Goal: Answer question/provide support: Share knowledge or assist other users

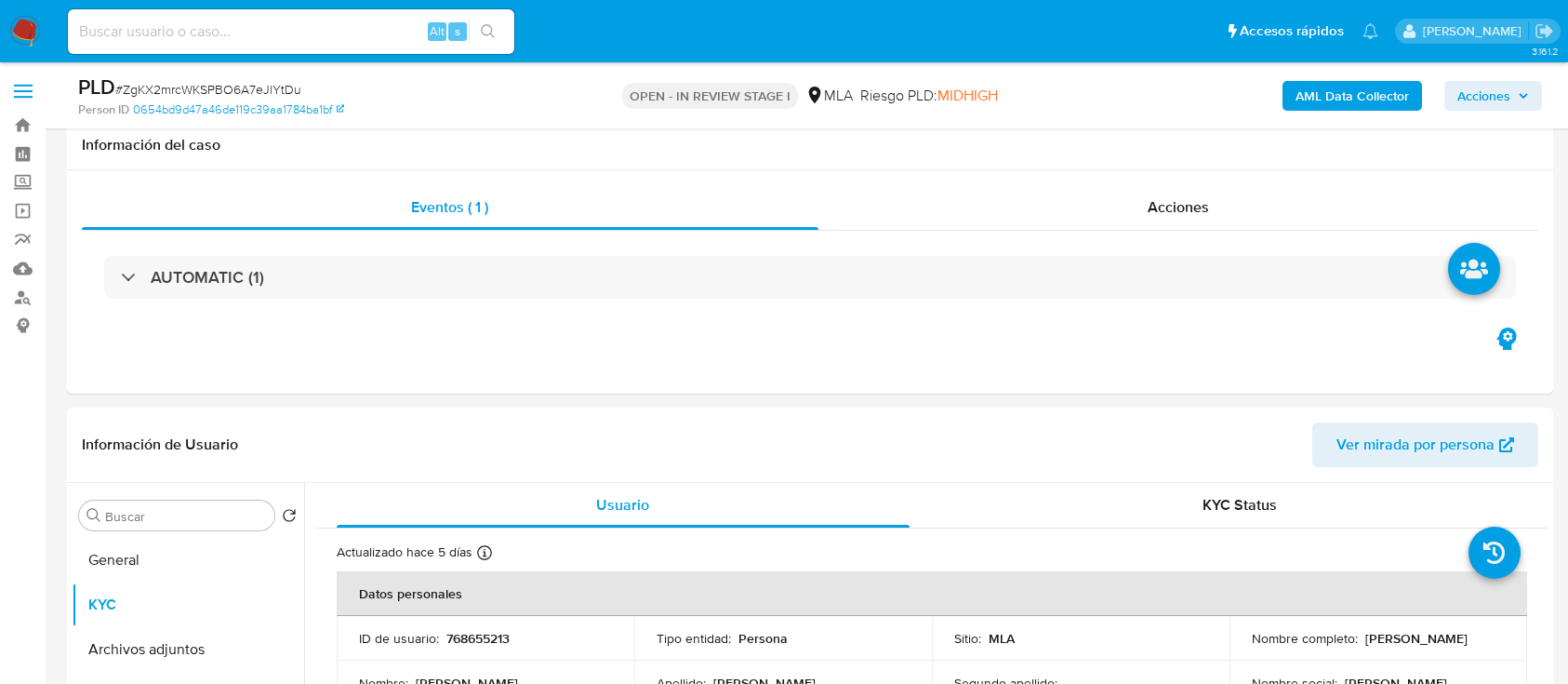
select select "10"
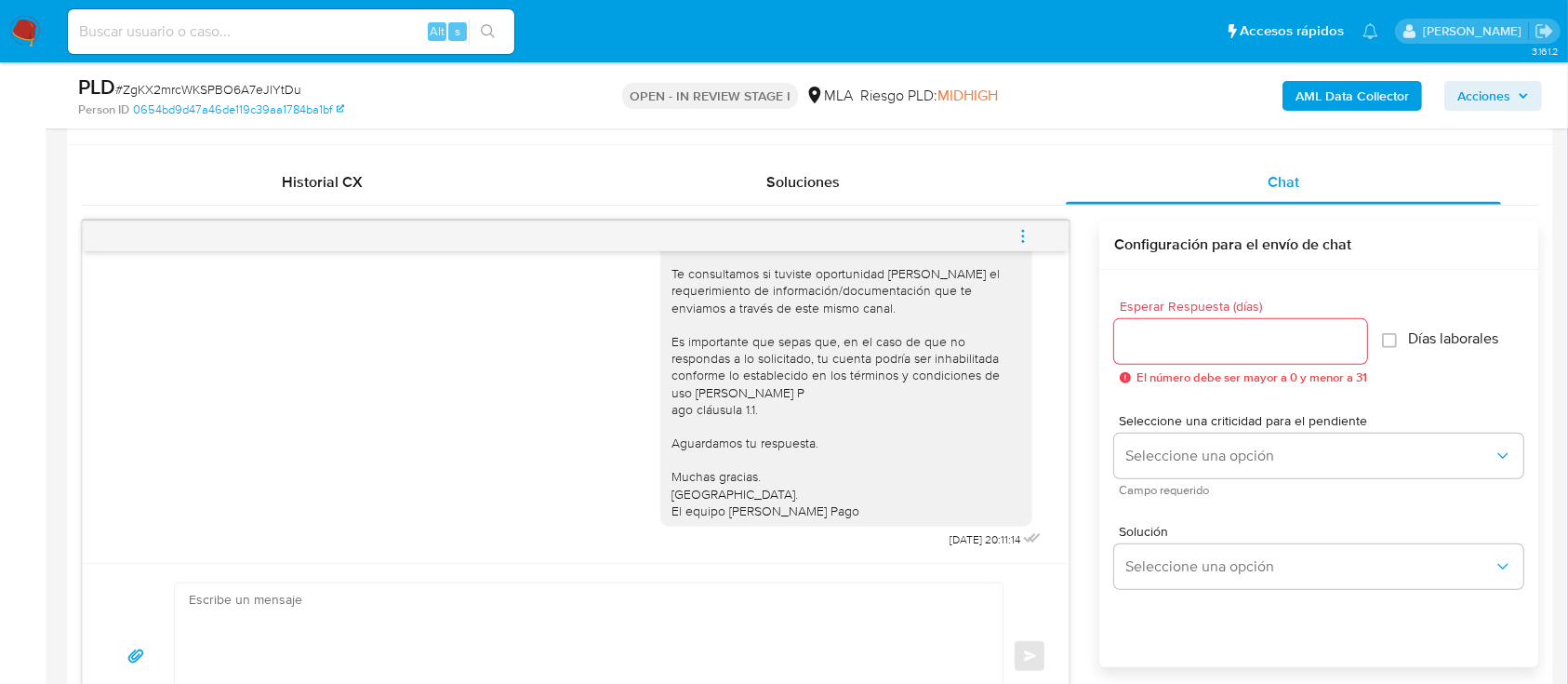
scroll to position [1034, 0]
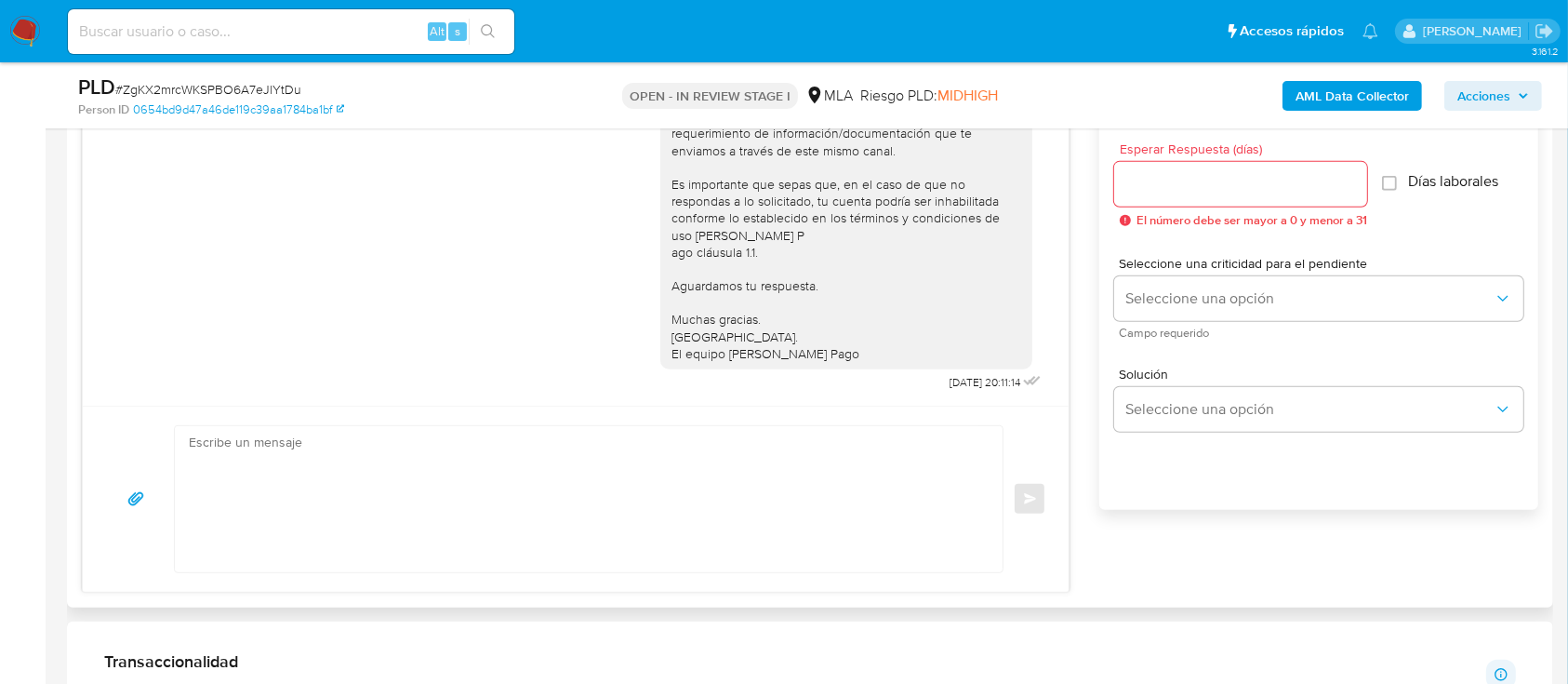
click at [854, 477] on textarea at bounding box center [584, 499] width 790 height 146
paste textarea "Hola XXX, Al analizar tu caso se encontraron algunas inconsistencias, por este …"
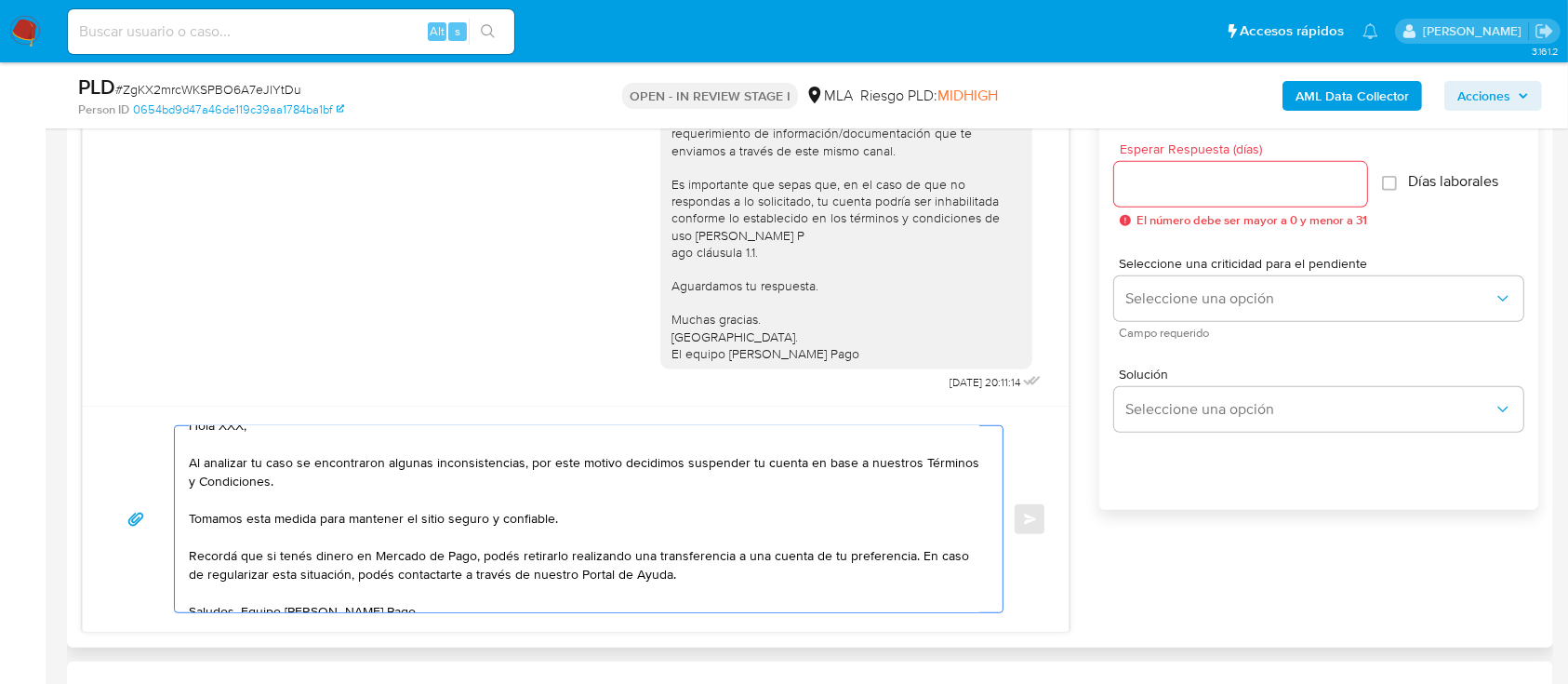
scroll to position [0, 0]
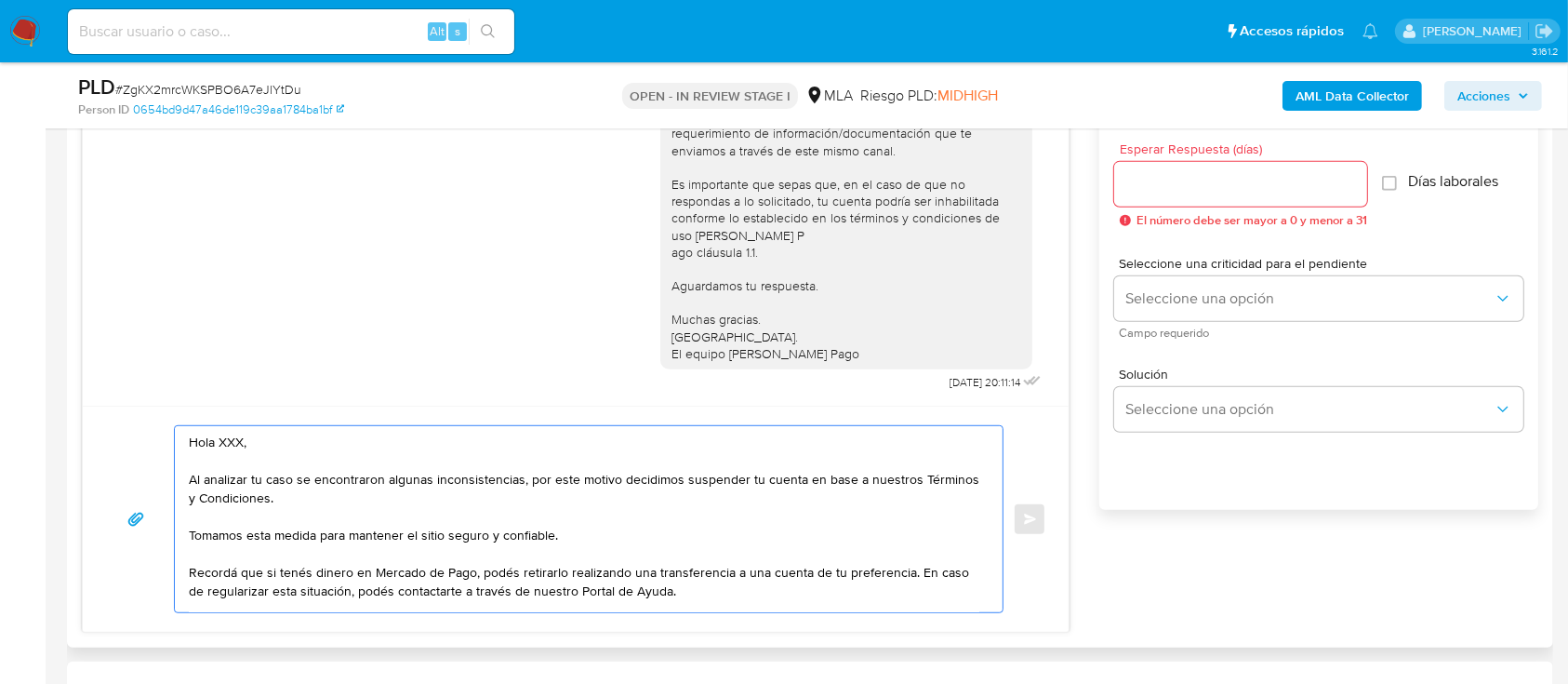
click at [342, 435] on textarea "Hola XXX, Al analizar tu caso se encontraron algunas inconsistencias, por este …" at bounding box center [584, 519] width 790 height 186
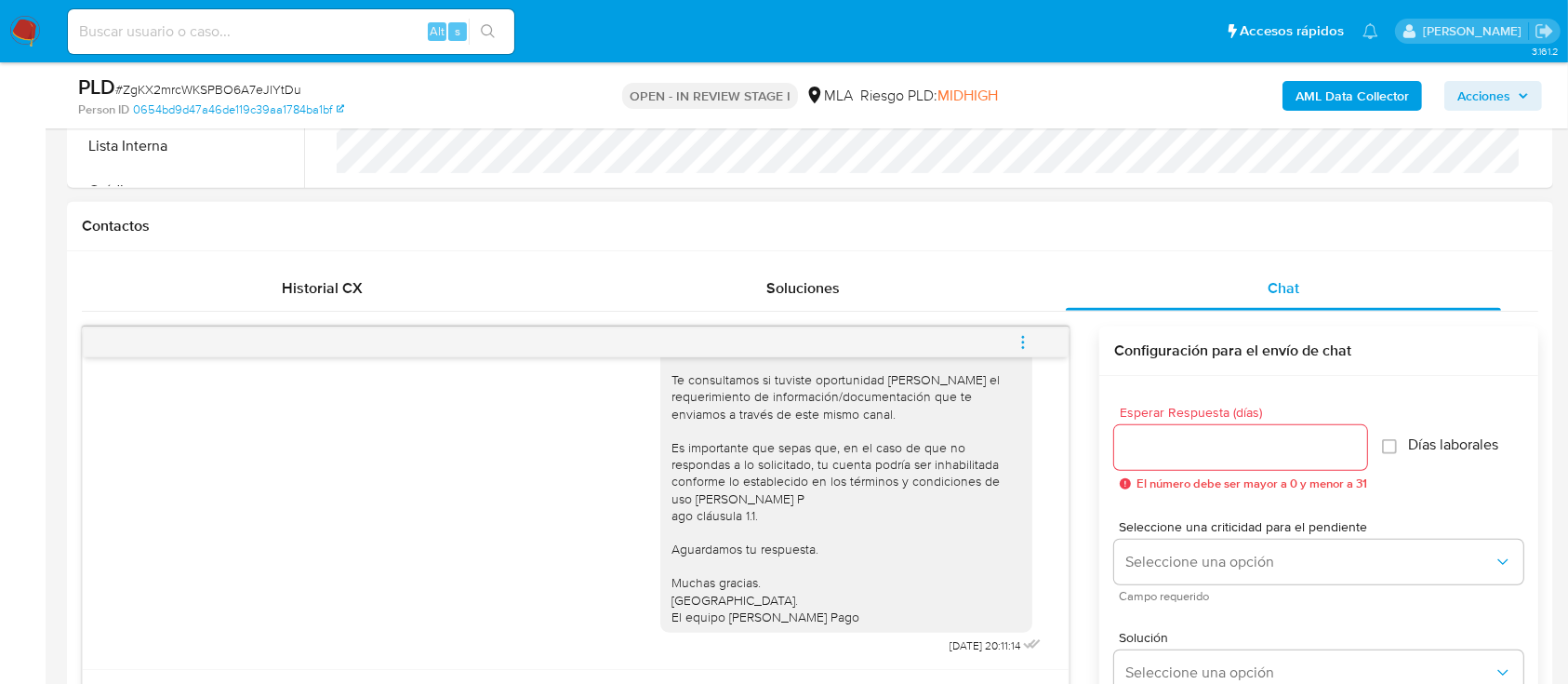
scroll to position [662, 0]
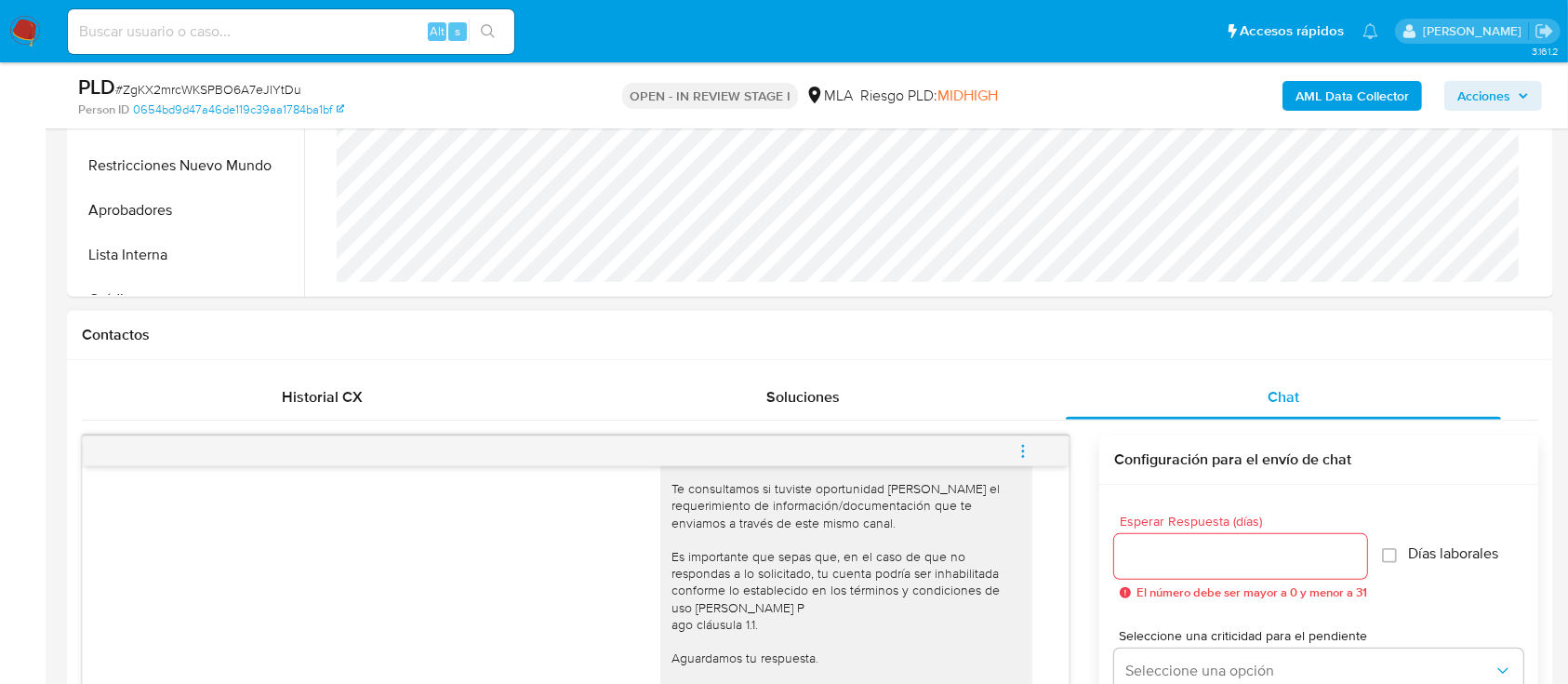
type textarea "Hola, Al analizar tu caso se encontraron algunas inconsistencias, por este moti…"
click at [1144, 564] on input "Esperar Respuesta (días)" at bounding box center [1240, 556] width 253 height 25
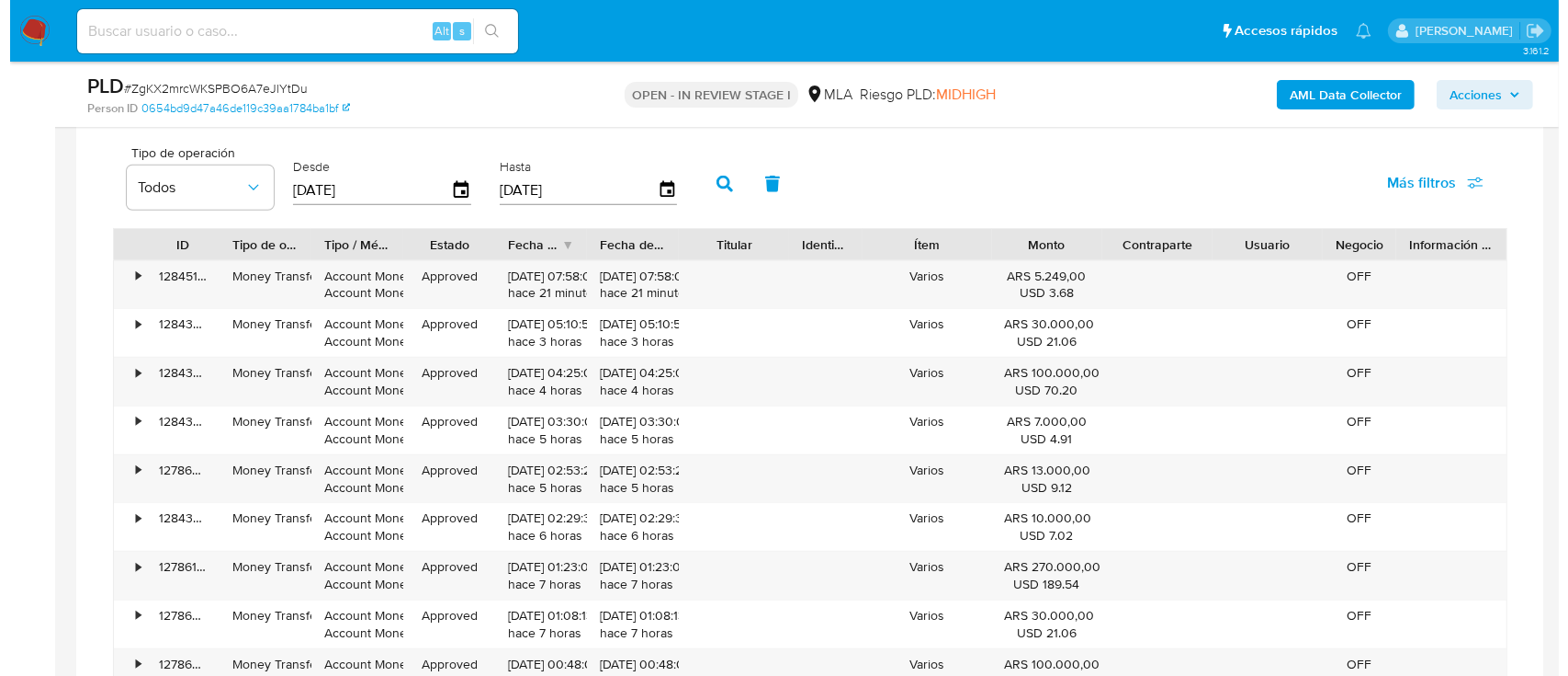
scroll to position [3184, 0]
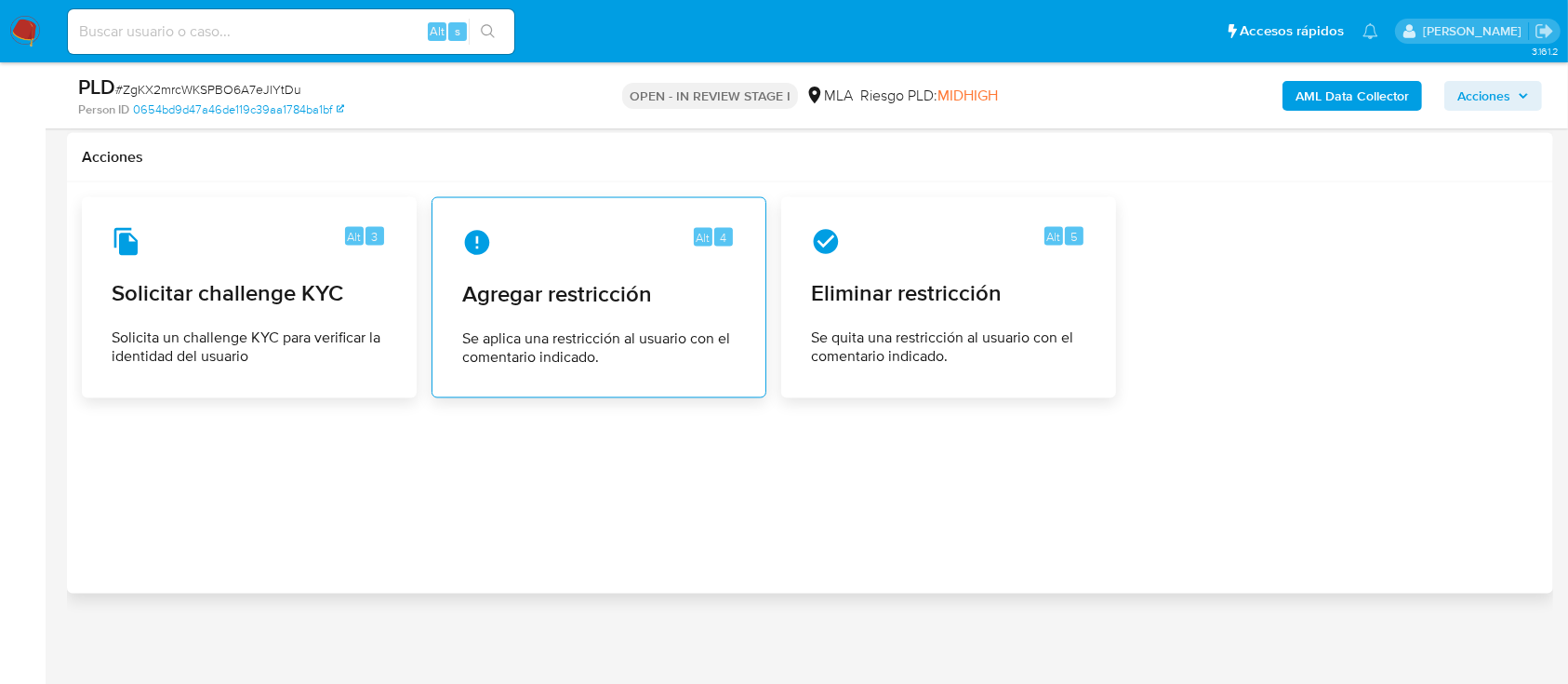
type input "0"
click at [661, 310] on div "Alt 4 Agregar restricción Se aplica una restricción al usuario con el comentari…" at bounding box center [599, 297] width 303 height 169
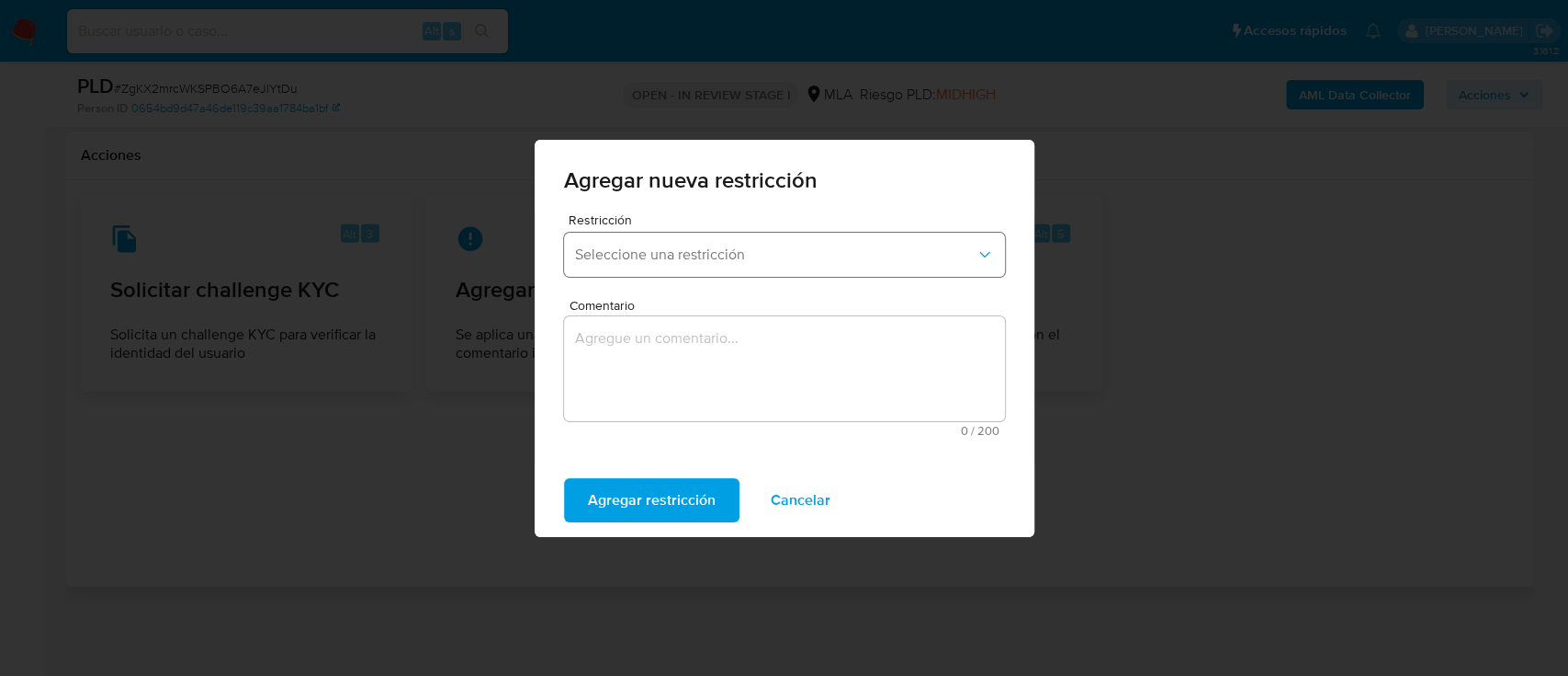
click at [653, 238] on button "Seleccione una restricción" at bounding box center [784, 254] width 441 height 44
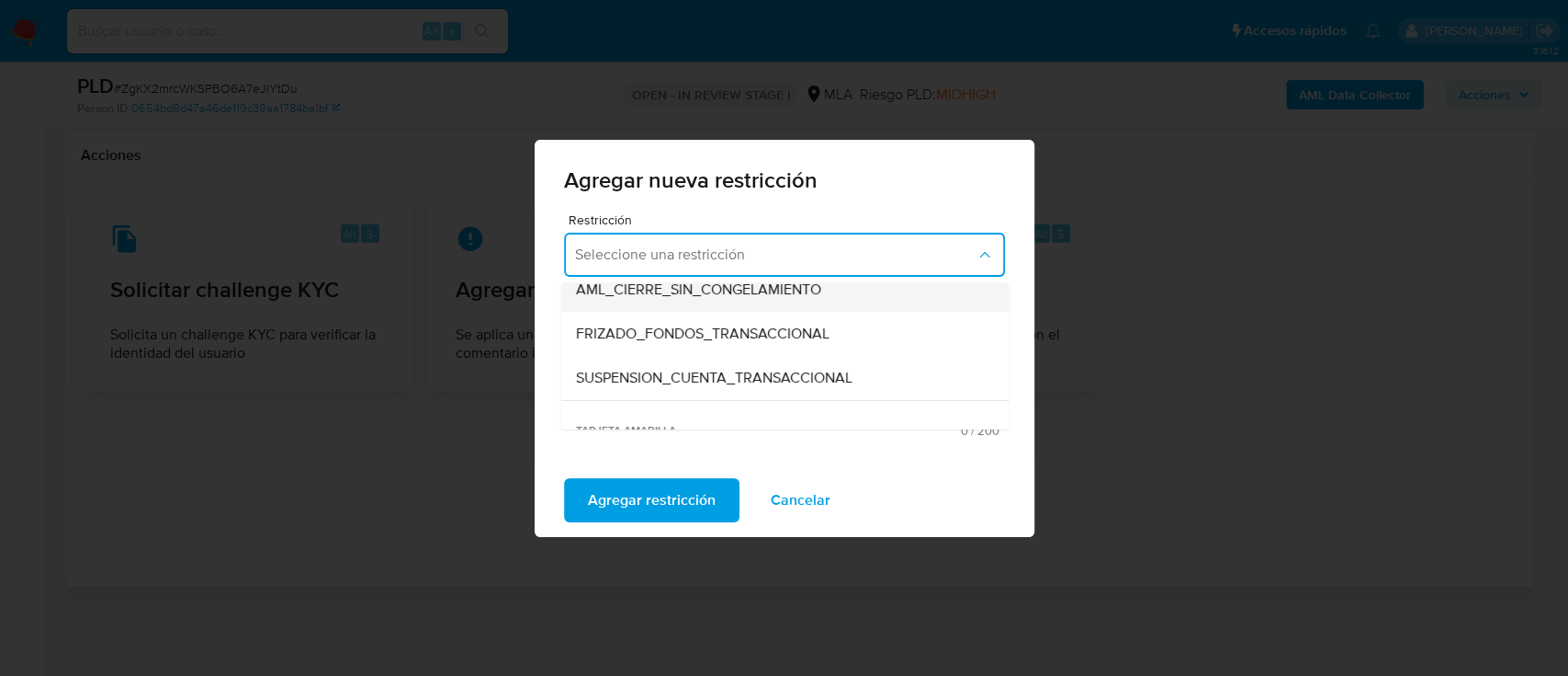
scroll to position [244, 0]
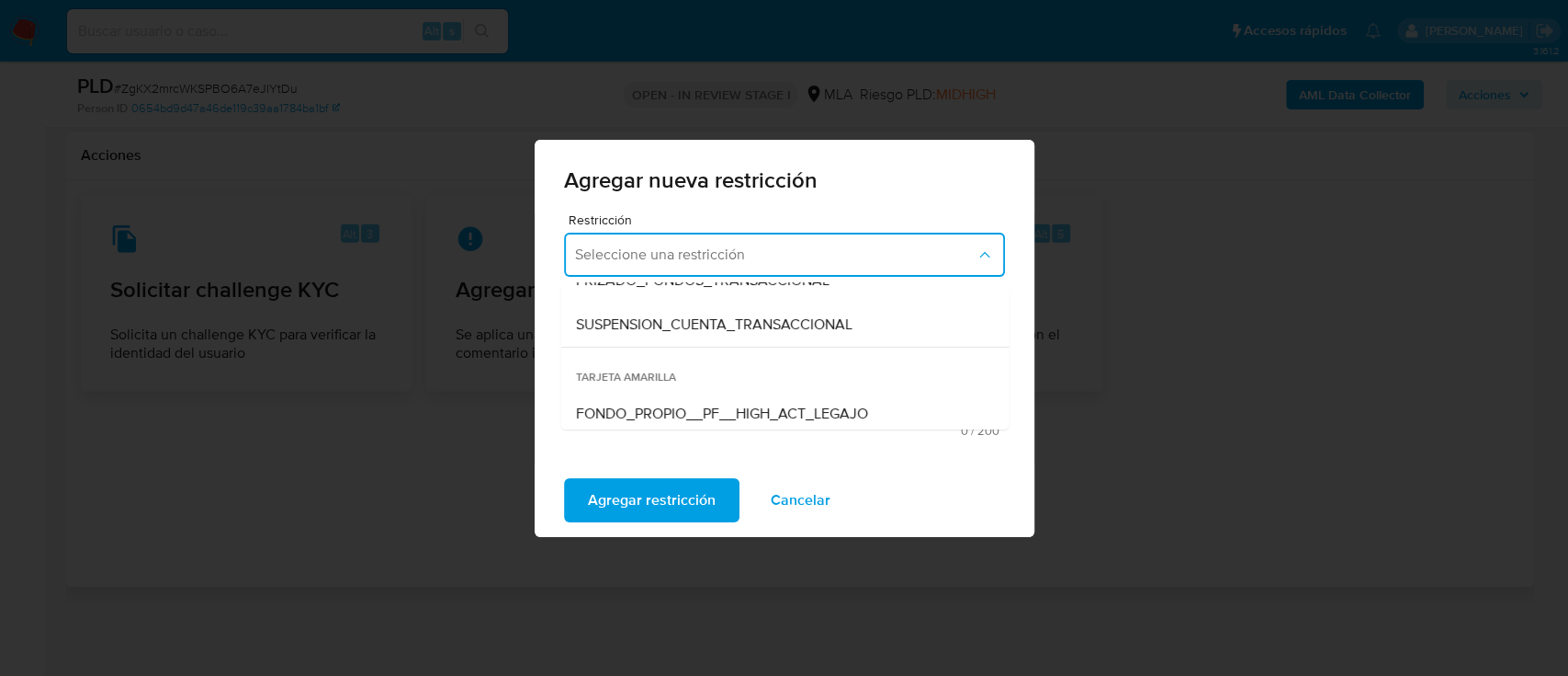
click at [703, 325] on span "SUSPENSION_CUENTA_TRANSACCIONAL" at bounding box center [714, 324] width 276 height 18
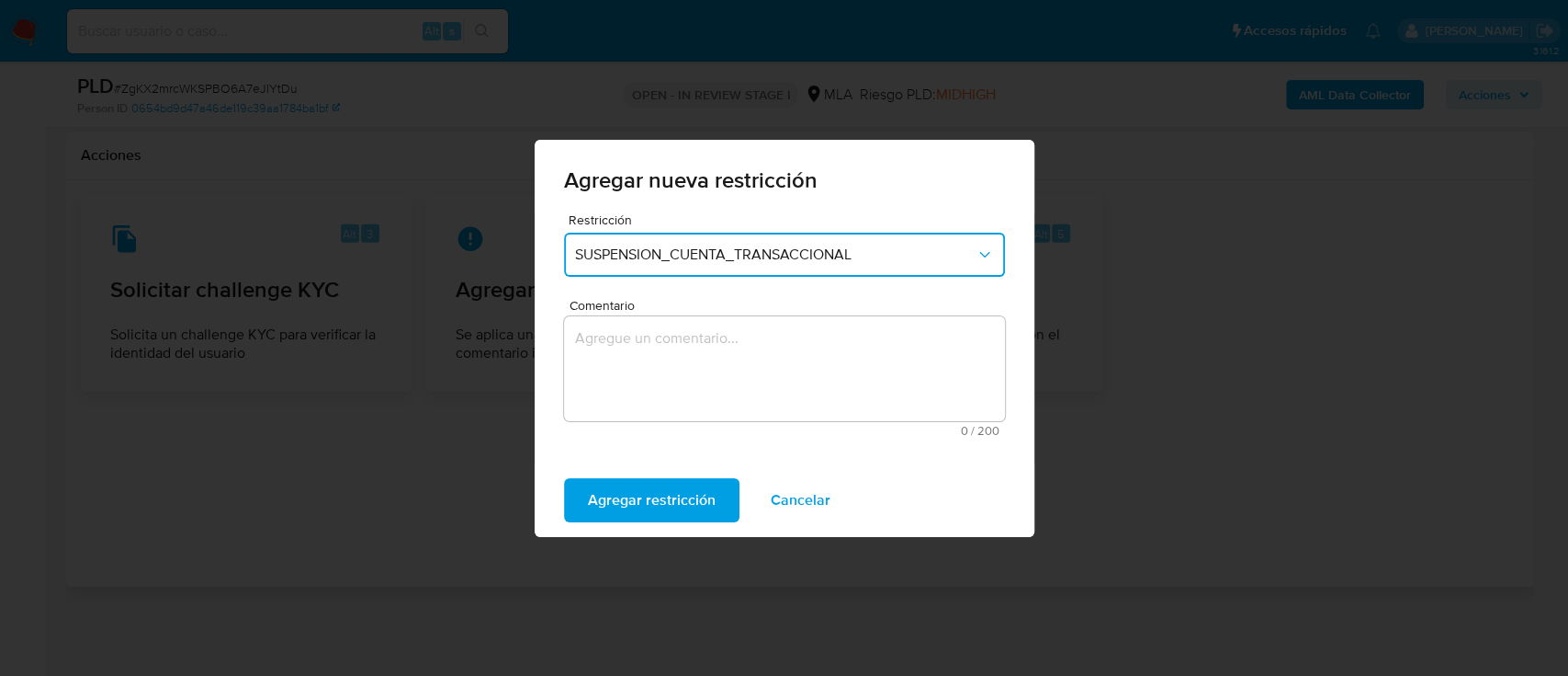
click at [693, 394] on textarea "Comentario" at bounding box center [784, 369] width 441 height 105
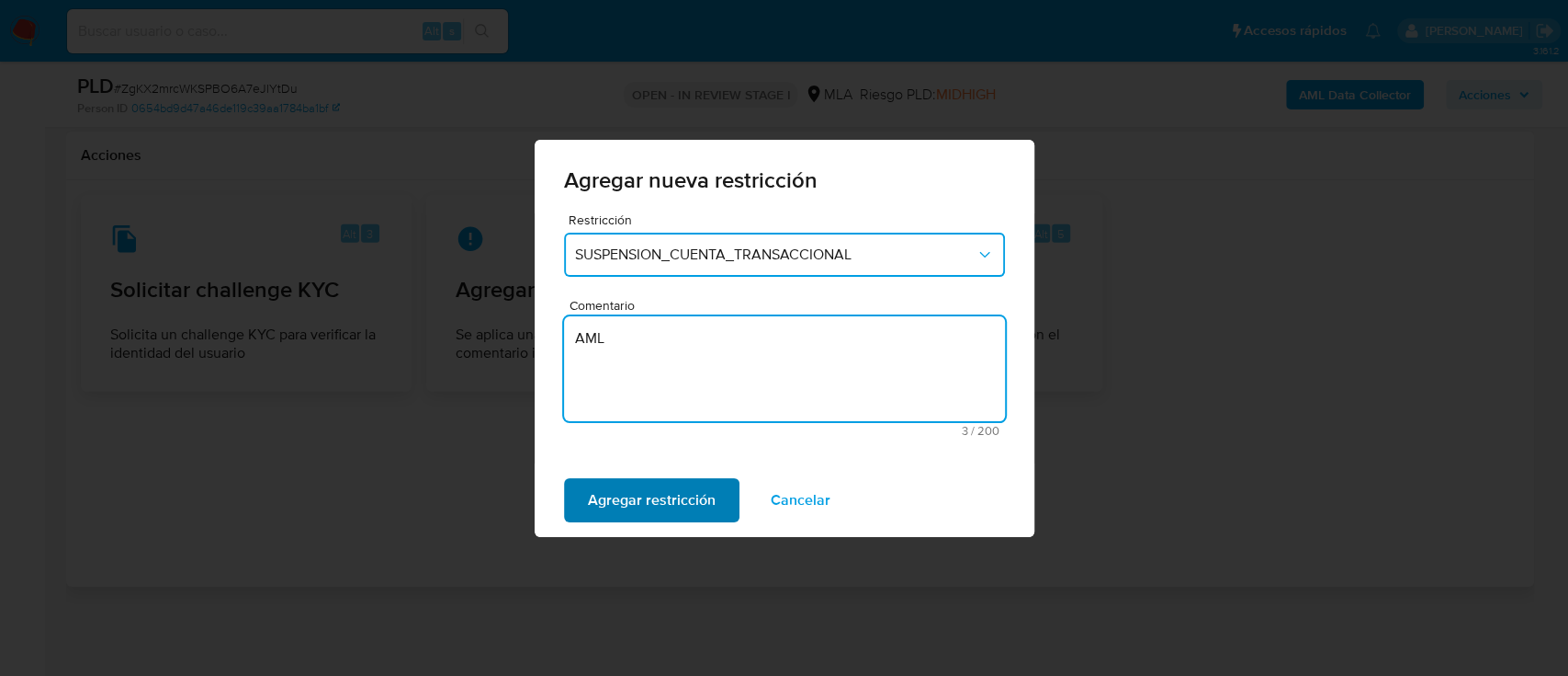
type textarea "AML"
click at [606, 487] on span "Agregar restricción" at bounding box center [651, 500] width 127 height 41
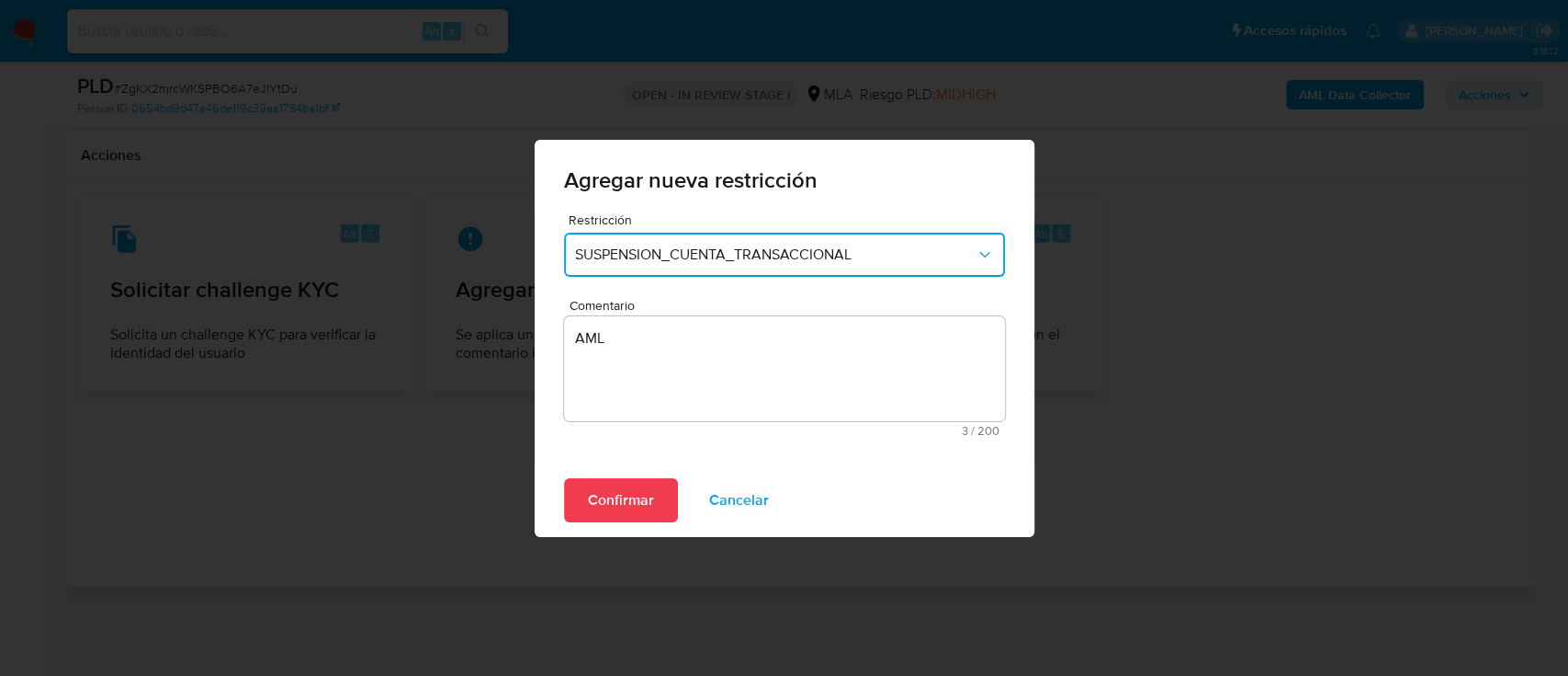
drag, startPoint x: 618, startPoint y: 479, endPoint x: 671, endPoint y: 480, distance: 53.0
click at [619, 480] on span "Confirmar" at bounding box center [621, 500] width 66 height 41
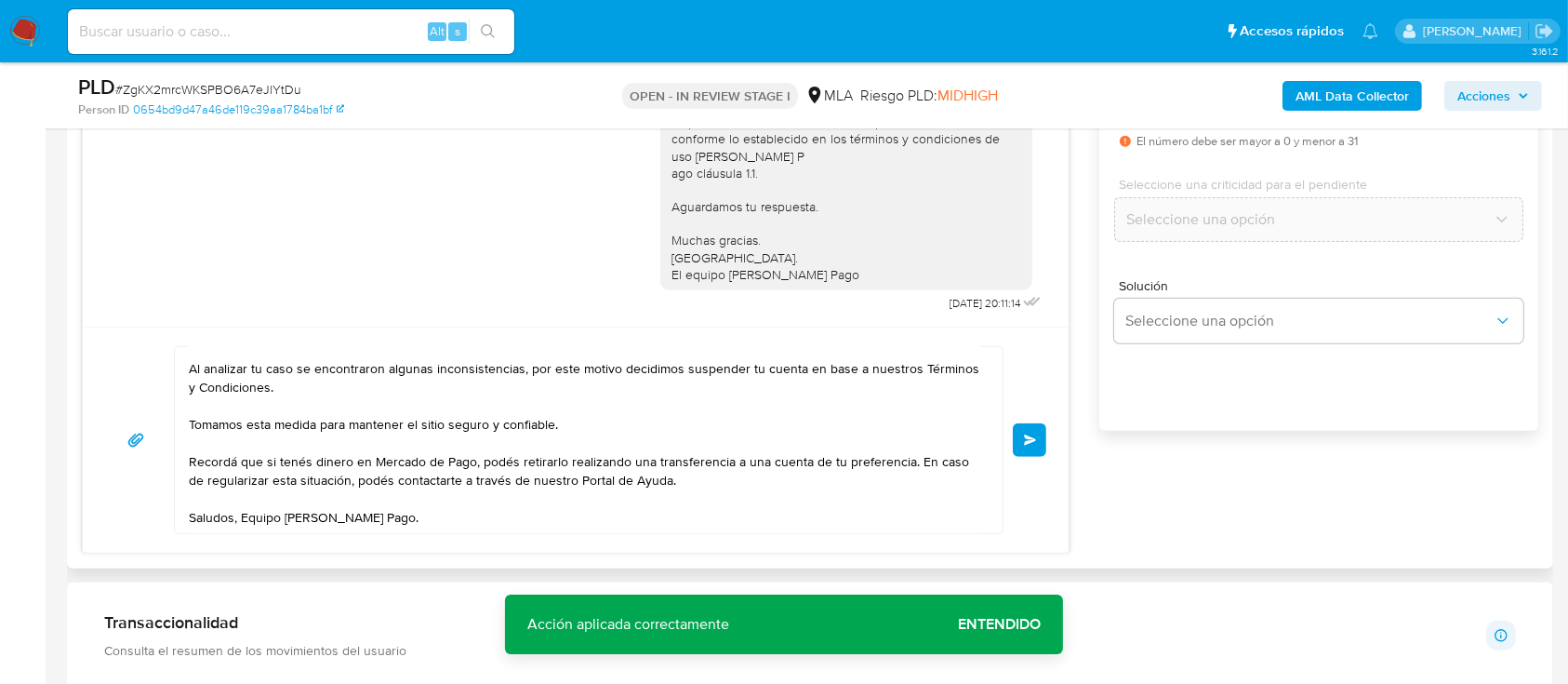
click at [1044, 429] on button "Enviar" at bounding box center [1030, 440] width 33 height 33
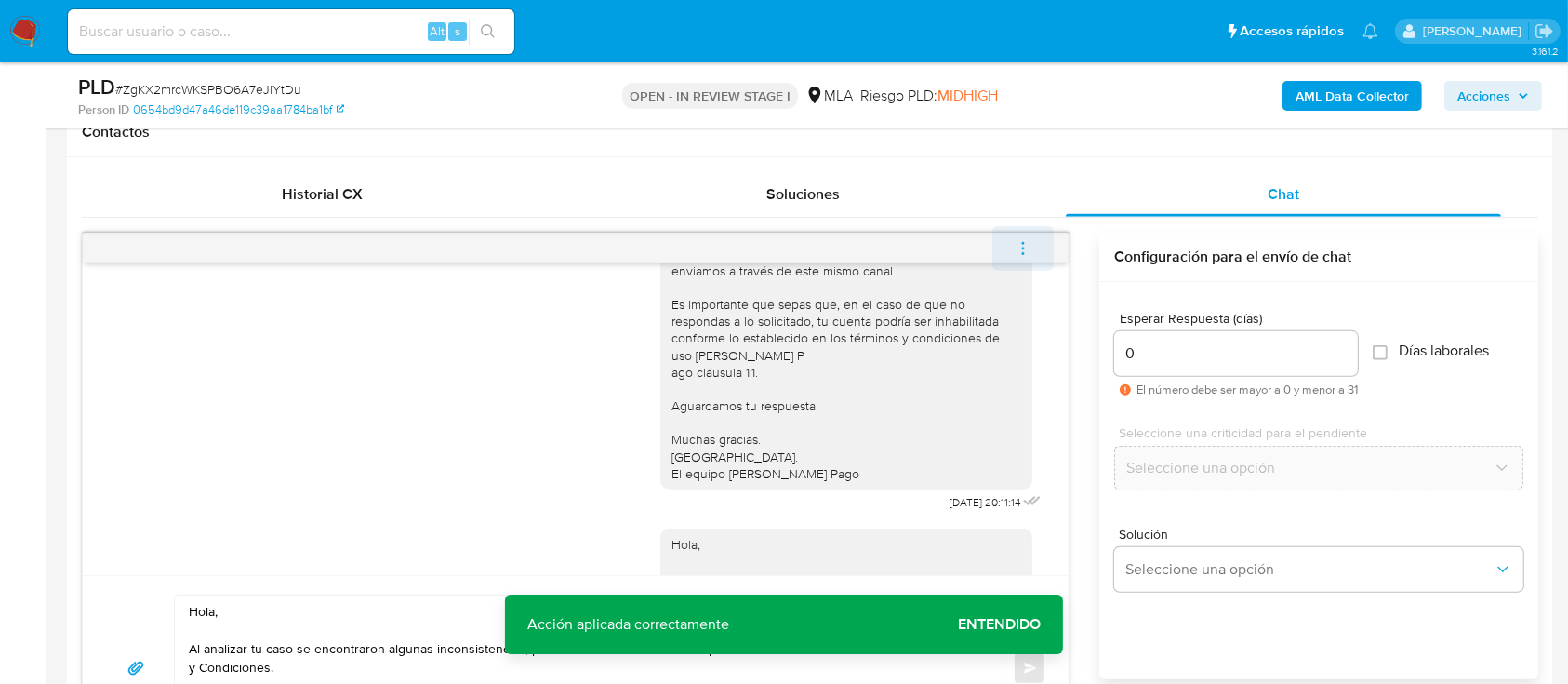
scroll to position [1459, 0]
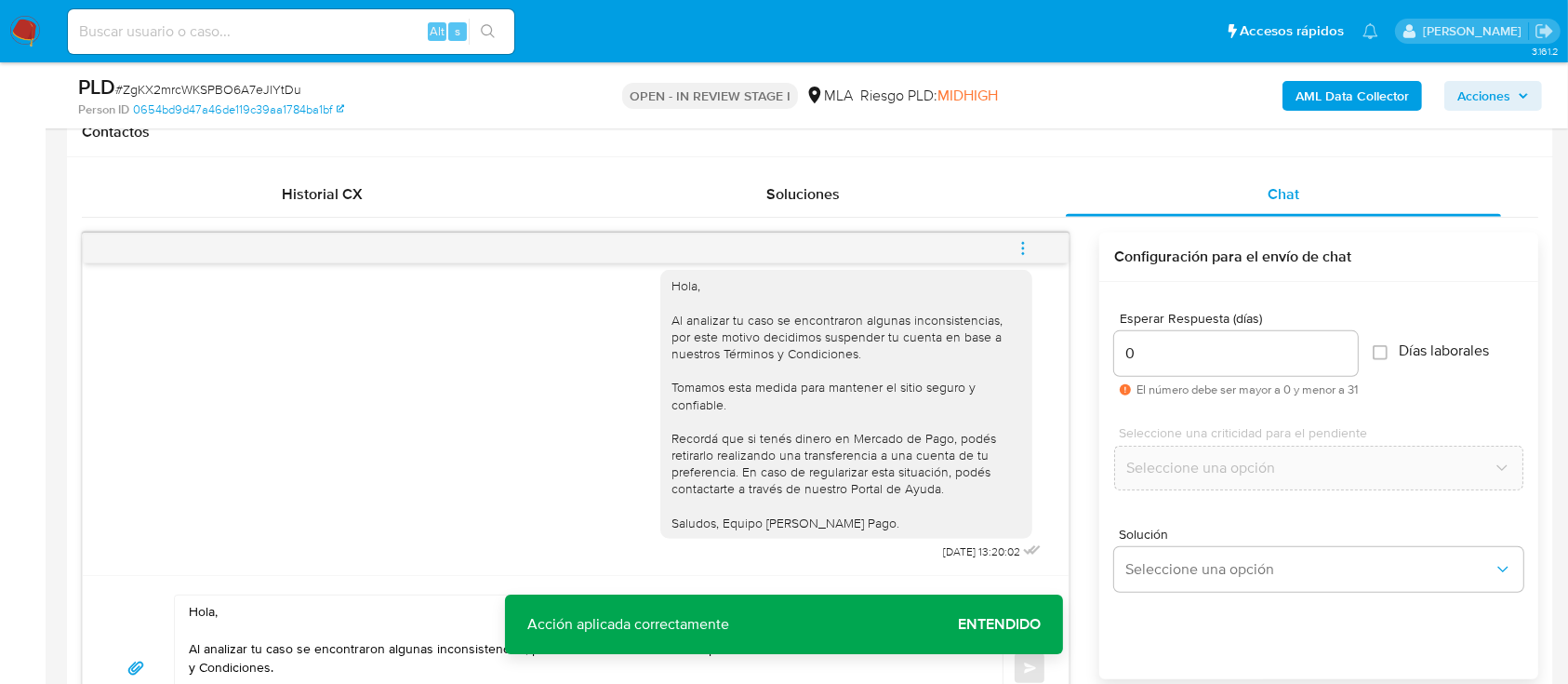
click at [1035, 245] on button "menu-action" at bounding box center [1023, 248] width 61 height 44
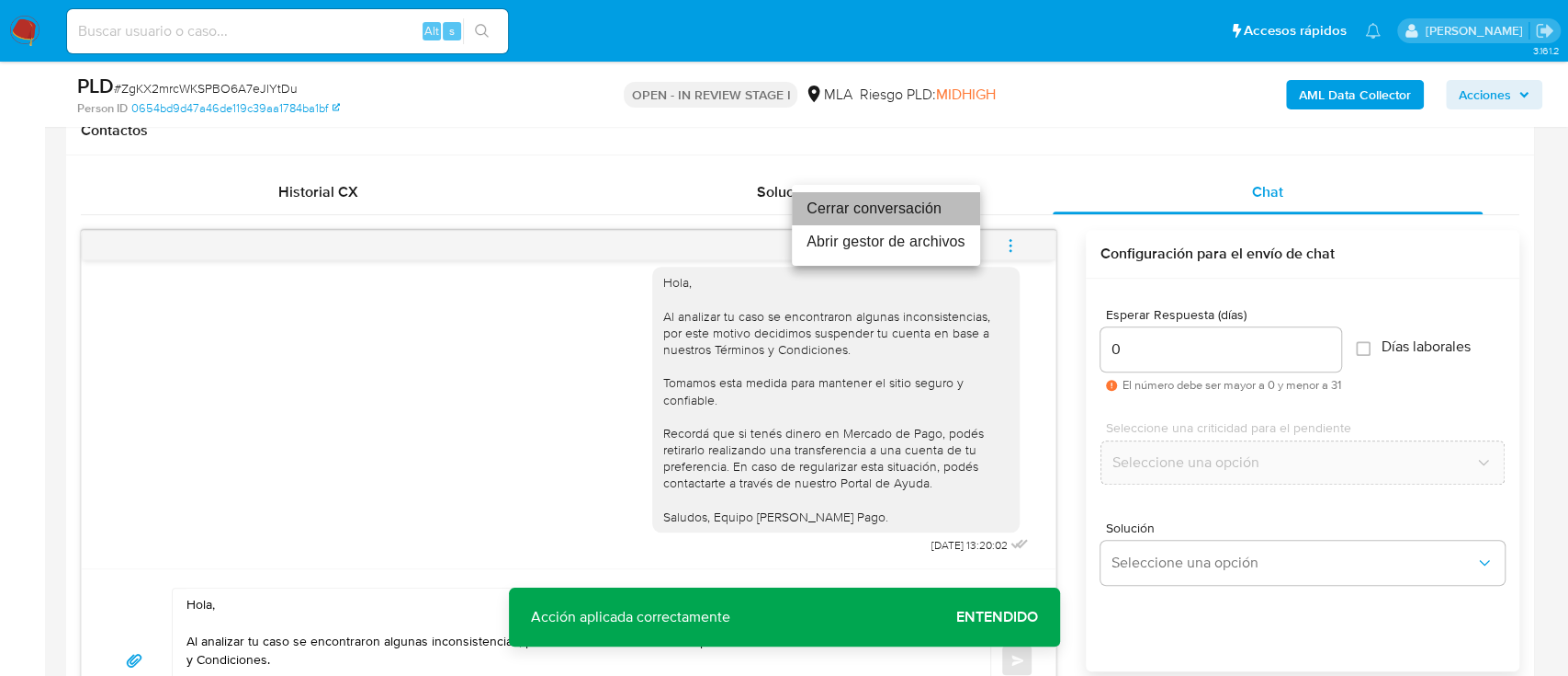
click at [878, 211] on li "Cerrar conversación" at bounding box center [887, 209] width 189 height 33
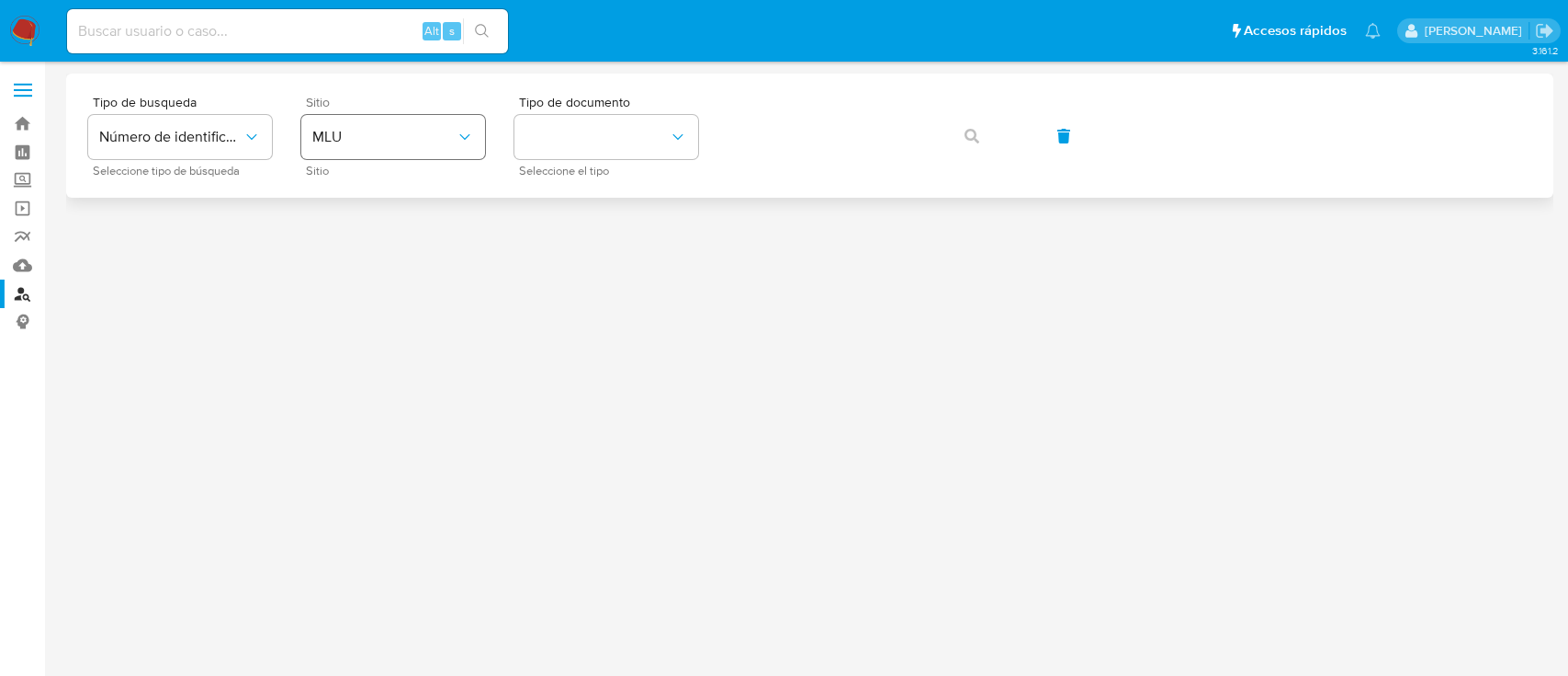
click at [344, 137] on span "MLU" at bounding box center [383, 136] width 143 height 18
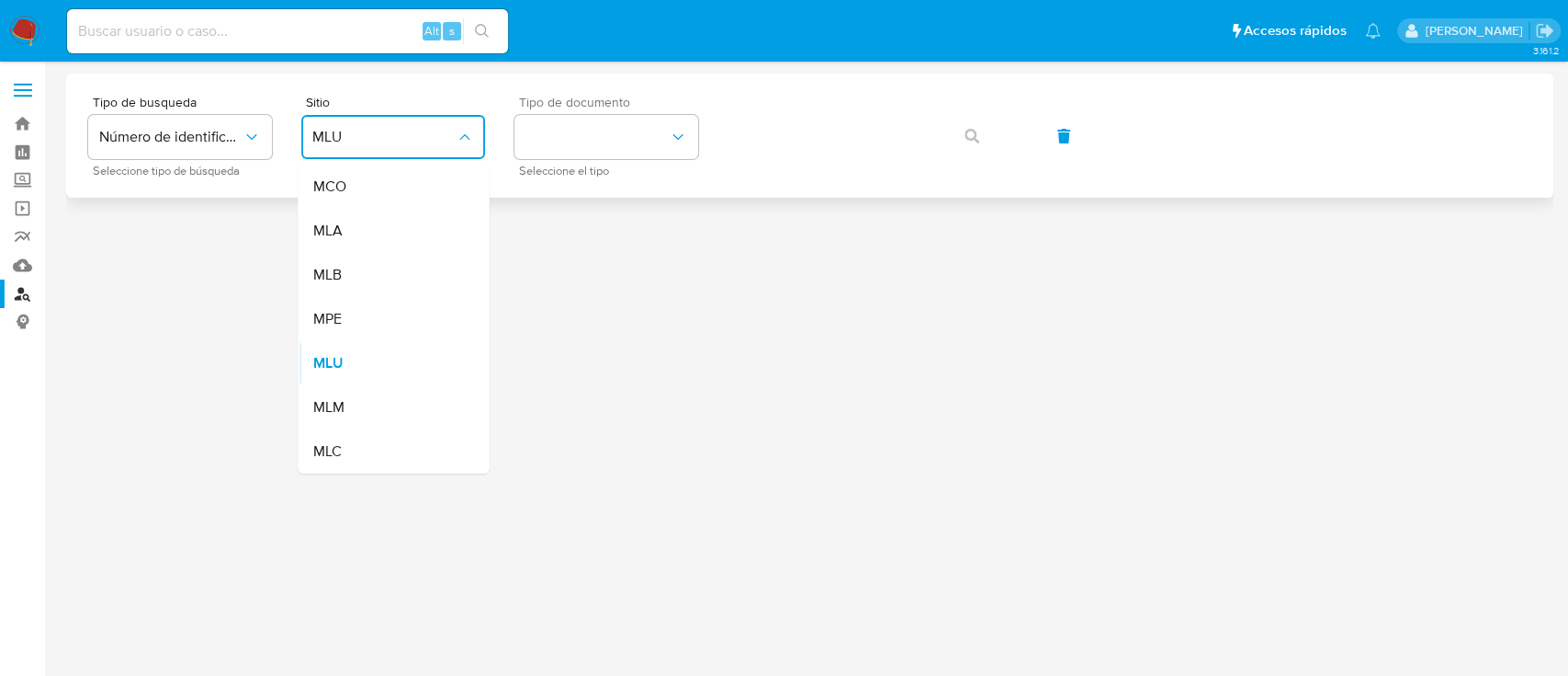
drag, startPoint x: 360, startPoint y: 236, endPoint x: 588, endPoint y: 164, distance: 239.1
click at [363, 236] on div "MLA" at bounding box center [387, 231] width 151 height 44
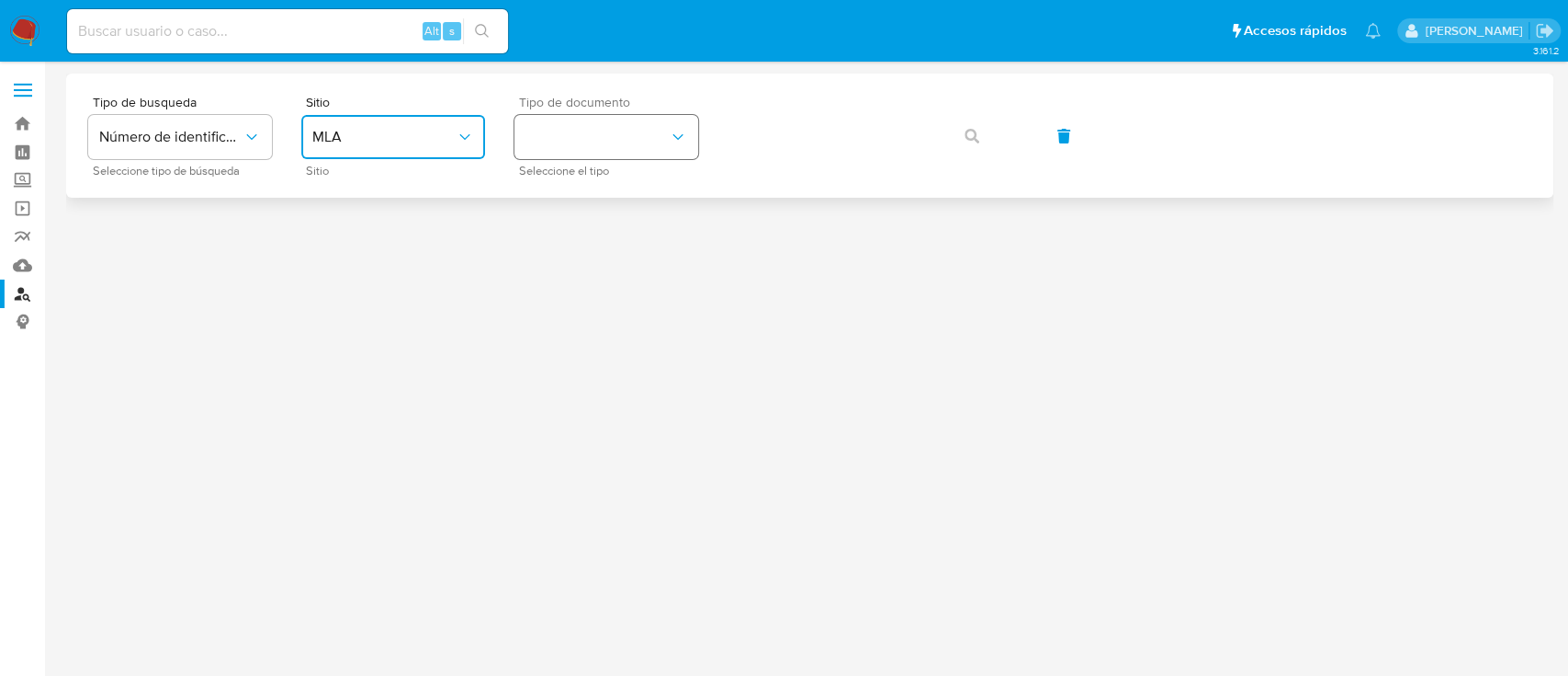
drag, startPoint x: 640, startPoint y: 131, endPoint x: 641, endPoint y: 158, distance: 27.0
click at [640, 133] on button "identificationType" at bounding box center [606, 136] width 184 height 44
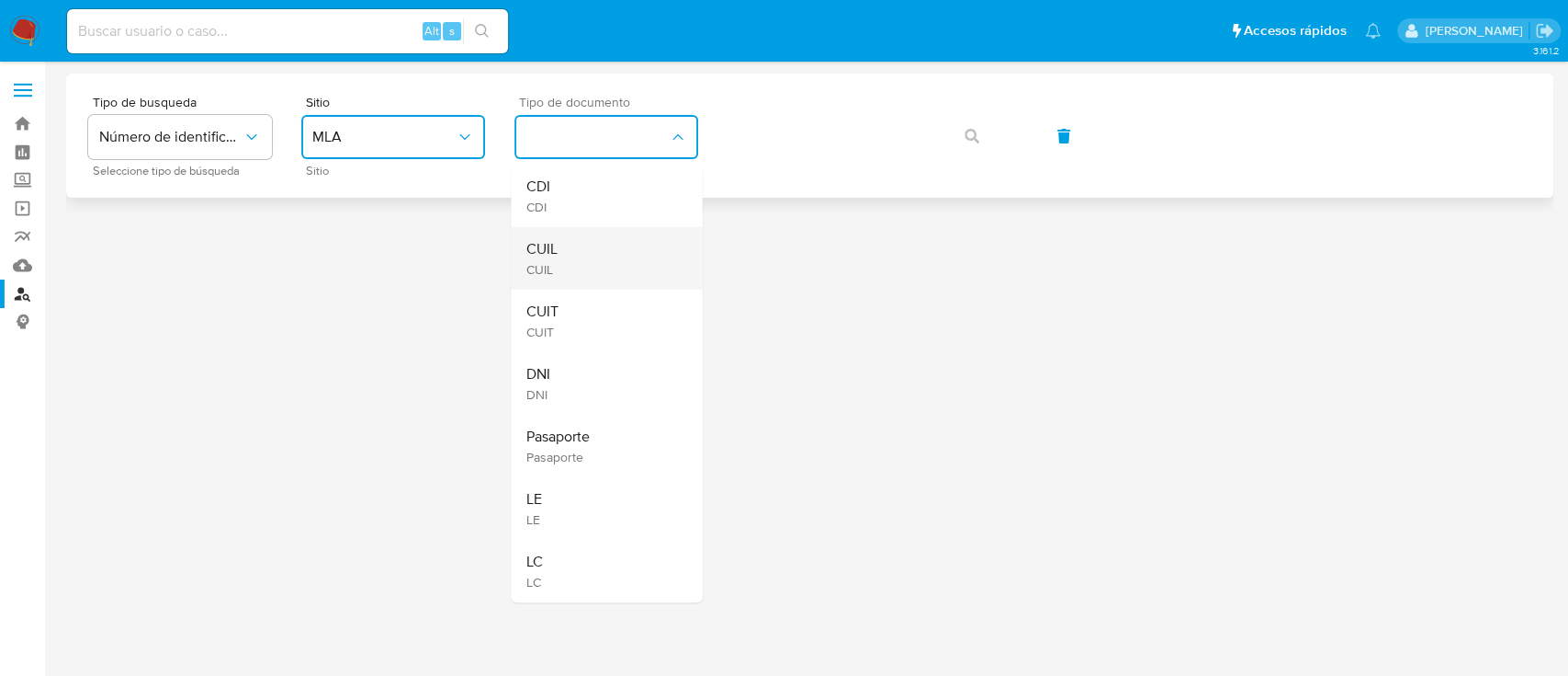
click at [627, 236] on div "CUIL CUIL" at bounding box center [601, 258] width 151 height 62
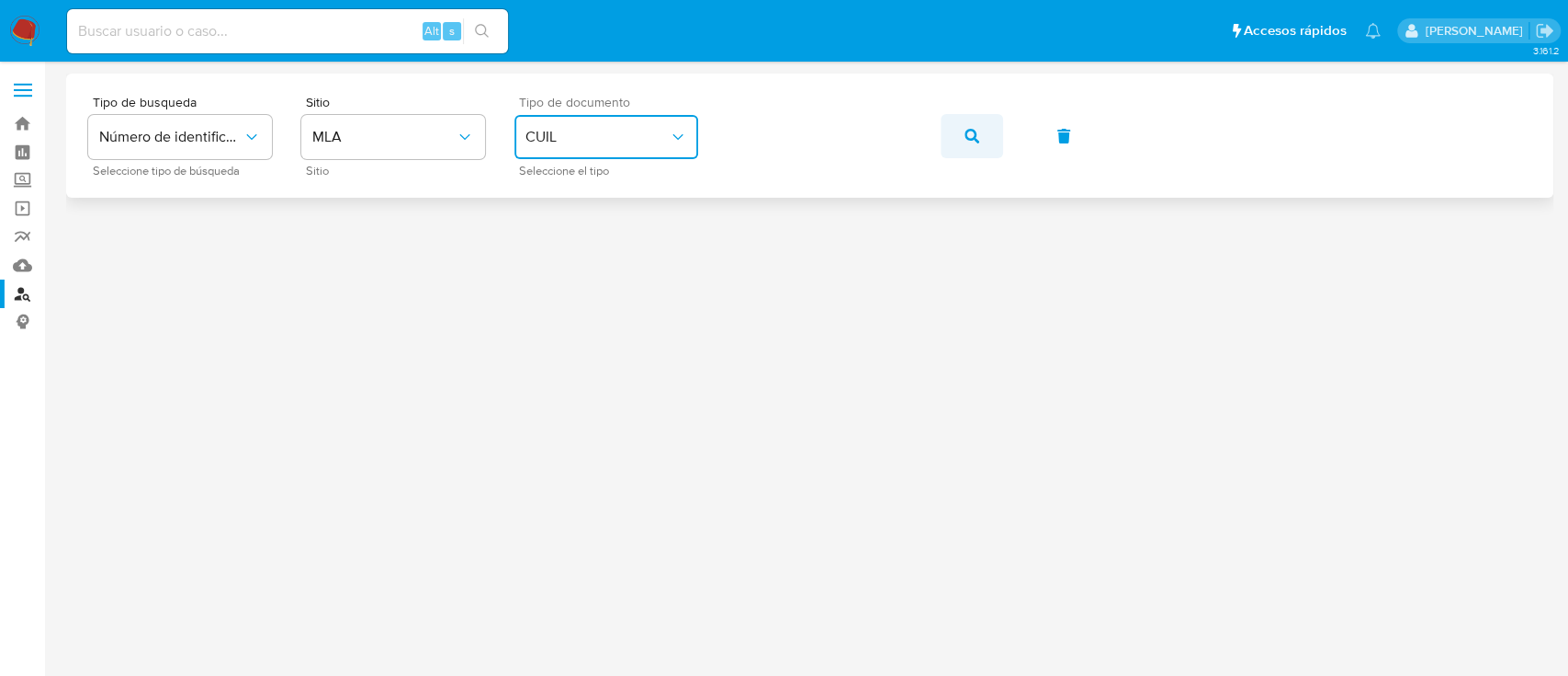
click at [978, 135] on icon "button" at bounding box center [971, 135] width 15 height 15
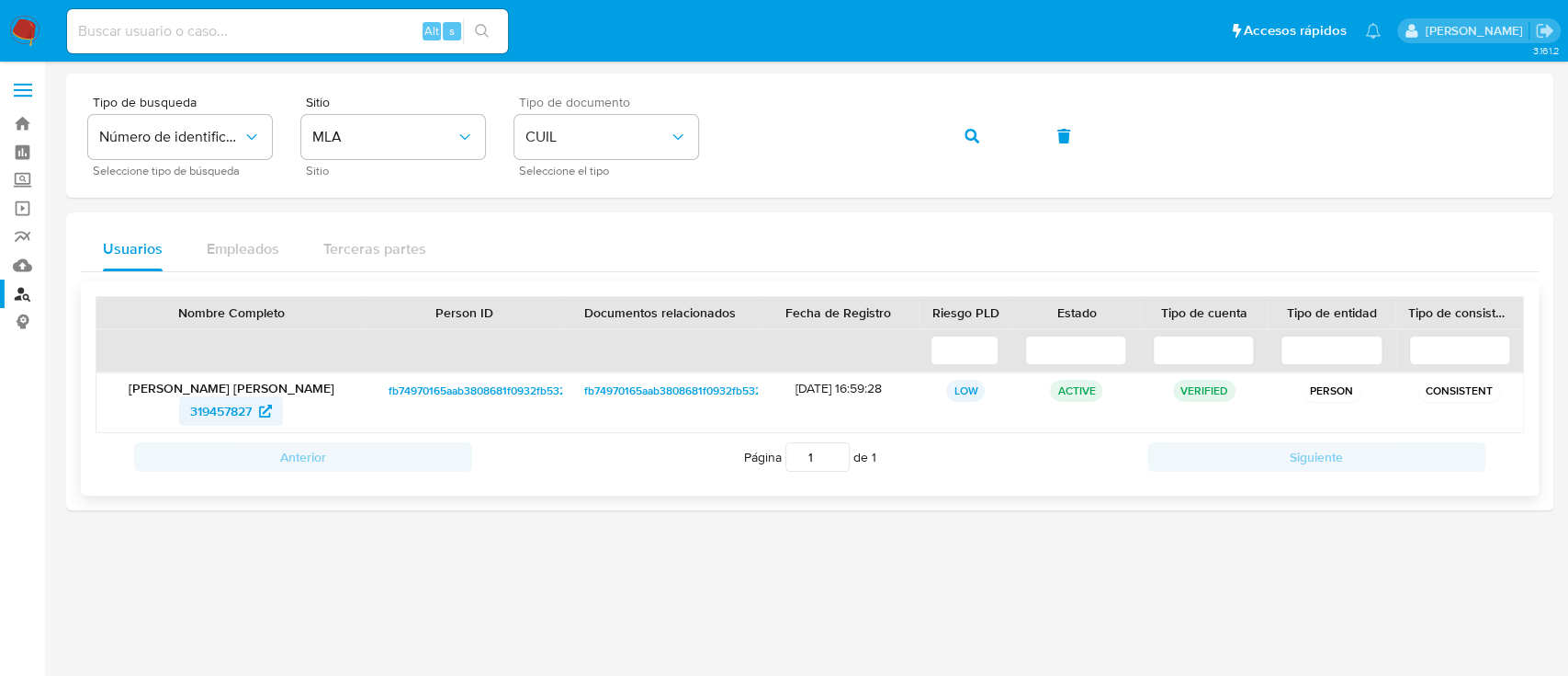
click at [226, 418] on span "319457827" at bounding box center [221, 410] width 61 height 29
click at [979, 131] on button "button" at bounding box center [972, 135] width 62 height 44
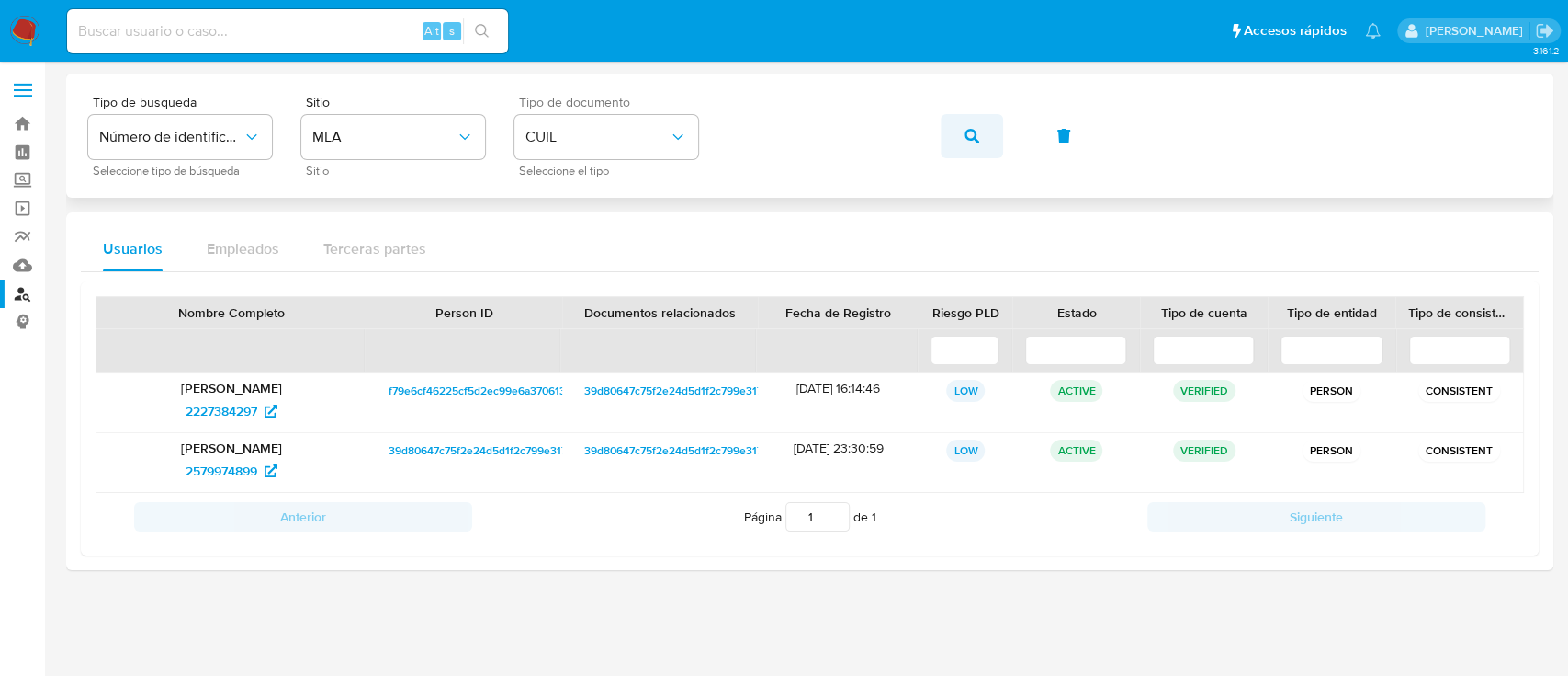
click at [967, 117] on span "button" at bounding box center [971, 136] width 15 height 41
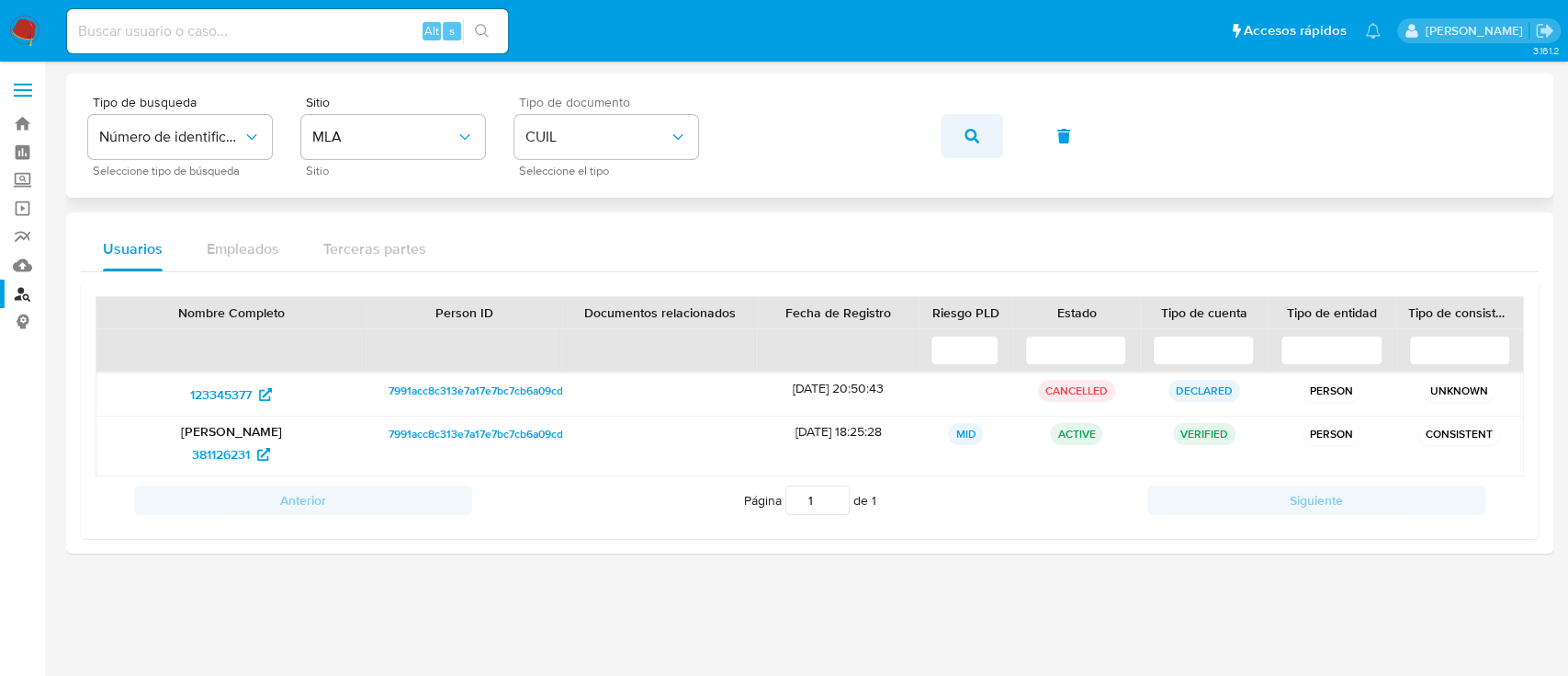
click at [972, 130] on icon "button" at bounding box center [971, 135] width 15 height 15
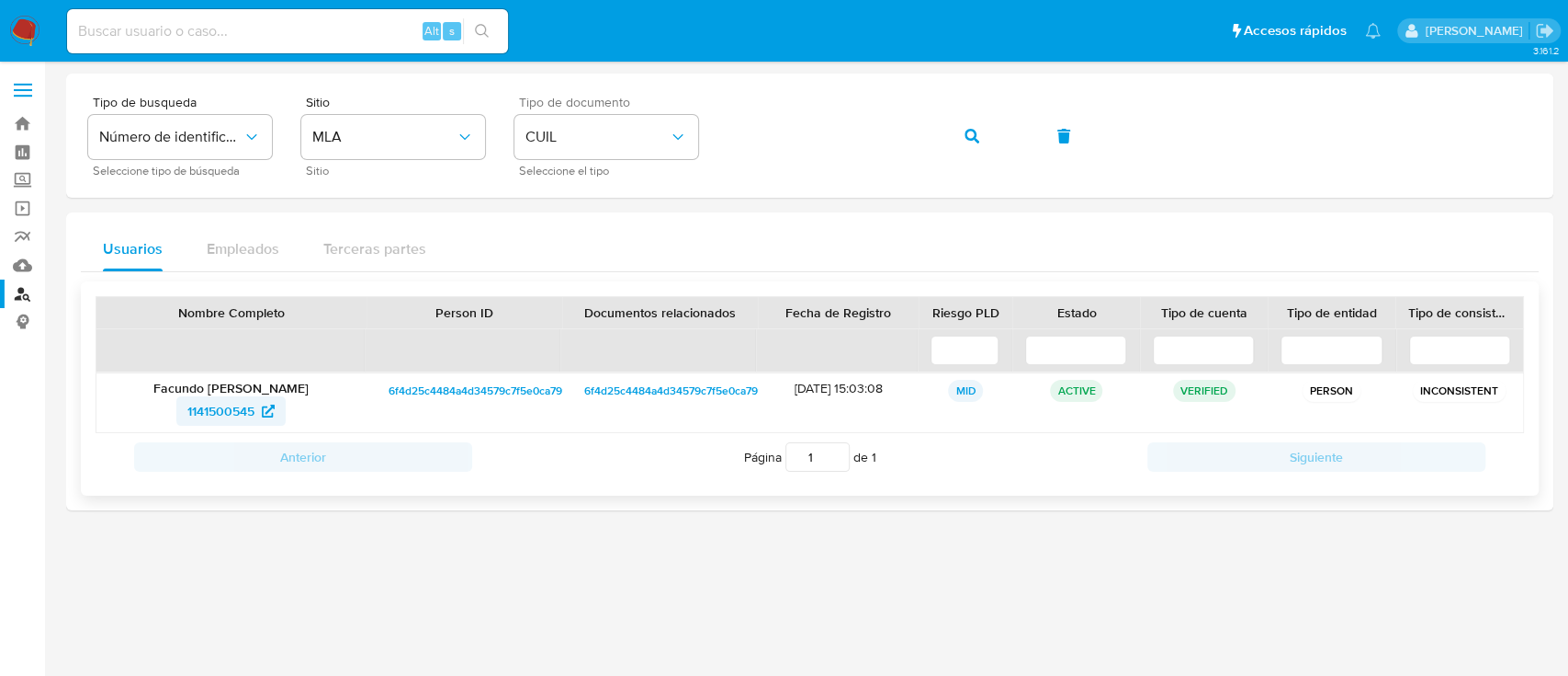
click at [217, 409] on span "1141500545" at bounding box center [221, 410] width 67 height 29
click at [978, 125] on button "button" at bounding box center [972, 135] width 62 height 44
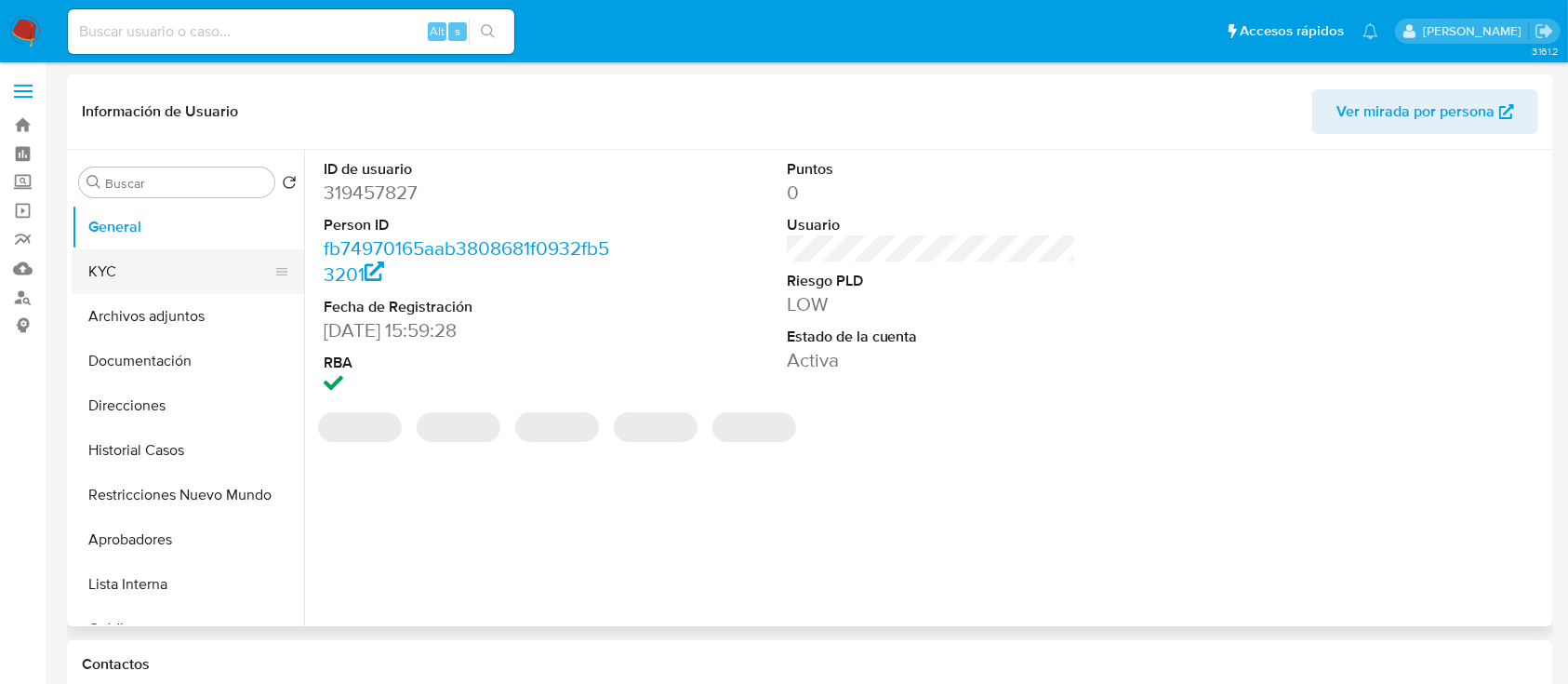
select select "10"
click at [188, 277] on button "KYC" at bounding box center [180, 271] width 218 height 44
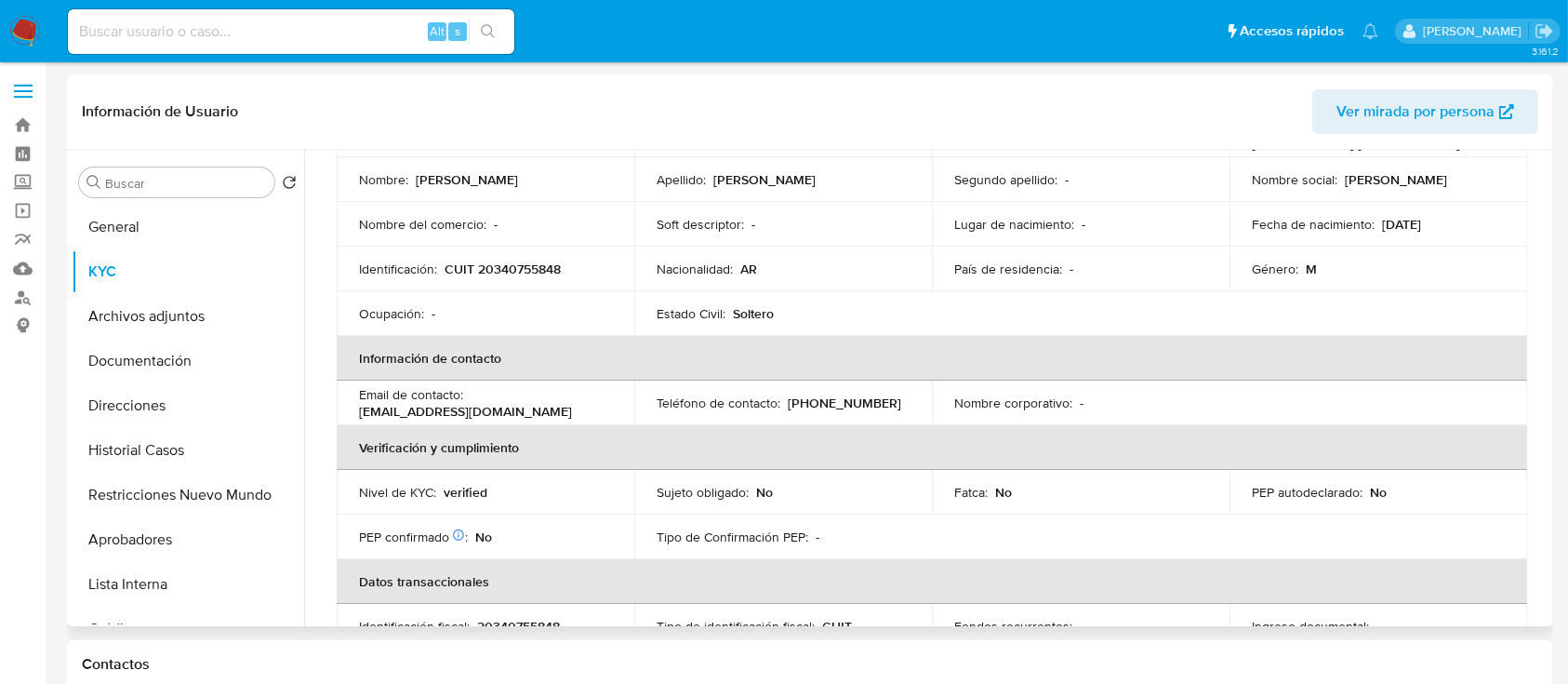
scroll to position [247, 0]
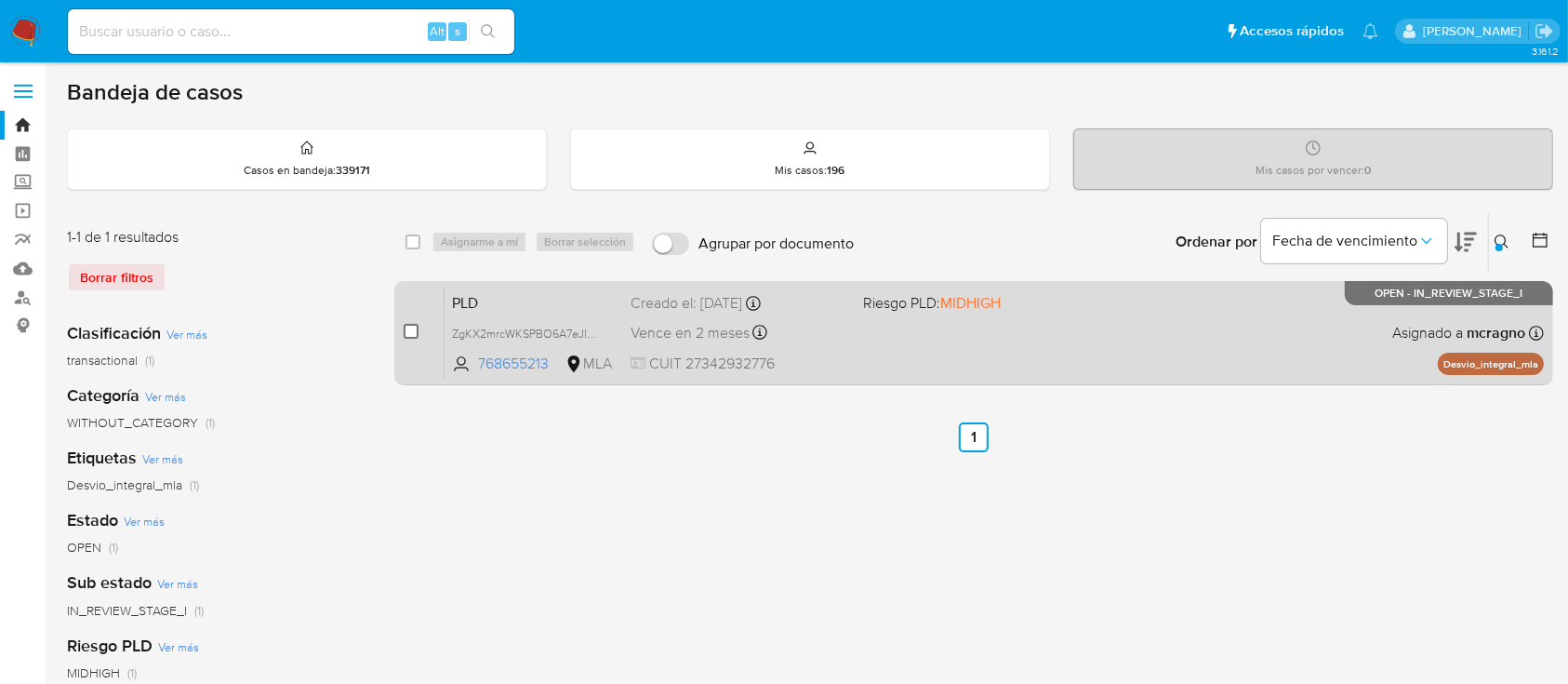
click at [408, 324] on input "checkbox" at bounding box center [410, 331] width 15 height 15
checkbox input "true"
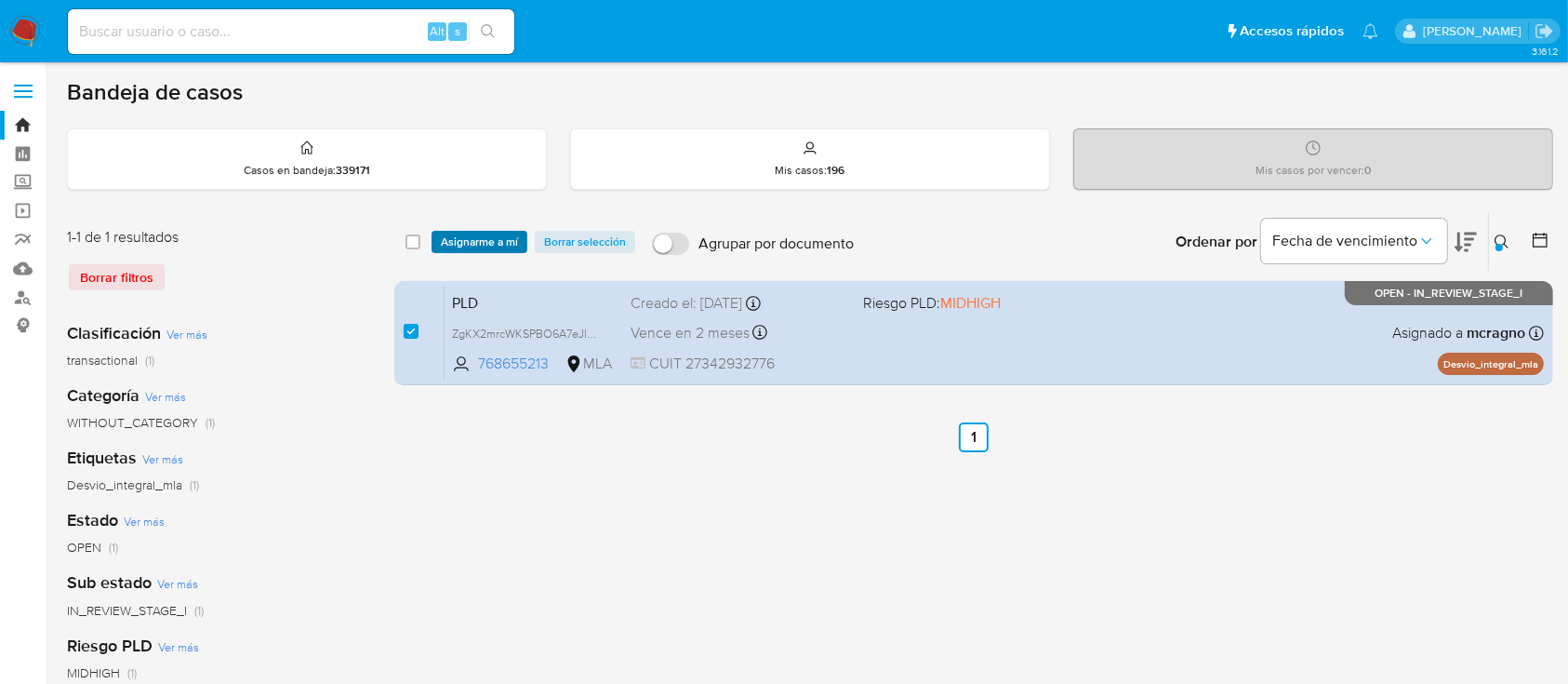
click at [483, 248] on span "Asignarme a mí" at bounding box center [479, 241] width 77 height 19
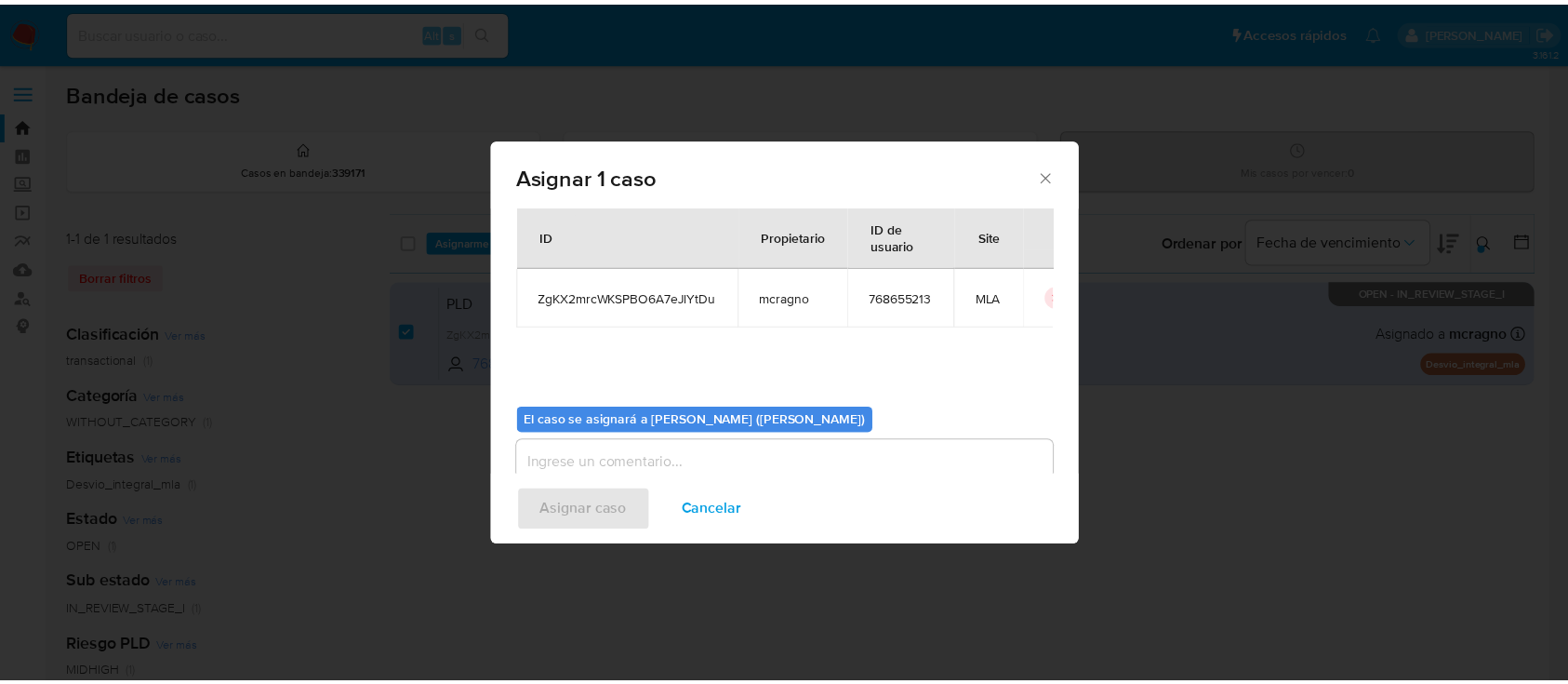
scroll to position [94, 0]
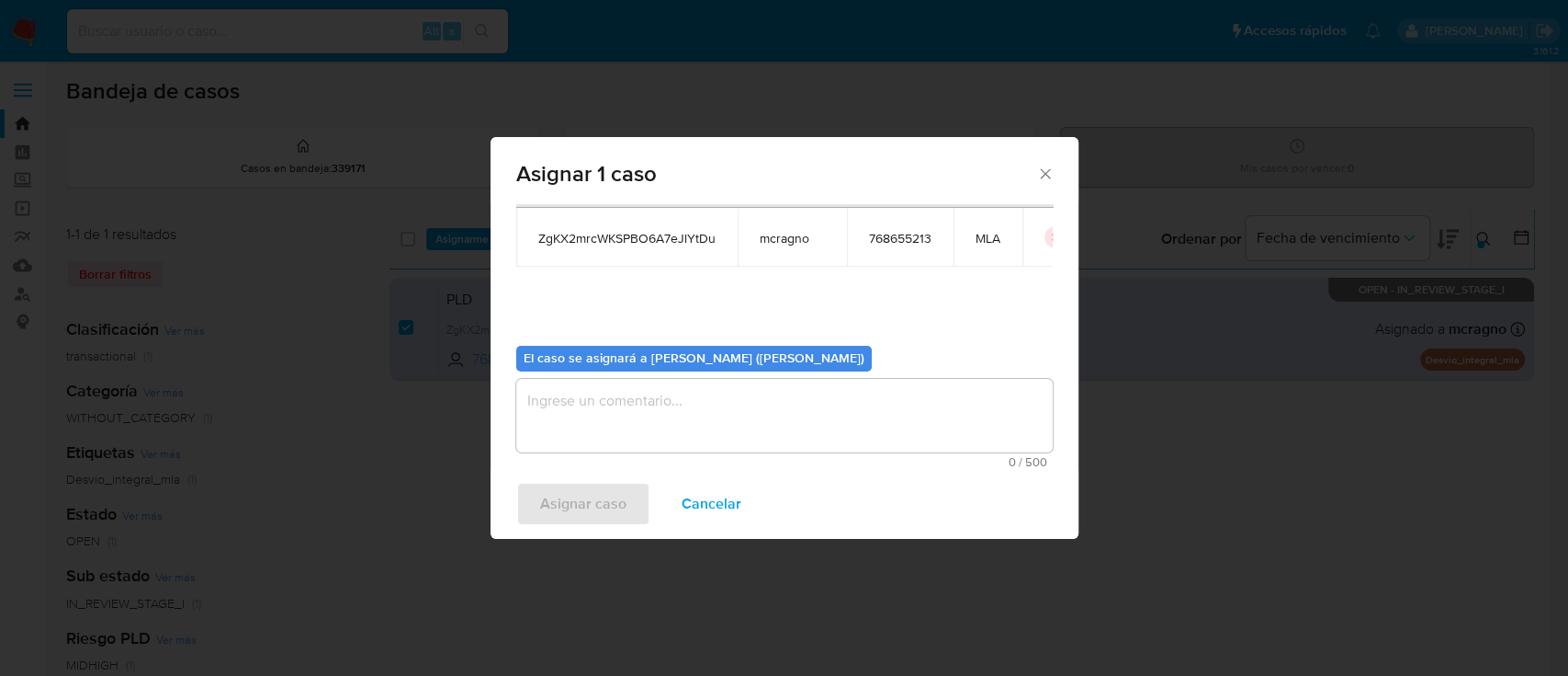
click at [585, 421] on textarea "assign-modal" at bounding box center [784, 415] width 537 height 74
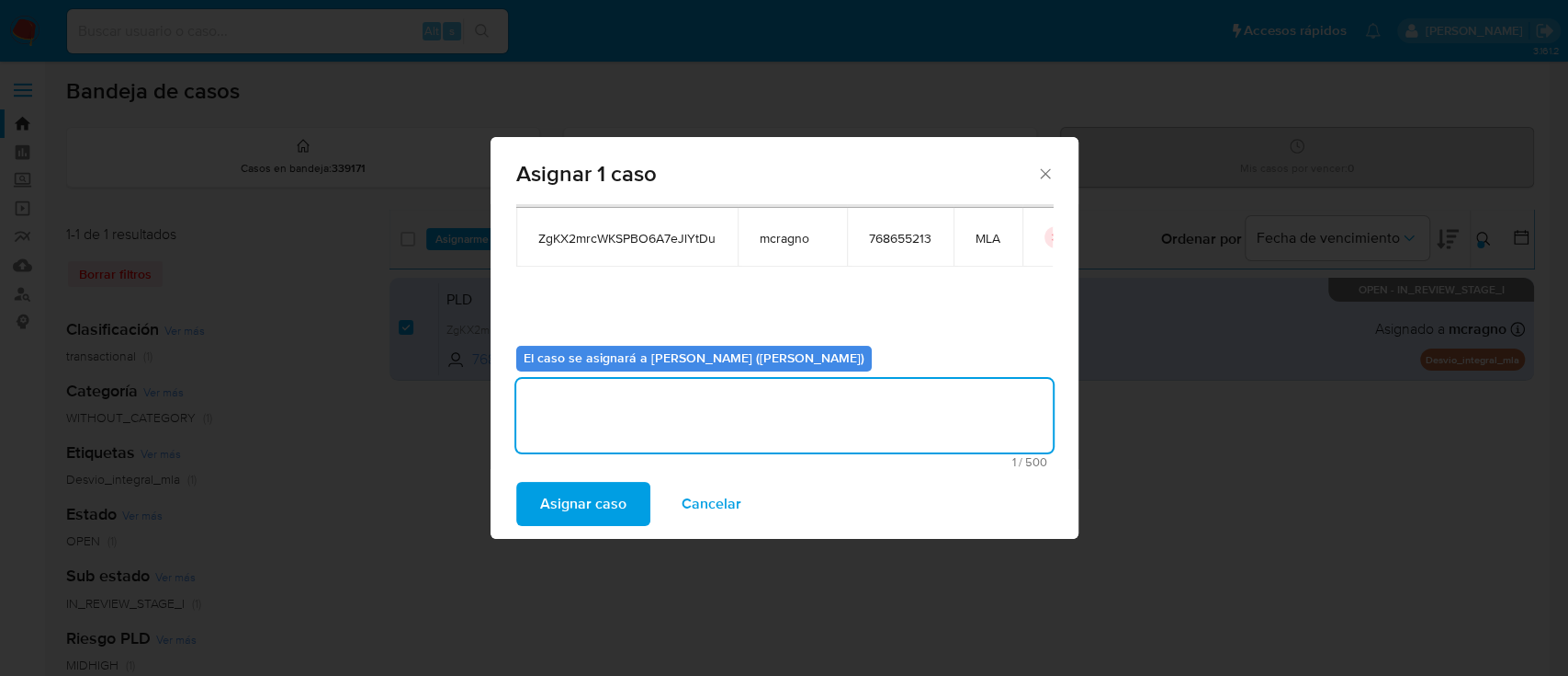
click at [582, 501] on span "Asignar caso" at bounding box center [583, 504] width 87 height 41
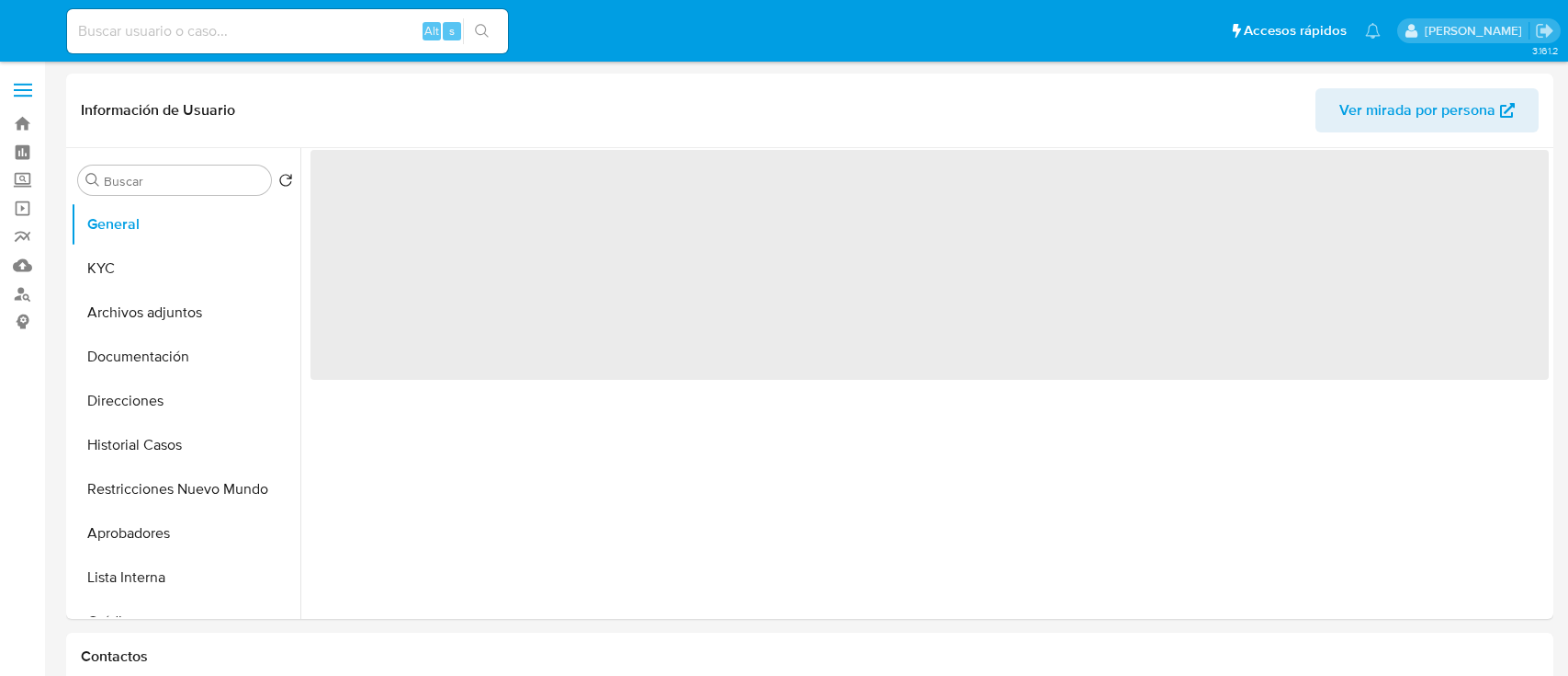
select select "10"
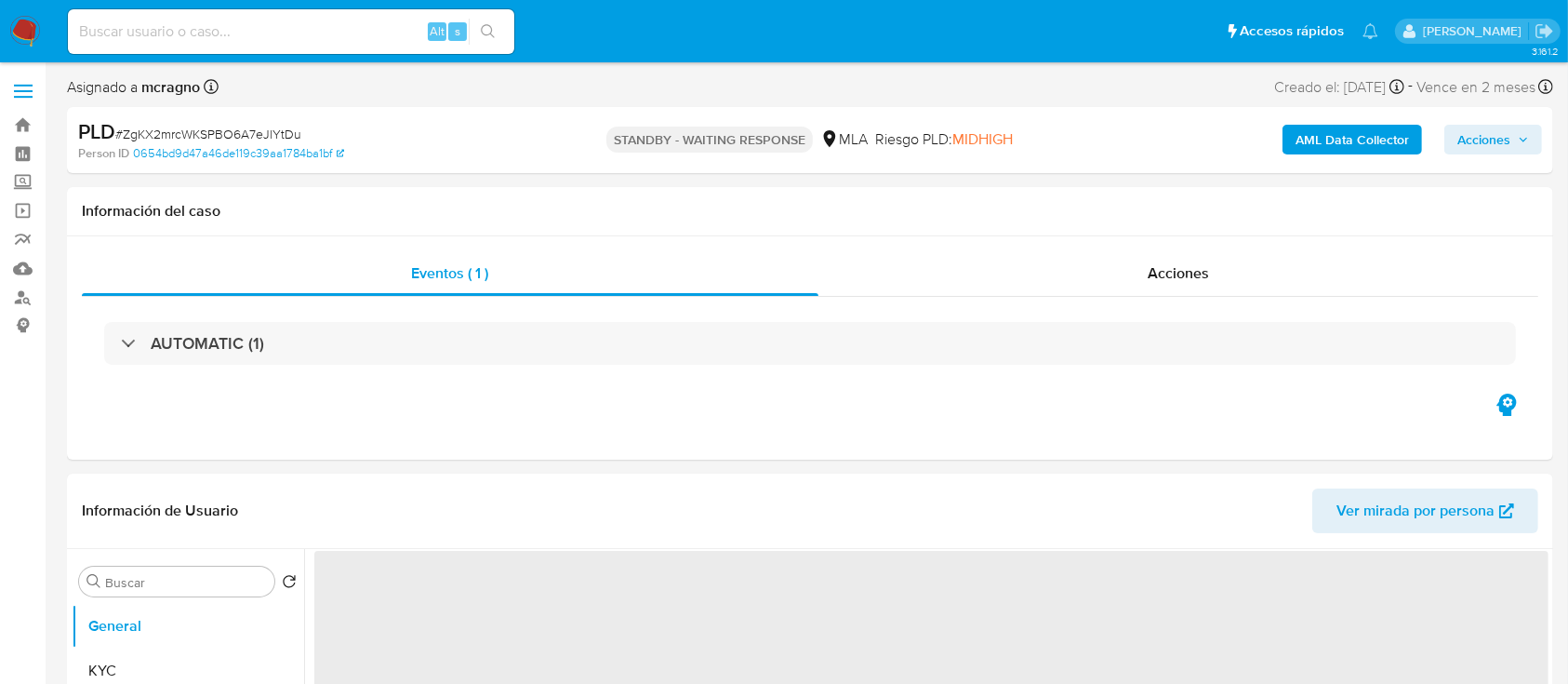
select select "10"
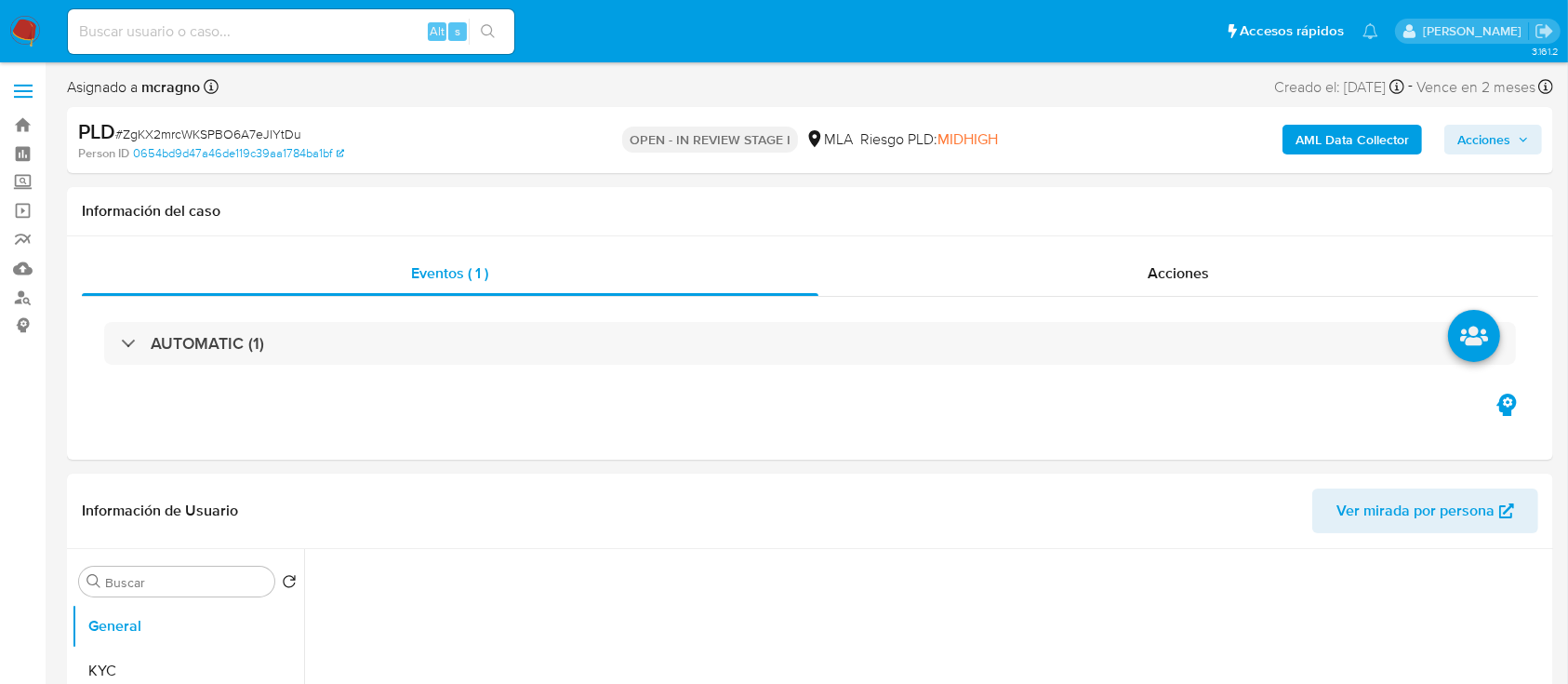
select select "10"
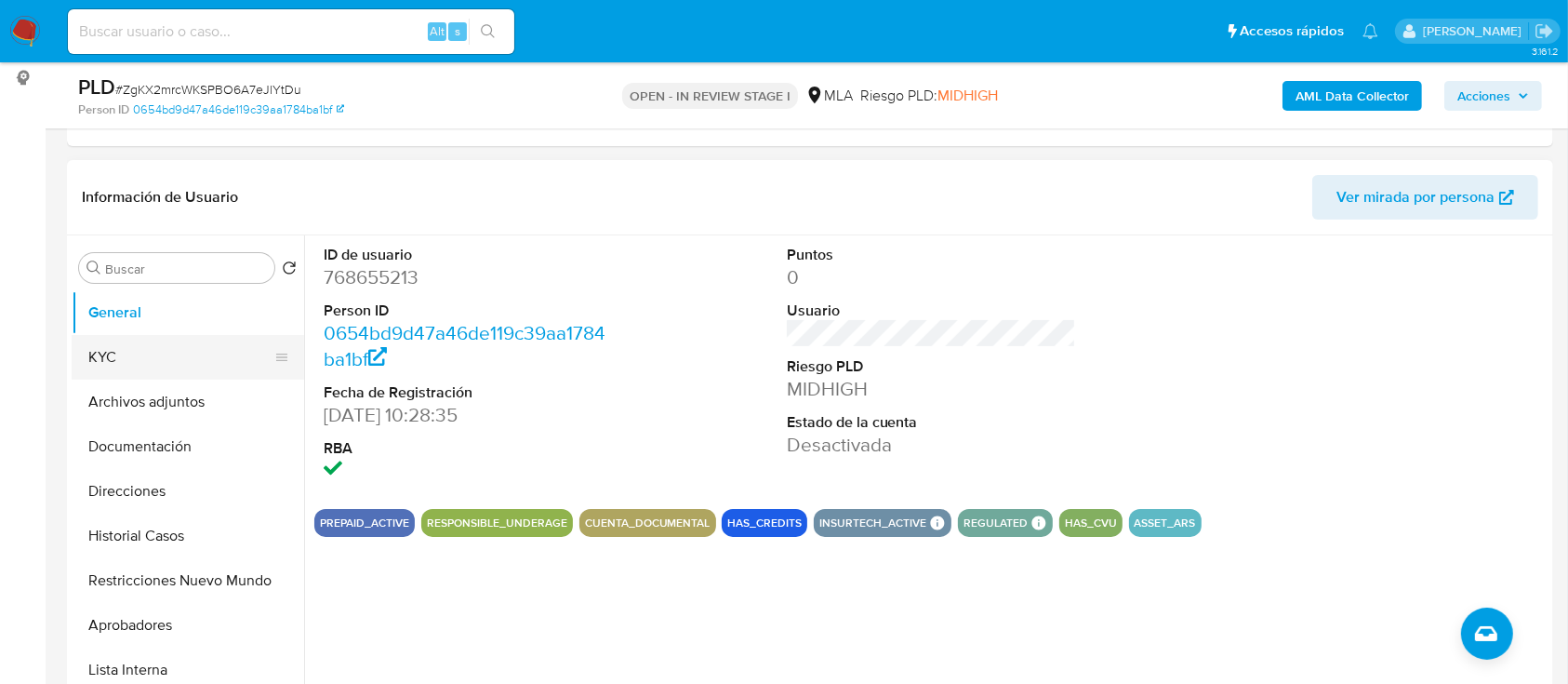
click at [150, 365] on button "KYC" at bounding box center [180, 356] width 218 height 44
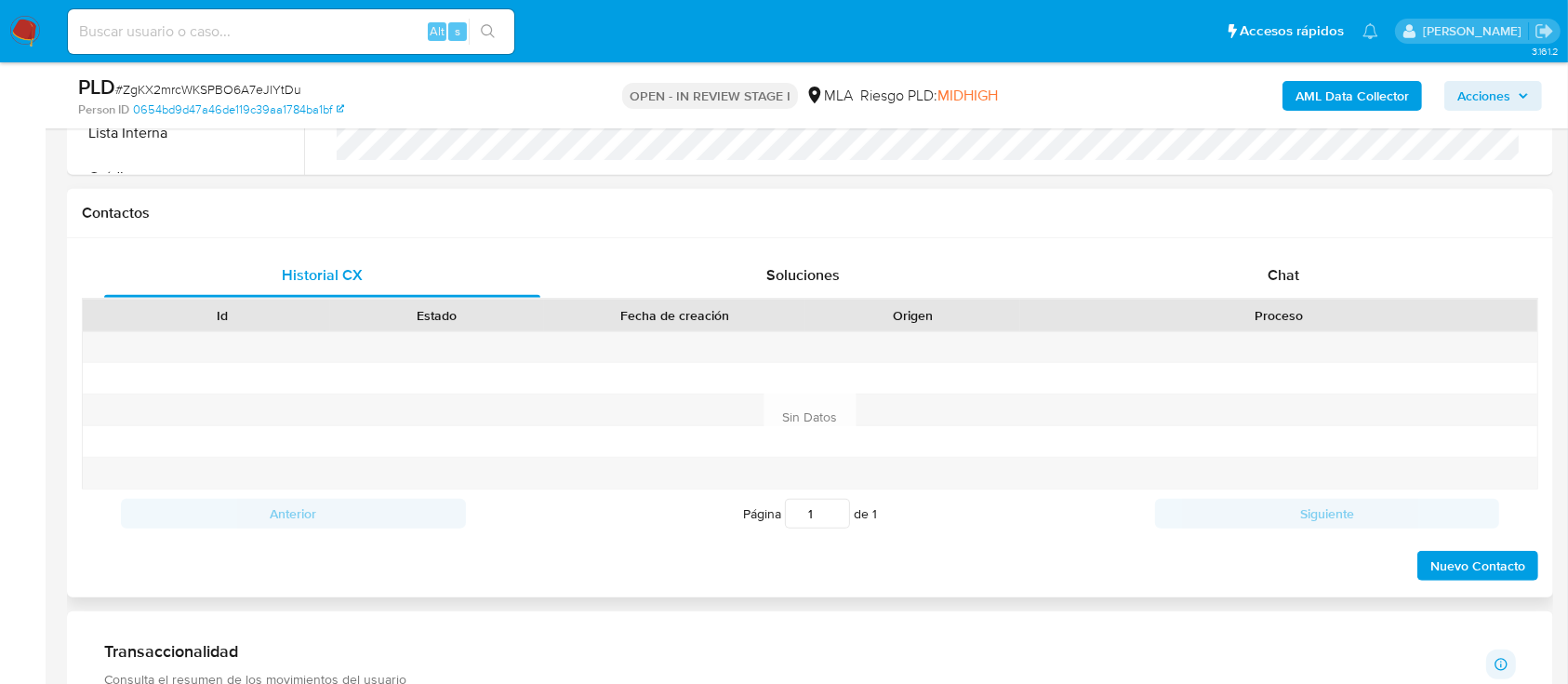
scroll to position [868, 0]
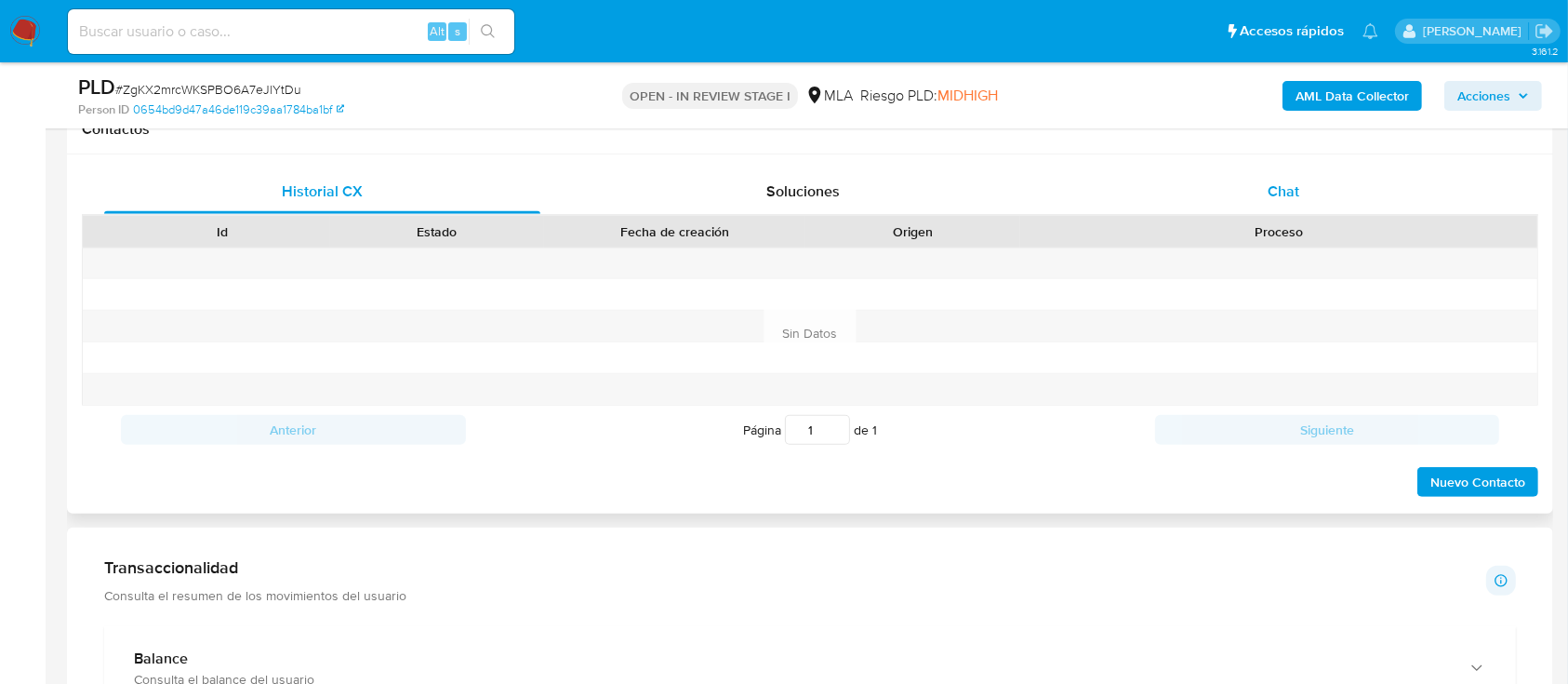
click at [1340, 203] on div "Chat" at bounding box center [1284, 191] width 436 height 44
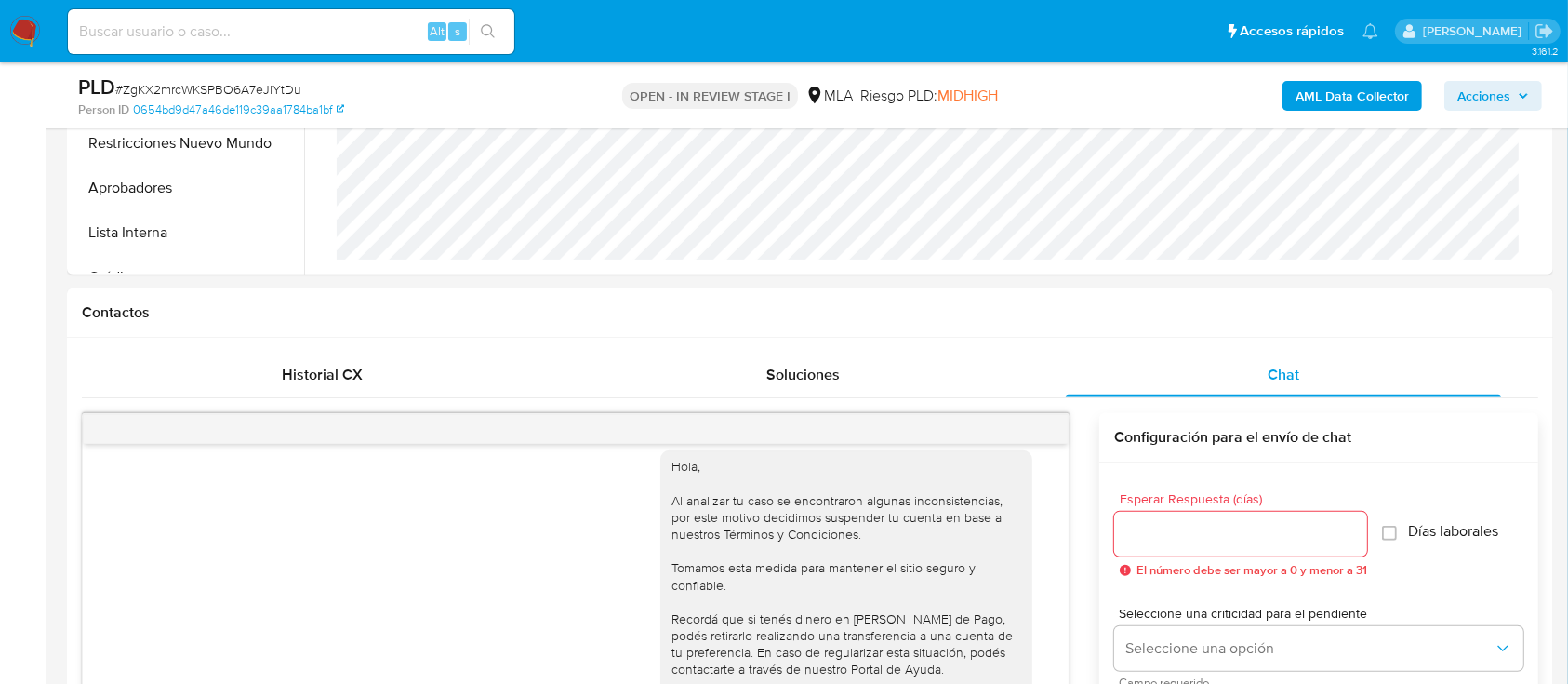
scroll to position [496, 0]
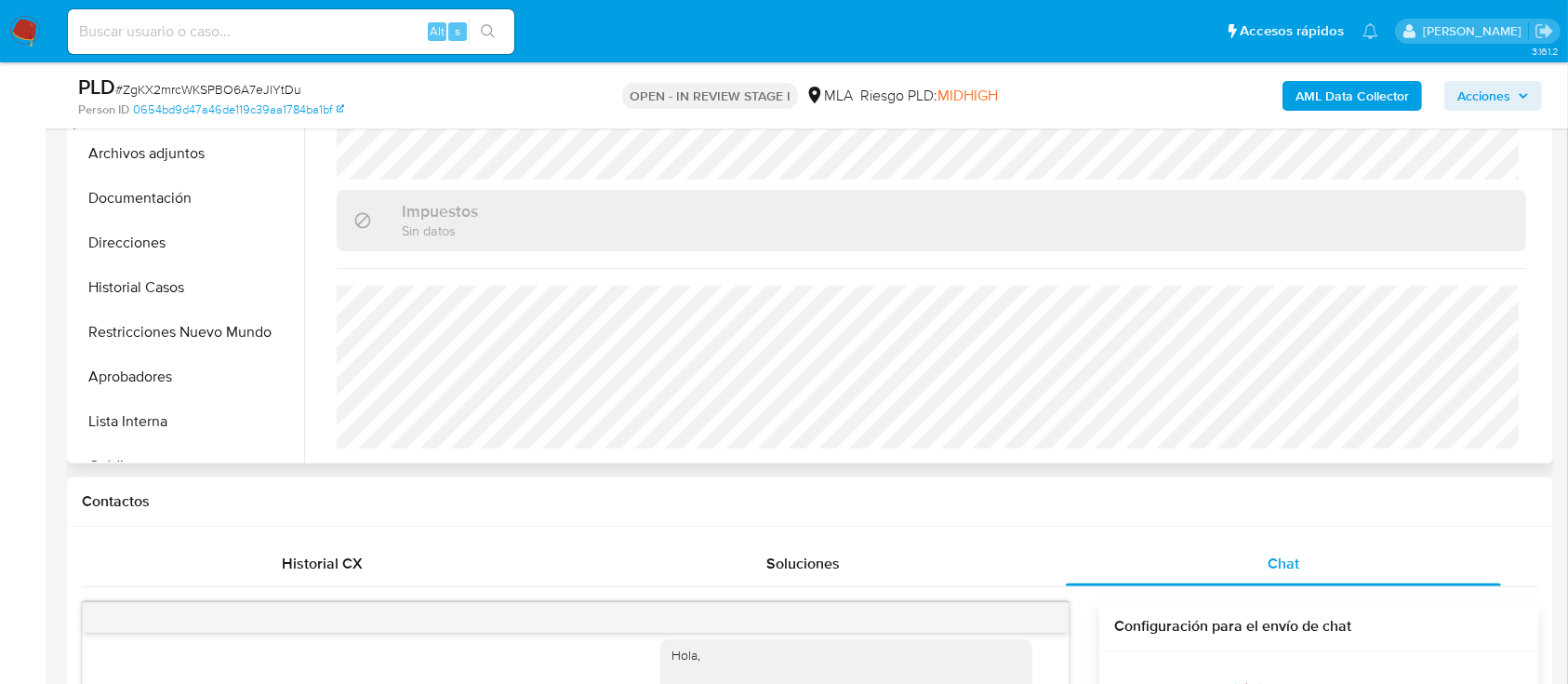
drag, startPoint x: 158, startPoint y: 153, endPoint x: 1205, endPoint y: 420, distance: 1080.5
click at [164, 153] on button "Archivos adjuntos" at bounding box center [188, 153] width 232 height 44
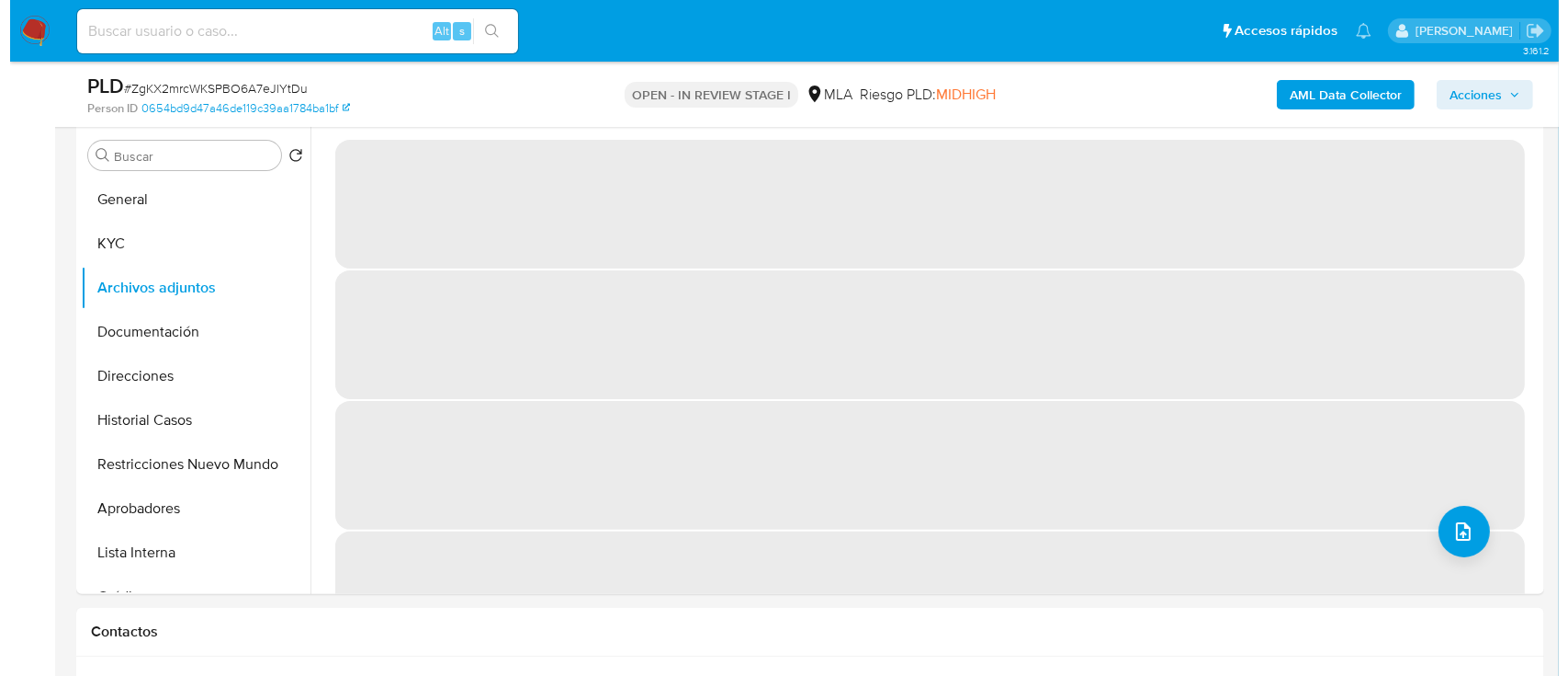
scroll to position [349, 0]
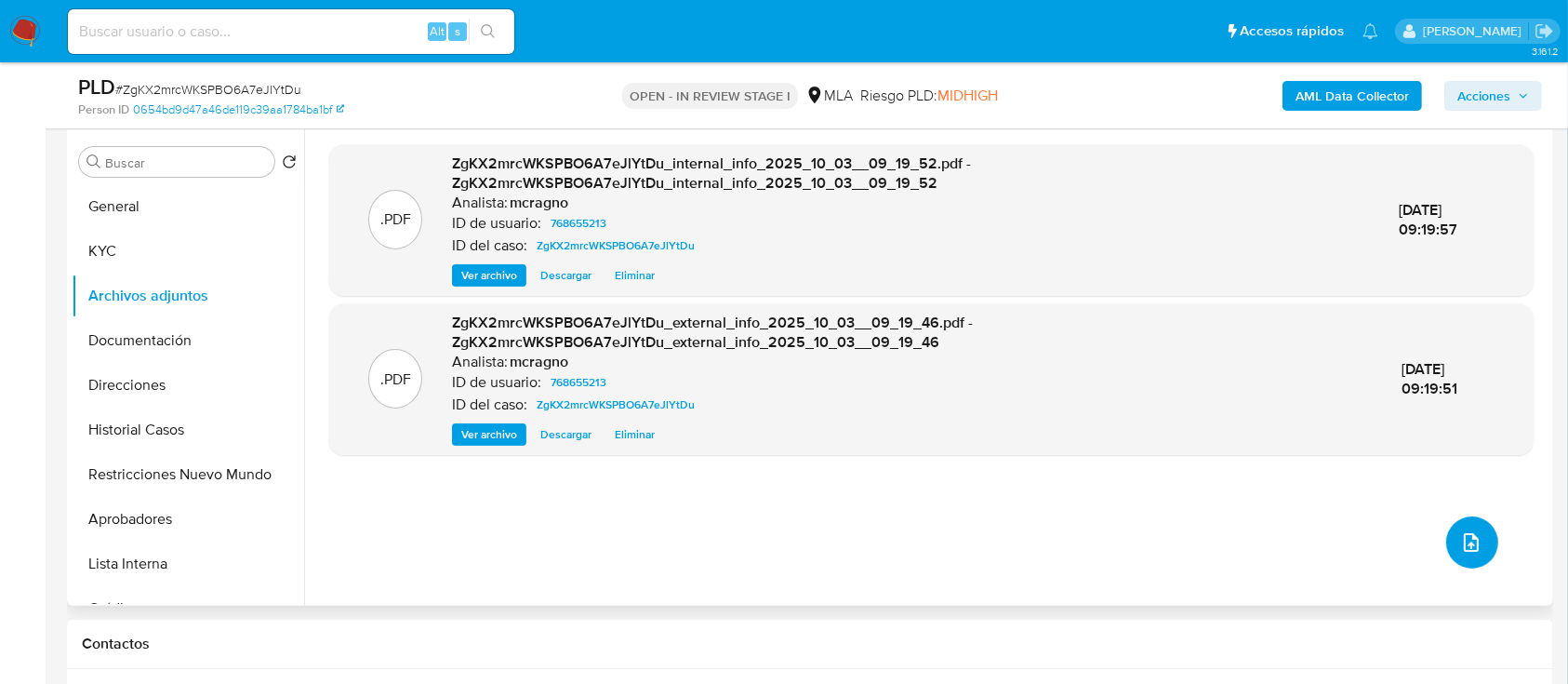
click at [1466, 539] on icon "upload-file" at bounding box center [1472, 542] width 23 height 23
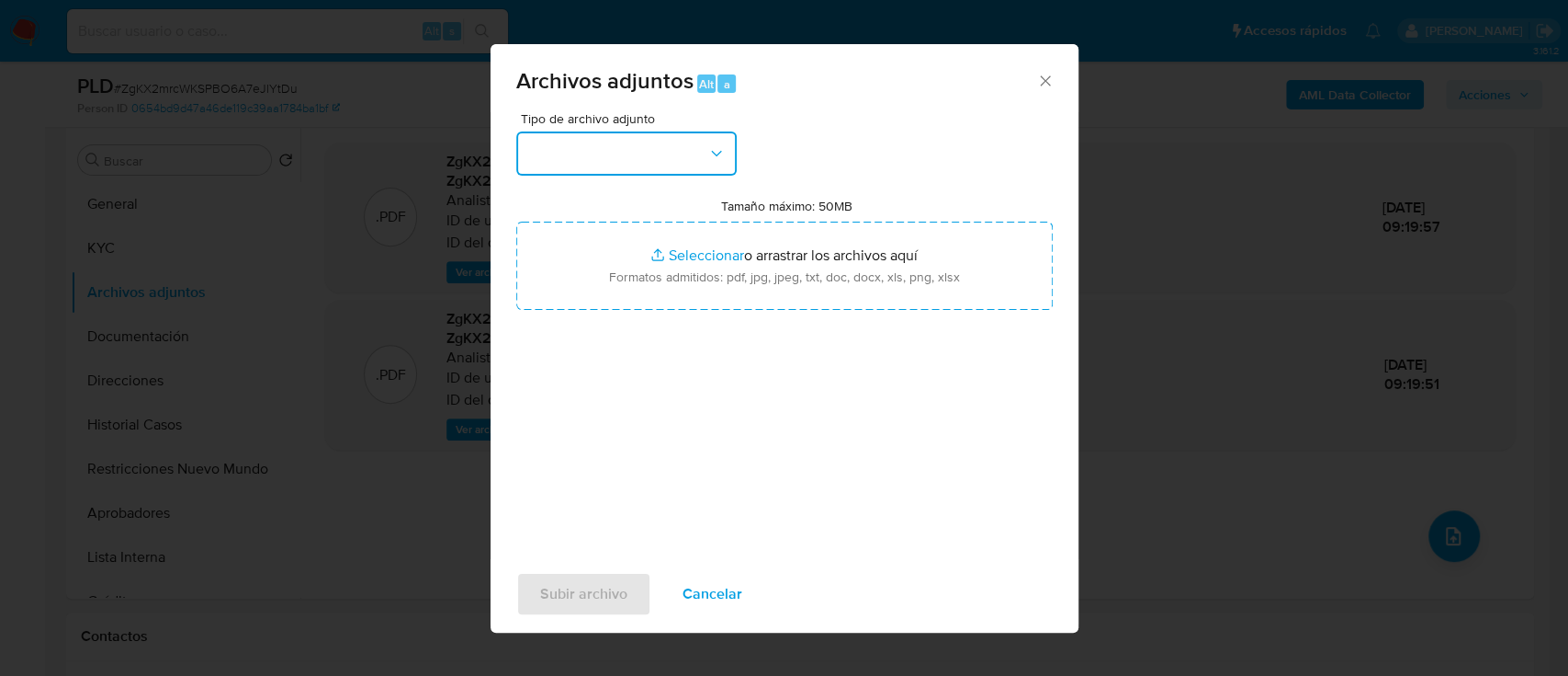
click at [659, 174] on button "button" at bounding box center [626, 153] width 221 height 44
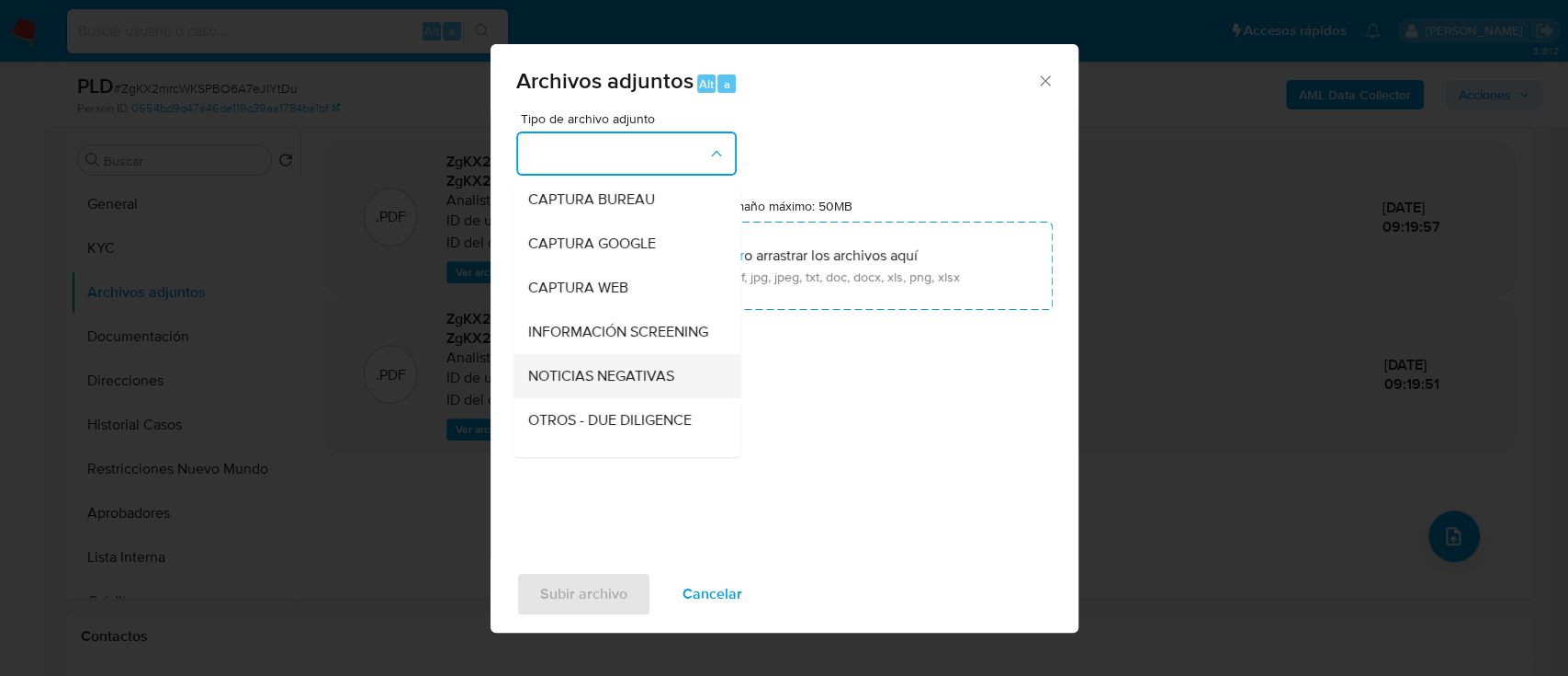
scroll to position [123, 0]
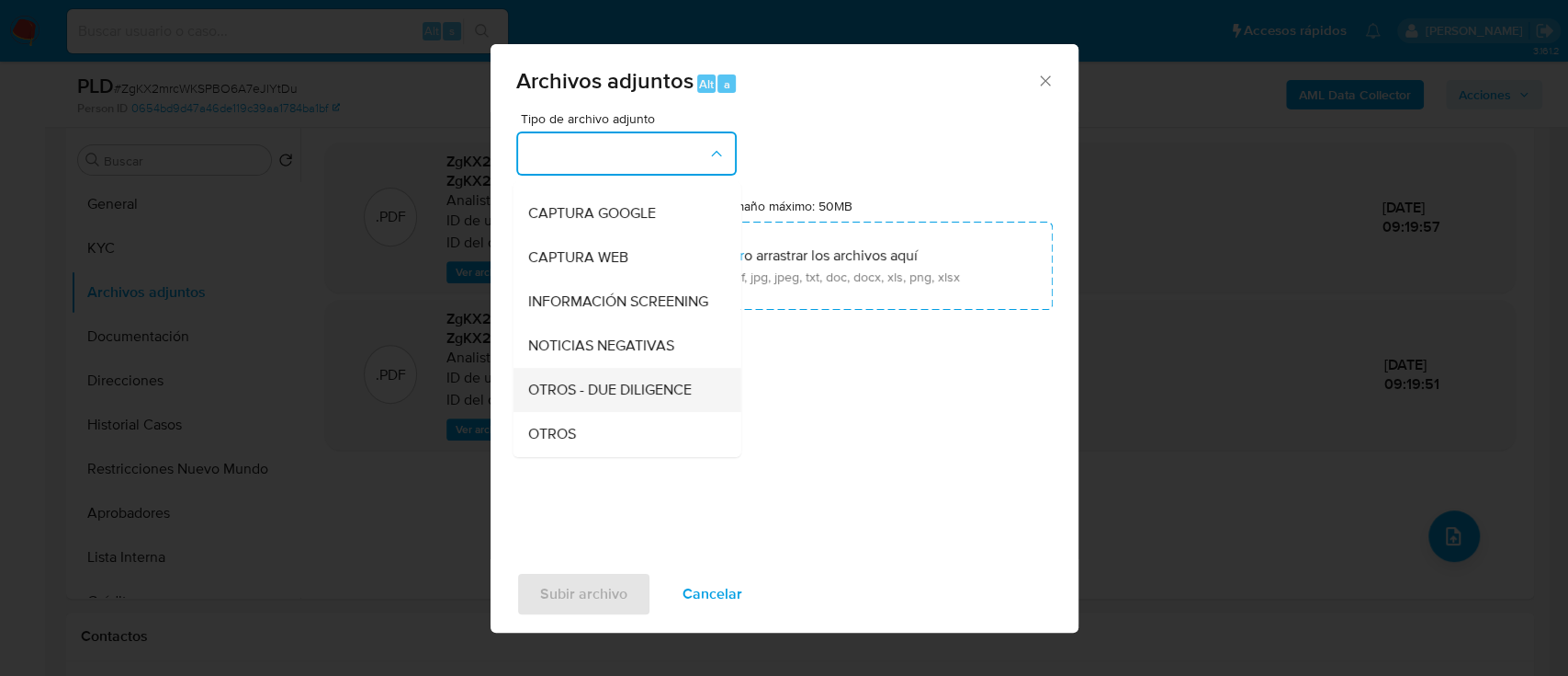
click at [581, 411] on div "OTROS - DUE DILIGENCE" at bounding box center [620, 389] width 188 height 44
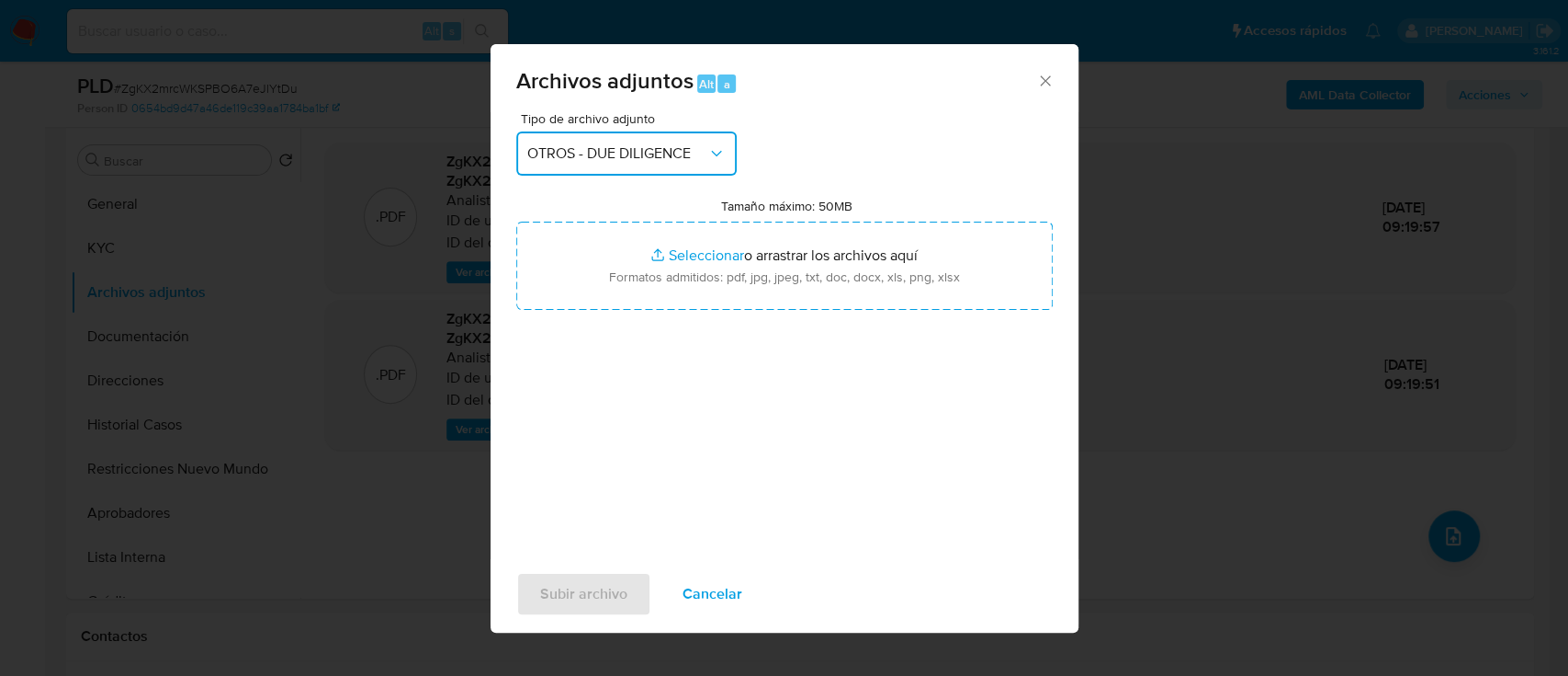
click at [622, 147] on span "OTROS - DUE DILIGENCE" at bounding box center [616, 153] width 180 height 18
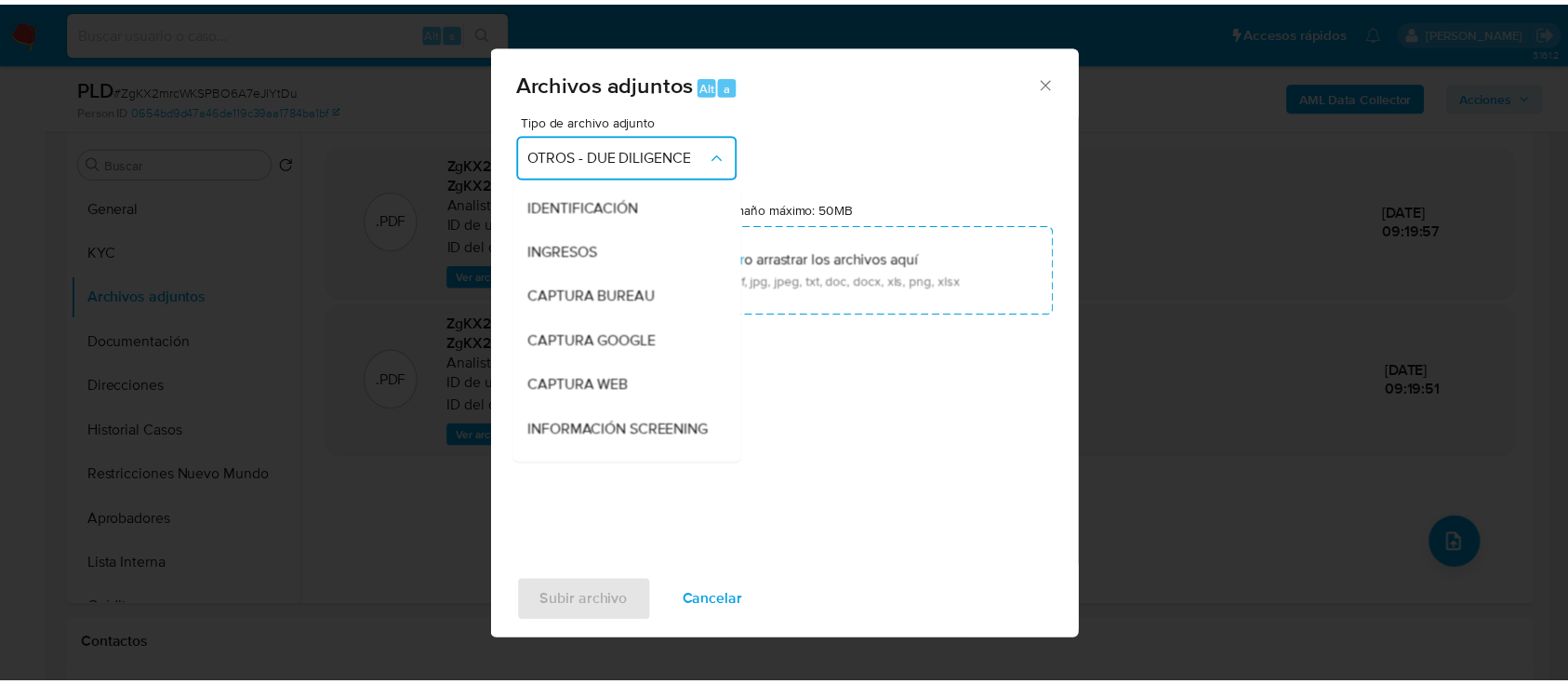
scroll to position [214, 0]
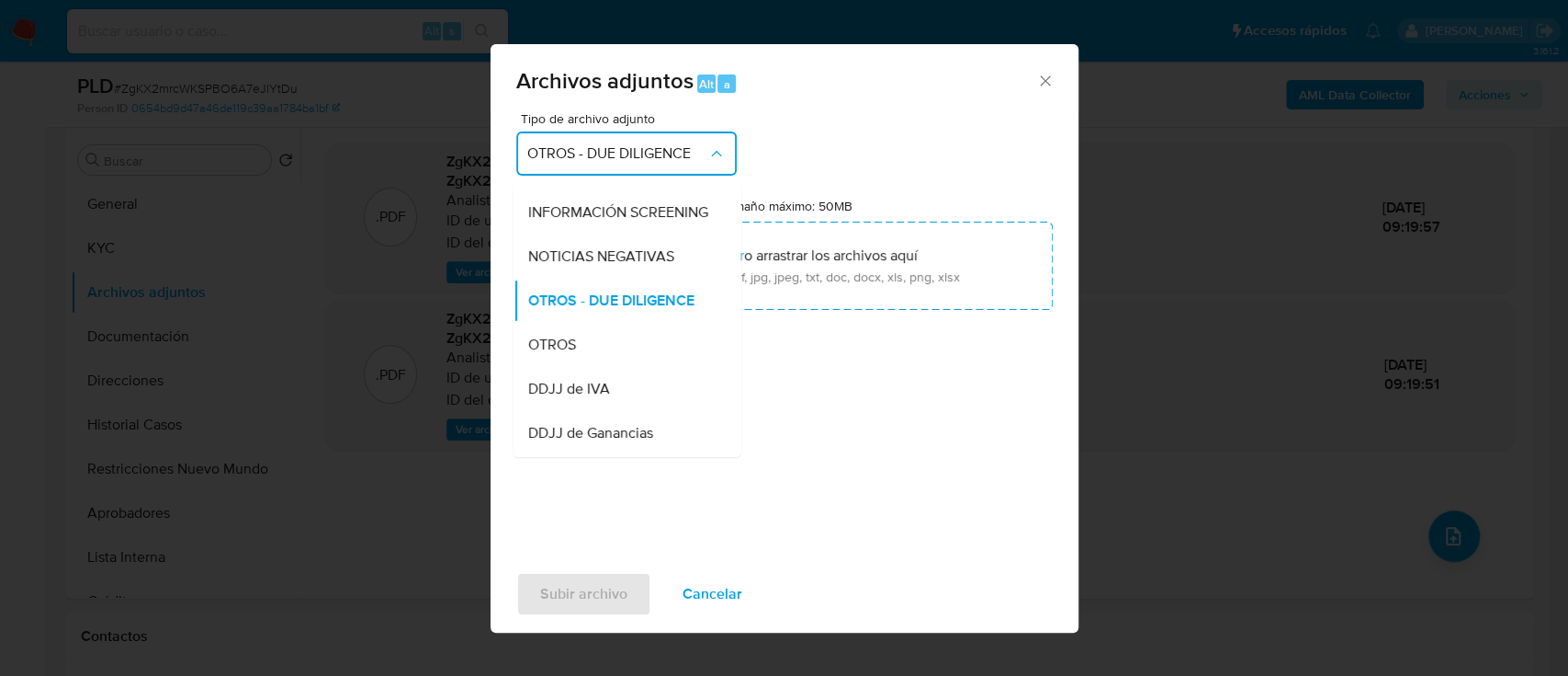
drag, startPoint x: 603, startPoint y: 355, endPoint x: 625, endPoint y: 346, distance: 23.8
click at [604, 355] on div "OTROS" at bounding box center [620, 344] width 188 height 44
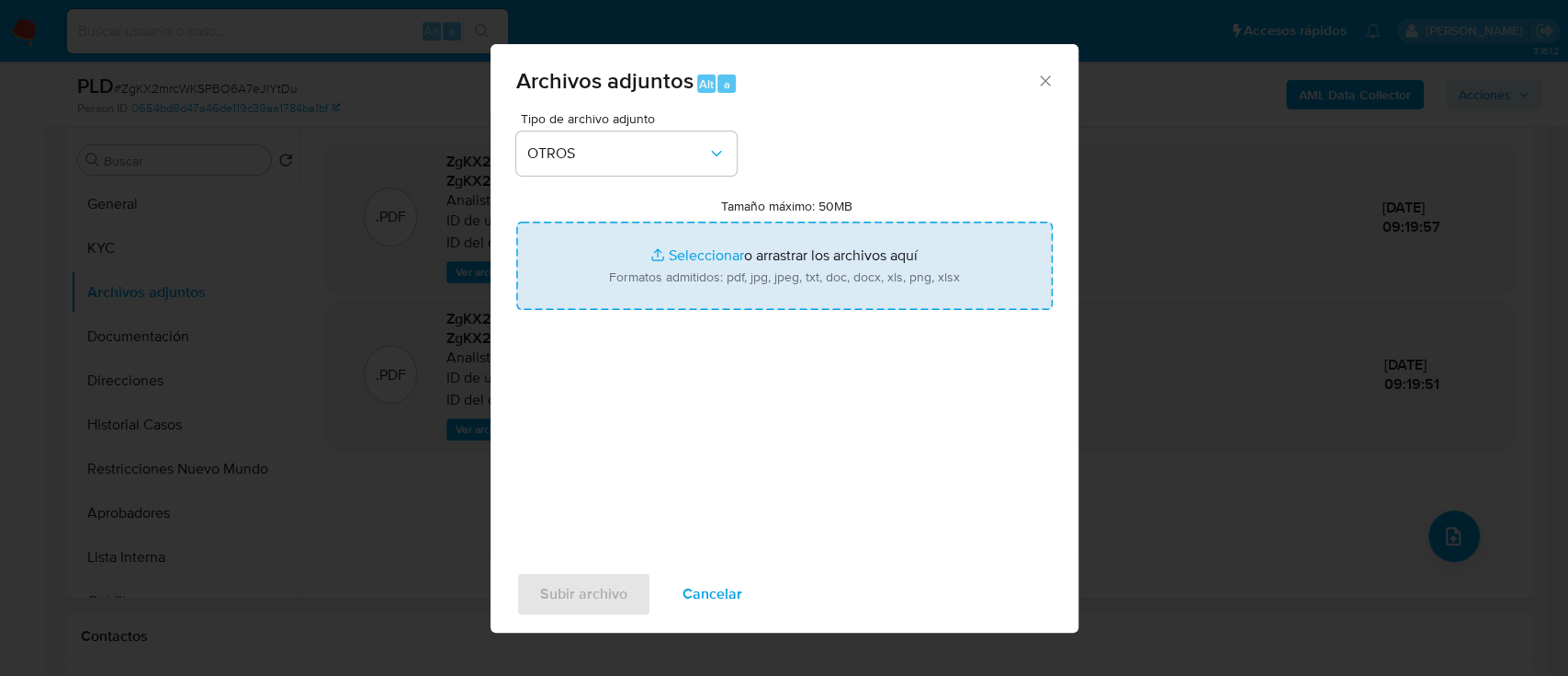
click at [720, 281] on input "Tamaño máximo: 50MB Seleccionar archivos" at bounding box center [784, 266] width 537 height 89
type input "C:\fakepath\768655213 - Movimientos.xlsx"
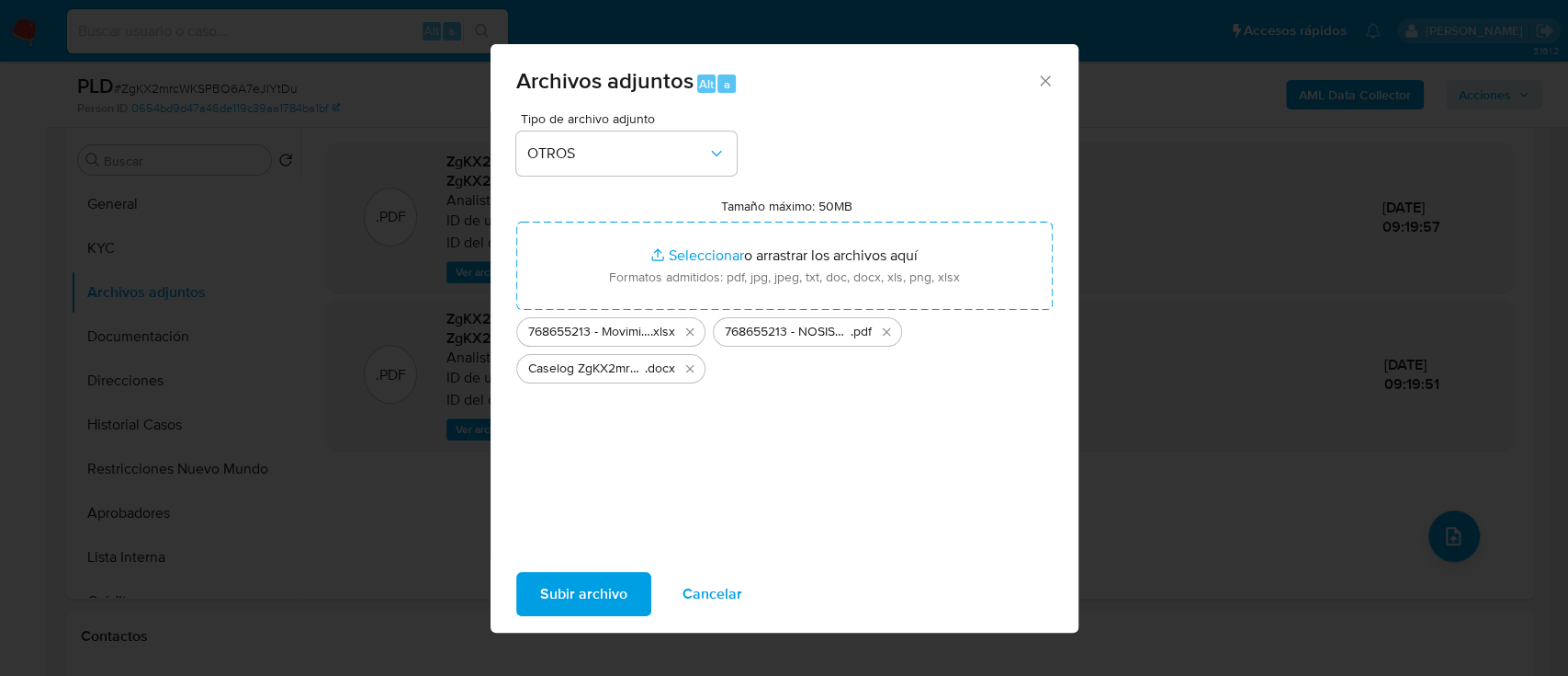
drag, startPoint x: 583, startPoint y: 581, endPoint x: 1026, endPoint y: 674, distance: 452.7
click at [583, 582] on span "Subir archivo" at bounding box center [584, 594] width 87 height 41
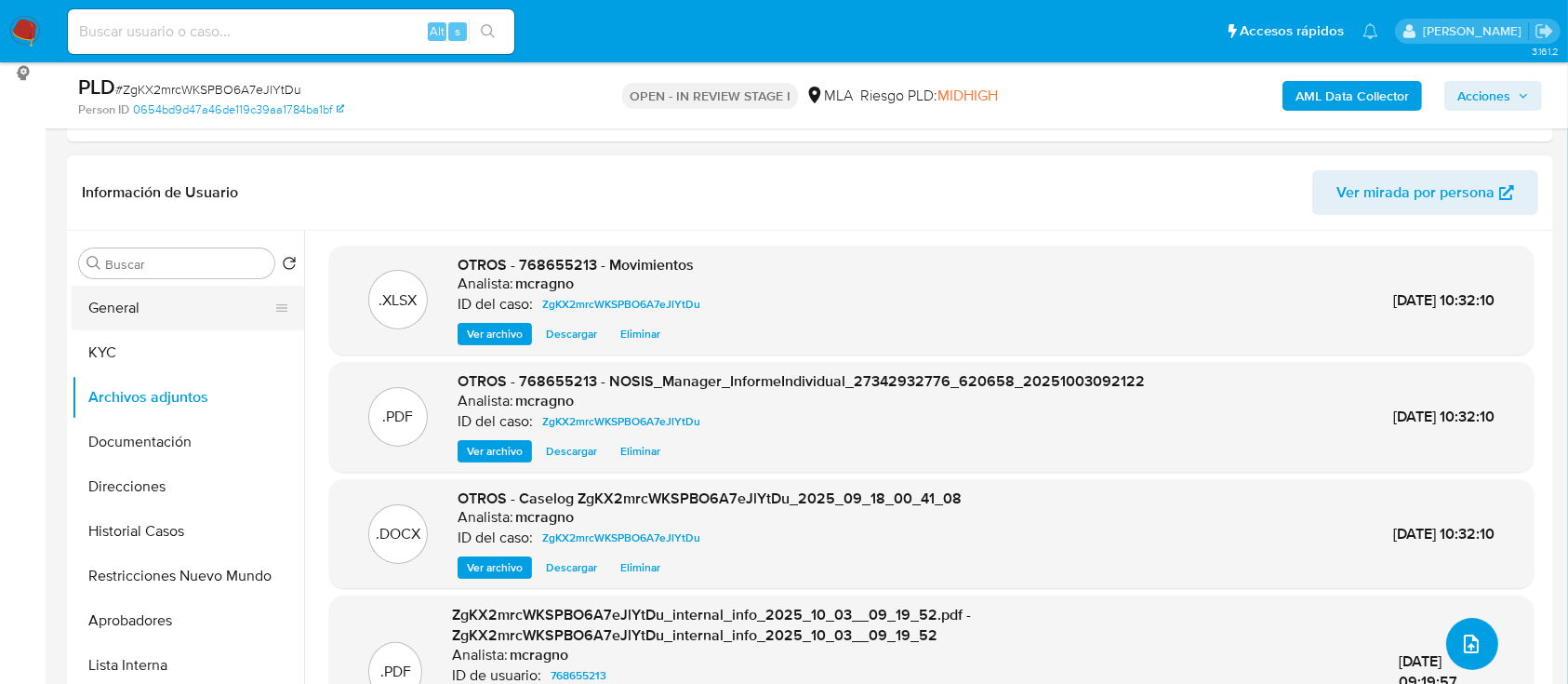
scroll to position [229, 0]
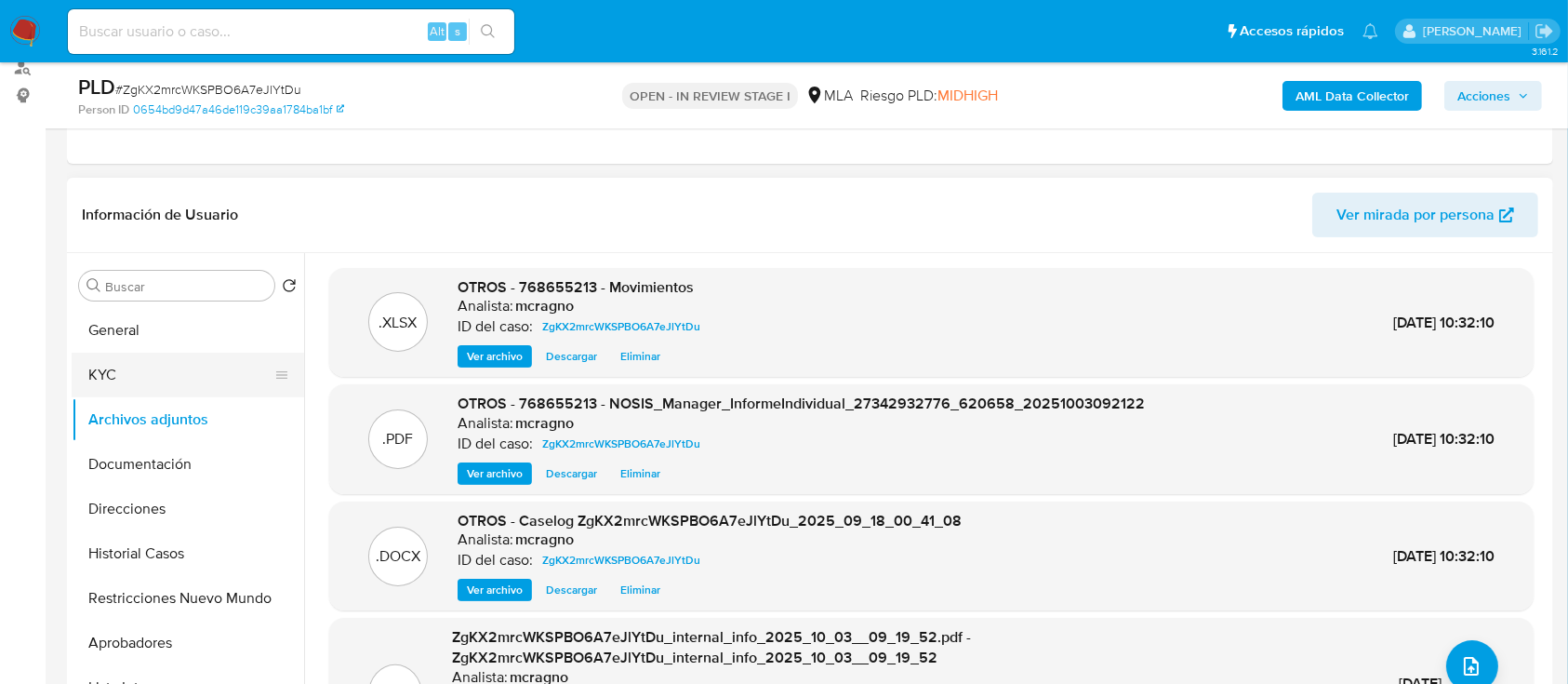
drag, startPoint x: 147, startPoint y: 344, endPoint x: 238, endPoint y: 352, distance: 91.4
click at [147, 342] on button "General" at bounding box center [188, 330] width 232 height 44
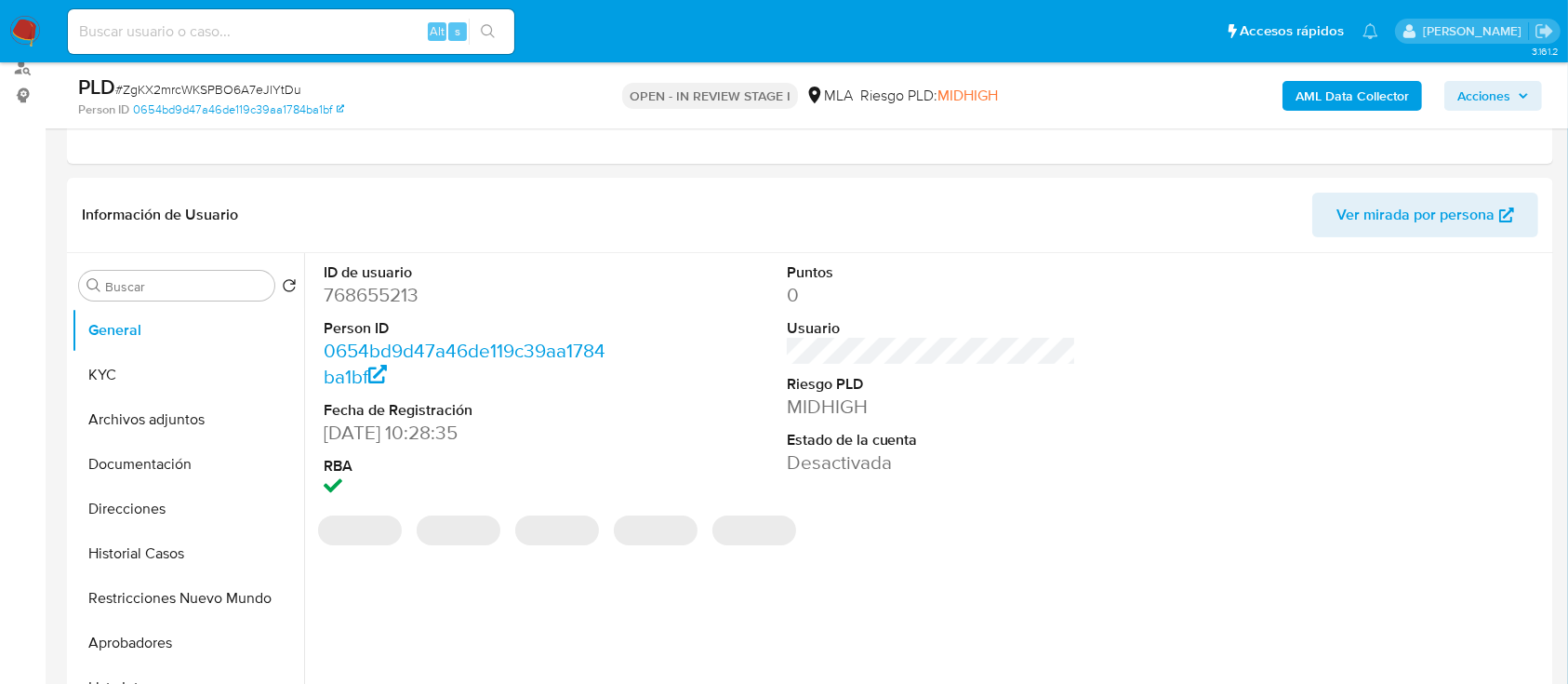
click at [1506, 85] on span "Acciones" at bounding box center [1484, 95] width 53 height 30
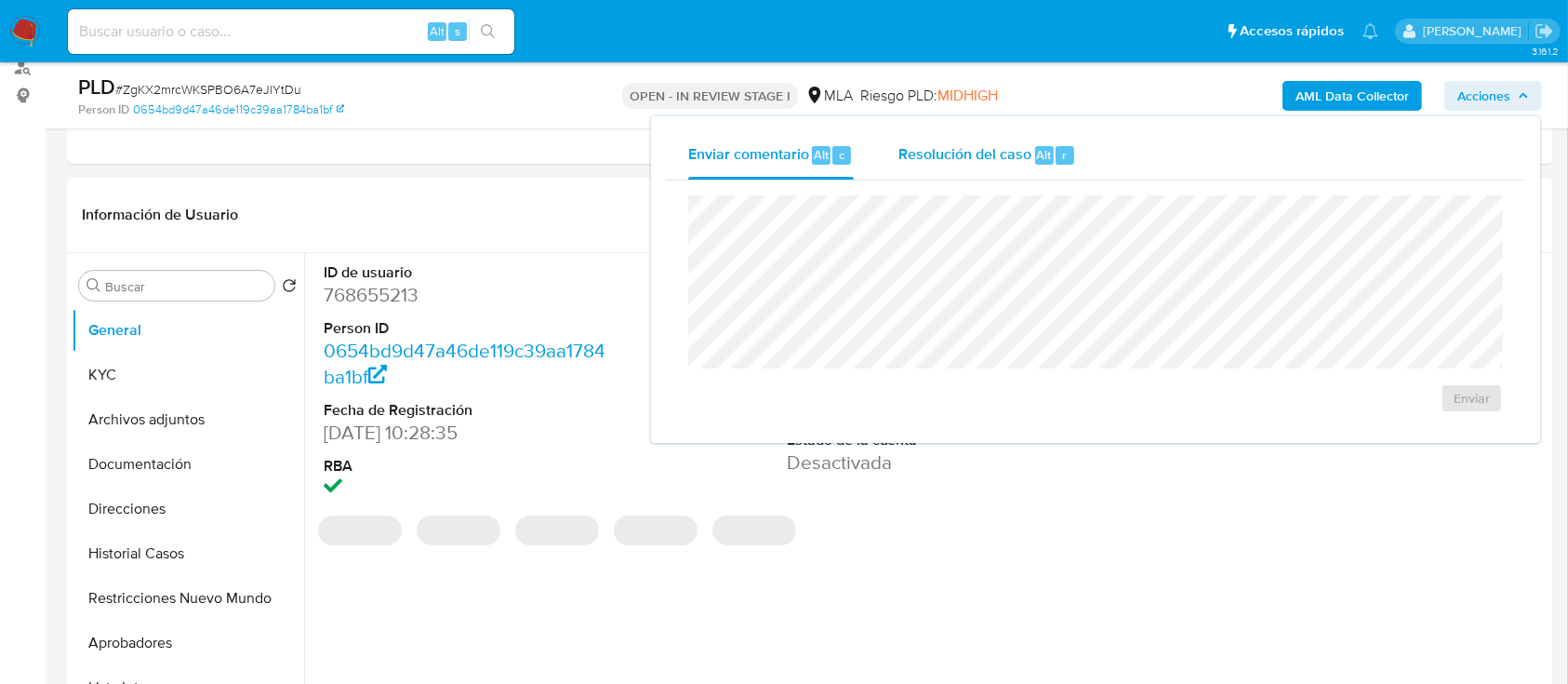
click at [945, 162] on span "Resolución del caso" at bounding box center [965, 155] width 133 height 22
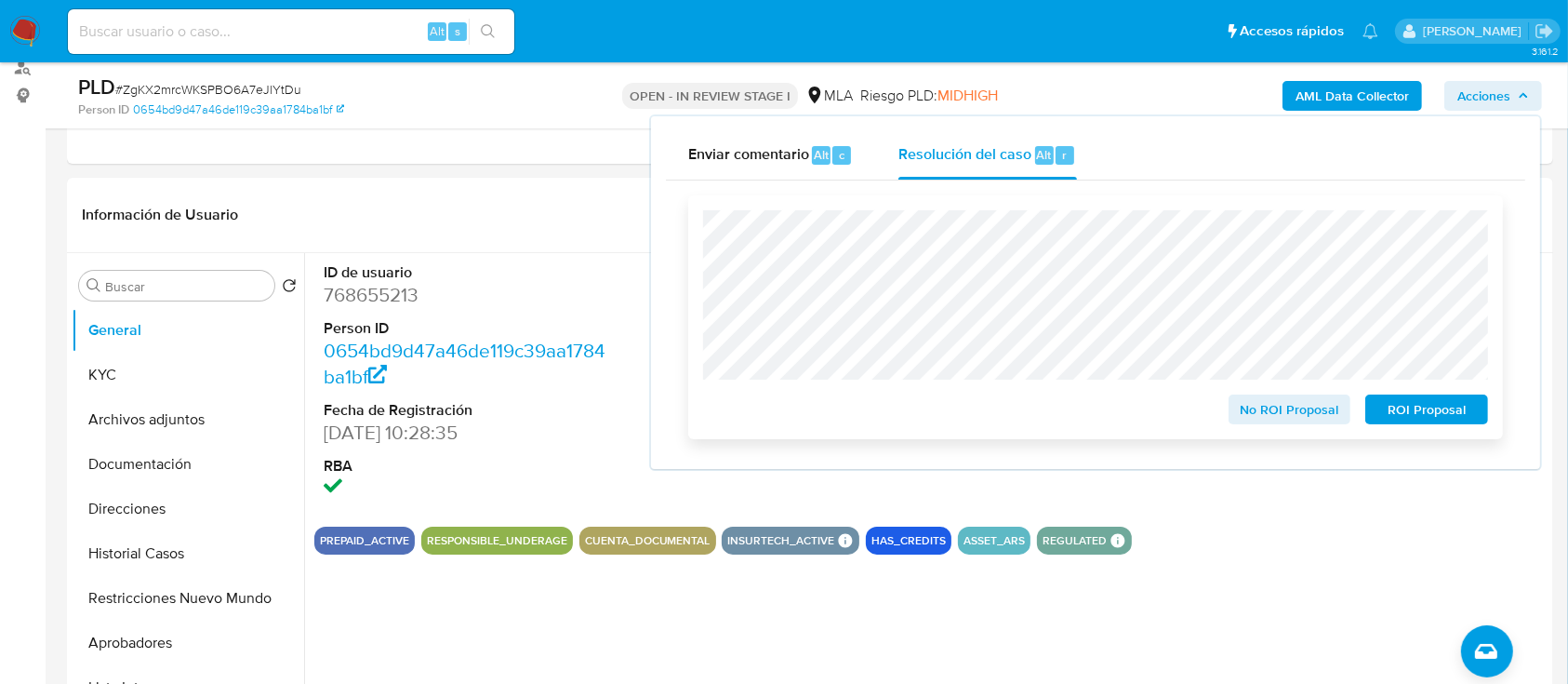
click at [1430, 421] on span "ROI Proposal" at bounding box center [1427, 409] width 96 height 26
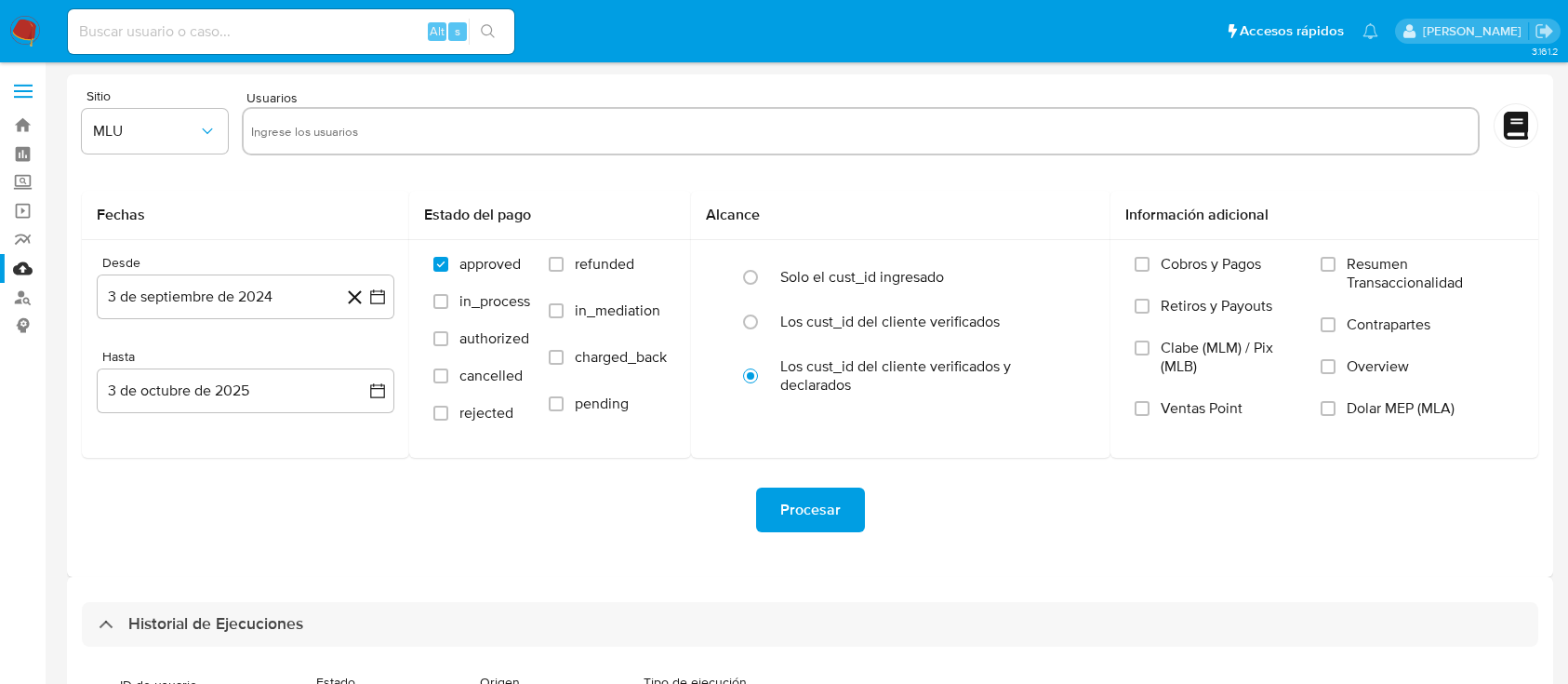
select select "10"
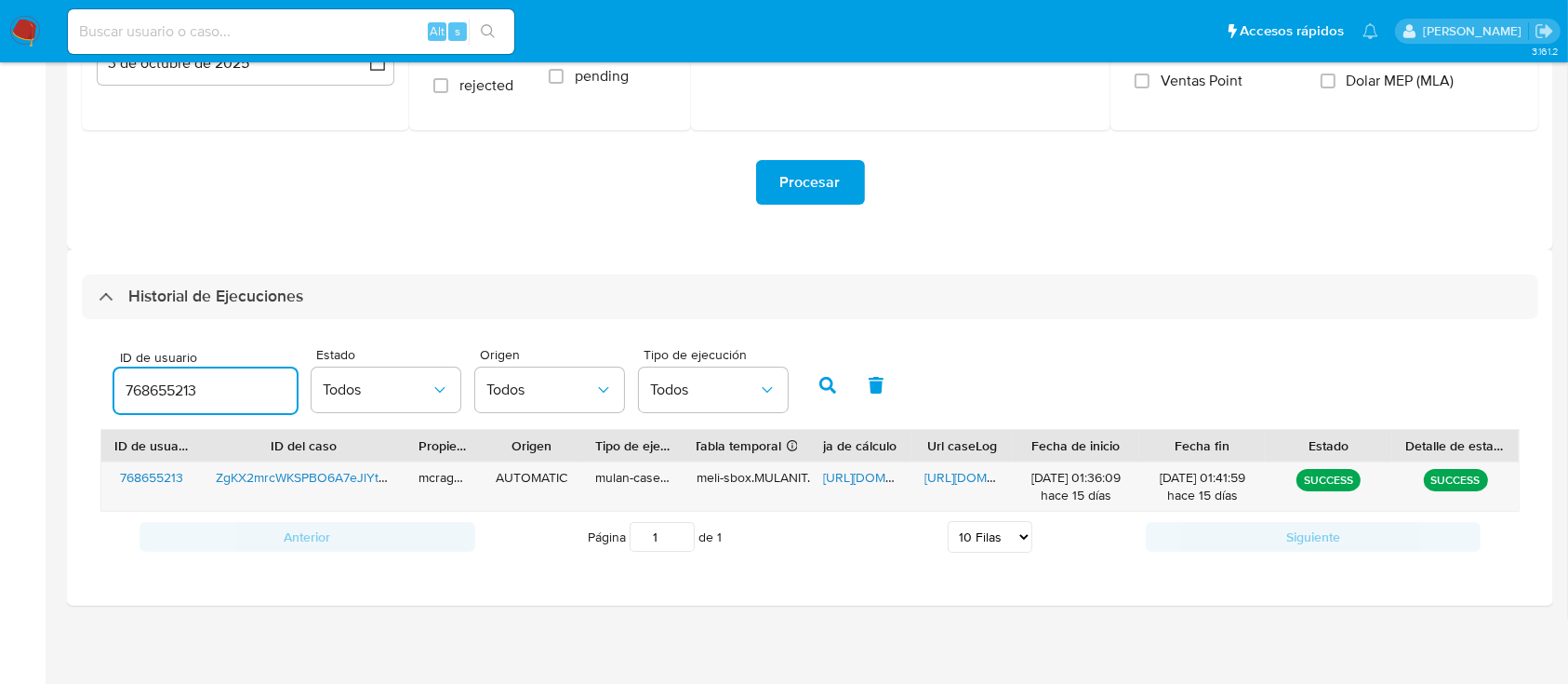
click at [189, 396] on input "768655213" at bounding box center [205, 391] width 182 height 25
click at [808, 379] on button "button" at bounding box center [828, 385] width 48 height 44
click at [852, 472] on span "https://docs.google.com/spreadsheets/d/1Vdrffos7pxCcydDvqQv8_CJmDDJs_B7cBR6tr8M…" at bounding box center [887, 476] width 128 height 19
click at [980, 467] on span "https://docs.google.com/document/d/1gtaUxEO2YKvqEb3PDfBANh2fUA4stu_XoEmj4My2aA4…" at bounding box center [988, 476] width 128 height 19
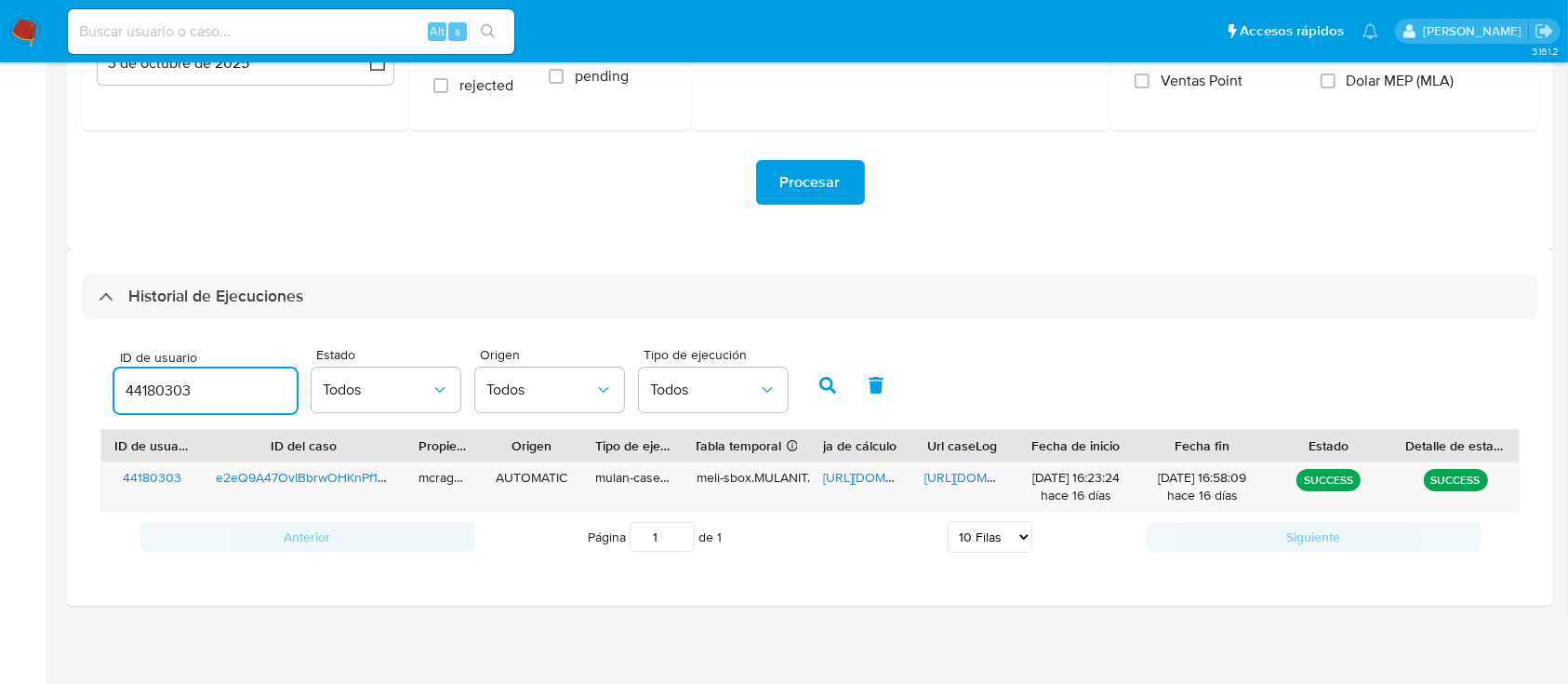
click at [131, 383] on input "44180303" at bounding box center [205, 391] width 182 height 25
type input "93510680"
click at [820, 381] on icon "button" at bounding box center [828, 385] width 17 height 17
click at [838, 478] on span "https://docs.google.com/spreadsheets/d/1UPOzLx5WMUDoMw9lMadsEbC7xHHoroYNnFMsWXl…" at bounding box center [887, 476] width 128 height 19
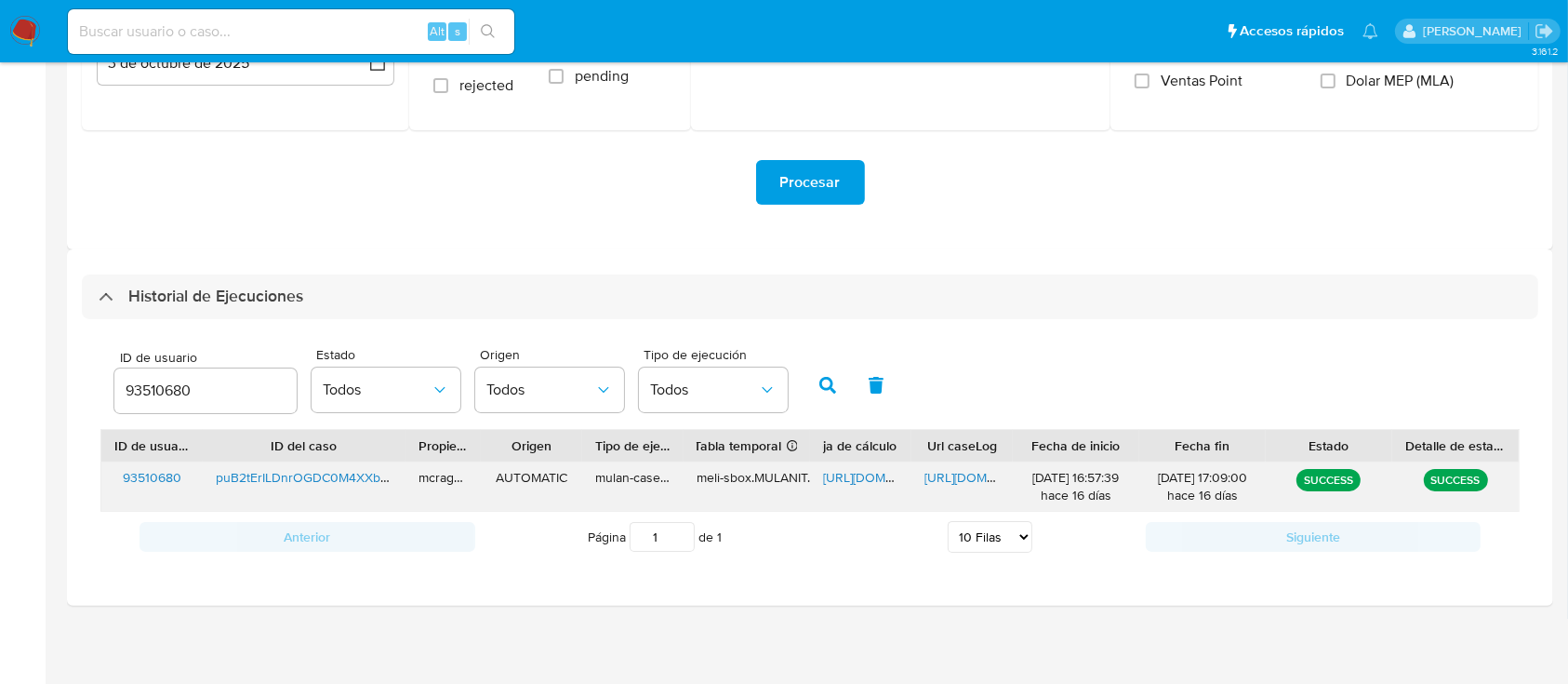
click at [959, 489] on div "https://docs.google.com/document/d/1SnXgh7kTc_sk3JemTAQha2jlxnHAnyBSEwe38hPm02Y…" at bounding box center [962, 486] width 101 height 48
click at [954, 477] on span "https://docs.google.com/document/d/1SnXgh7kTc_sk3JemTAQha2jlxnHAnyBSEwe38hPm02Y…" at bounding box center [988, 476] width 128 height 19
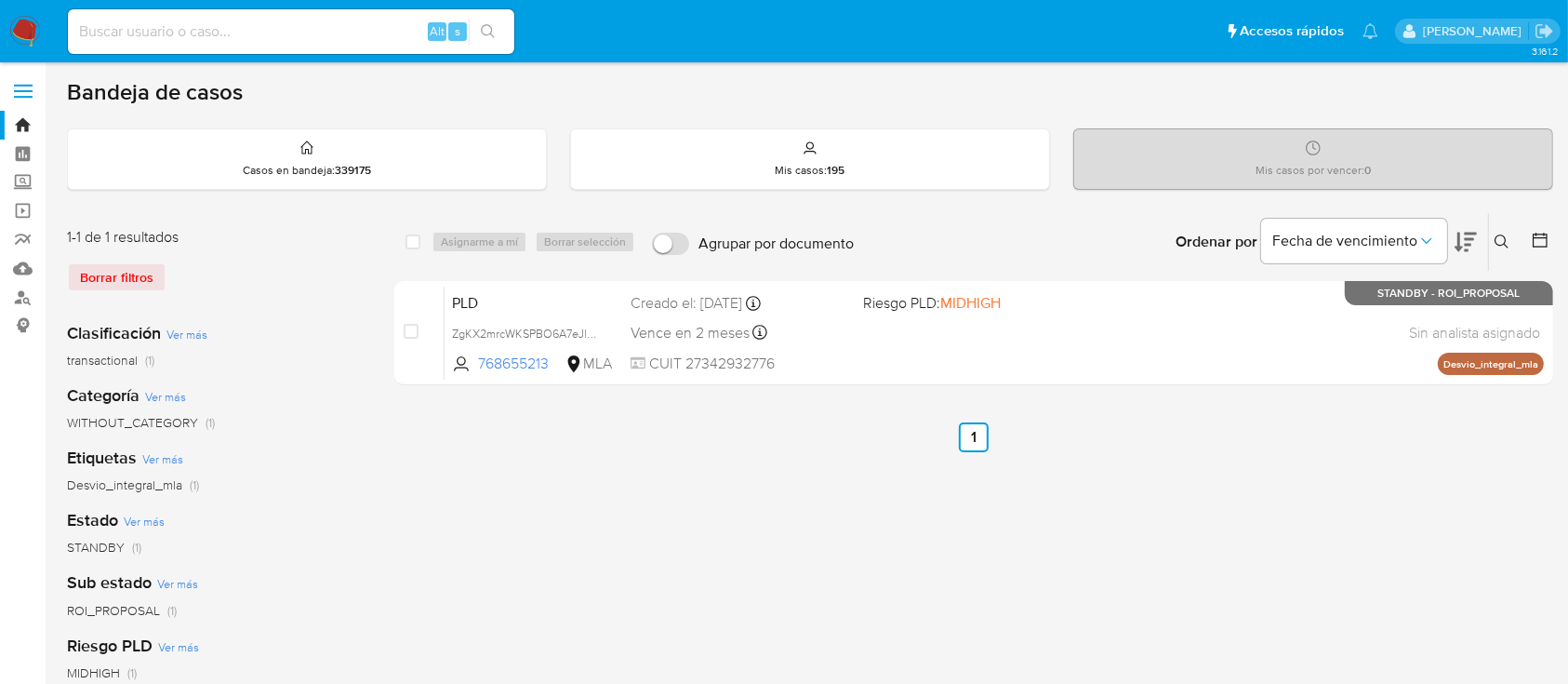
click at [1498, 236] on icon at bounding box center [1502, 241] width 15 height 15
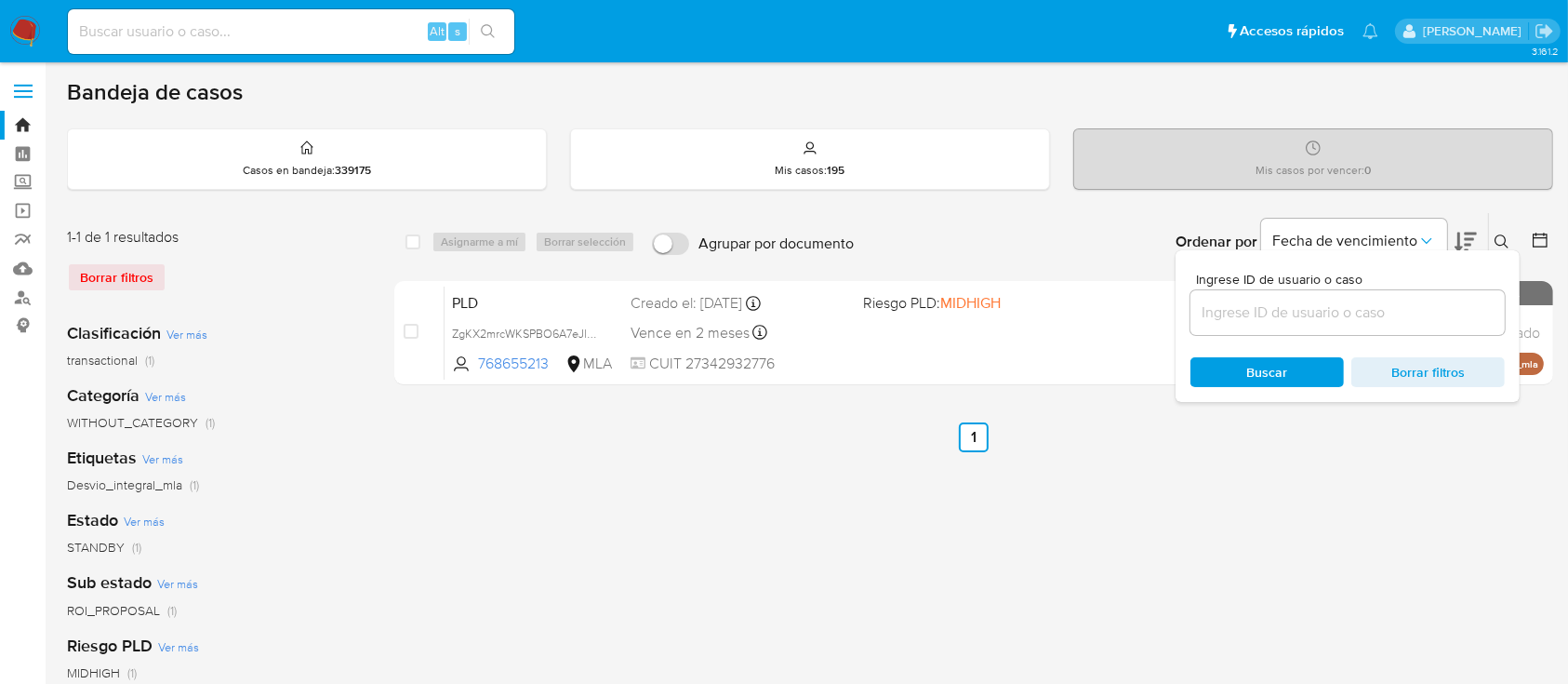
drag, startPoint x: 1388, startPoint y: 319, endPoint x: 1456, endPoint y: 296, distance: 71.8
click at [1388, 319] on input at bounding box center [1348, 312] width 314 height 25
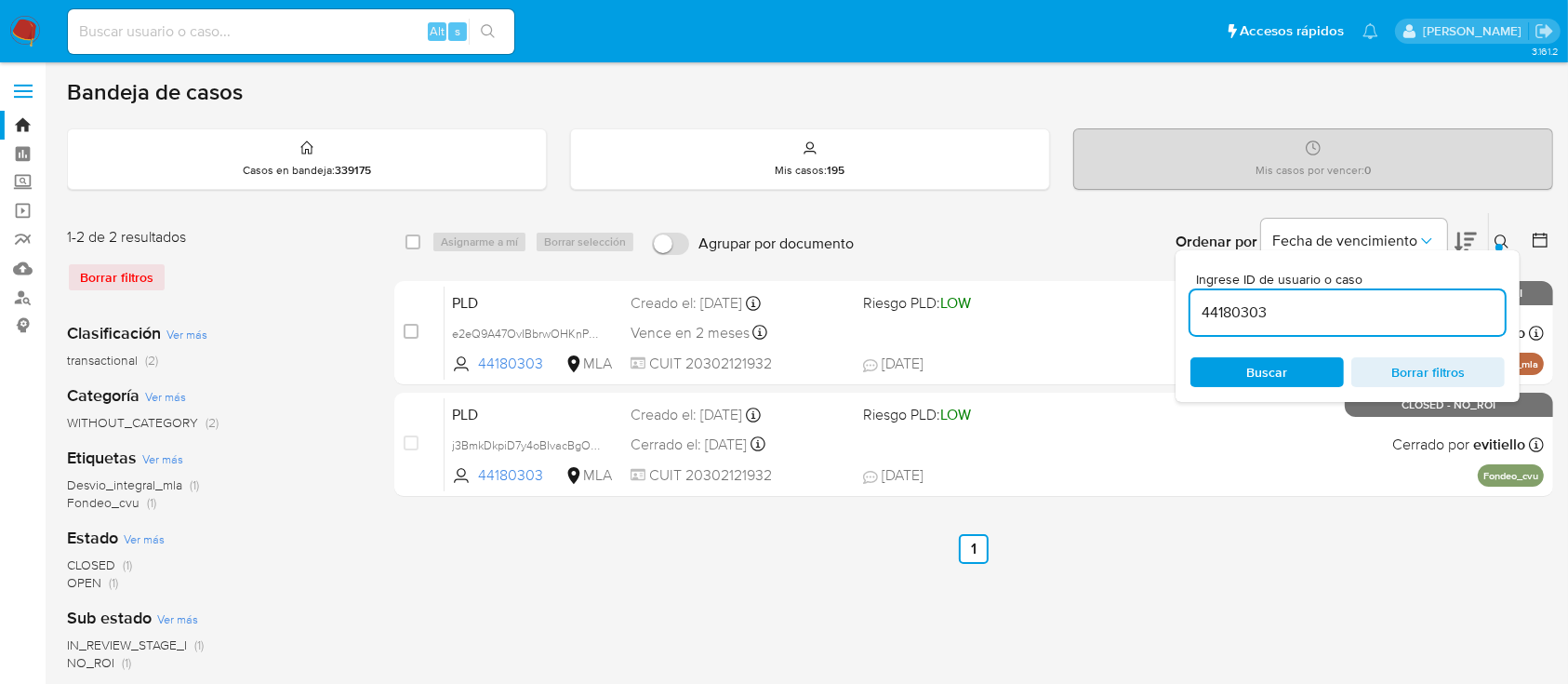
click at [1503, 234] on icon at bounding box center [1502, 241] width 14 height 14
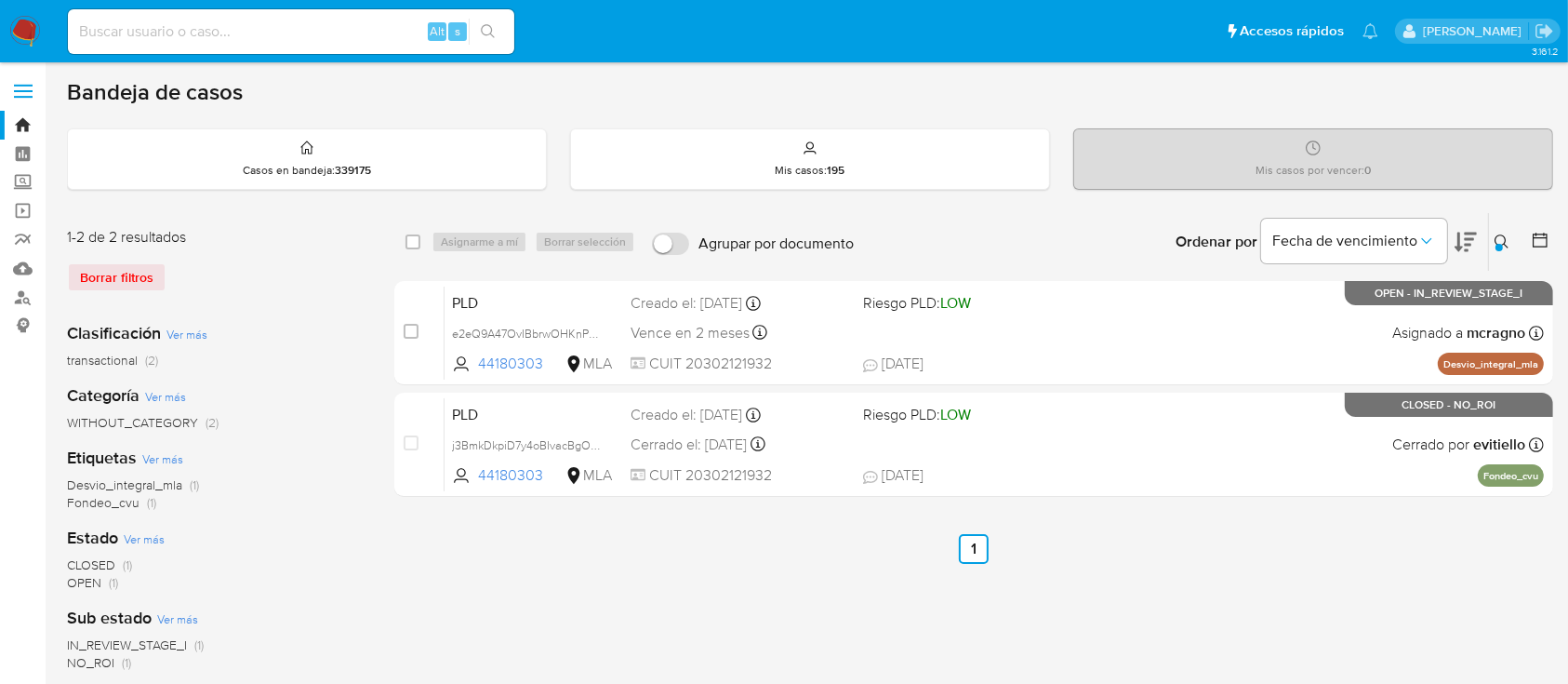
click at [1498, 239] on icon at bounding box center [1502, 241] width 15 height 15
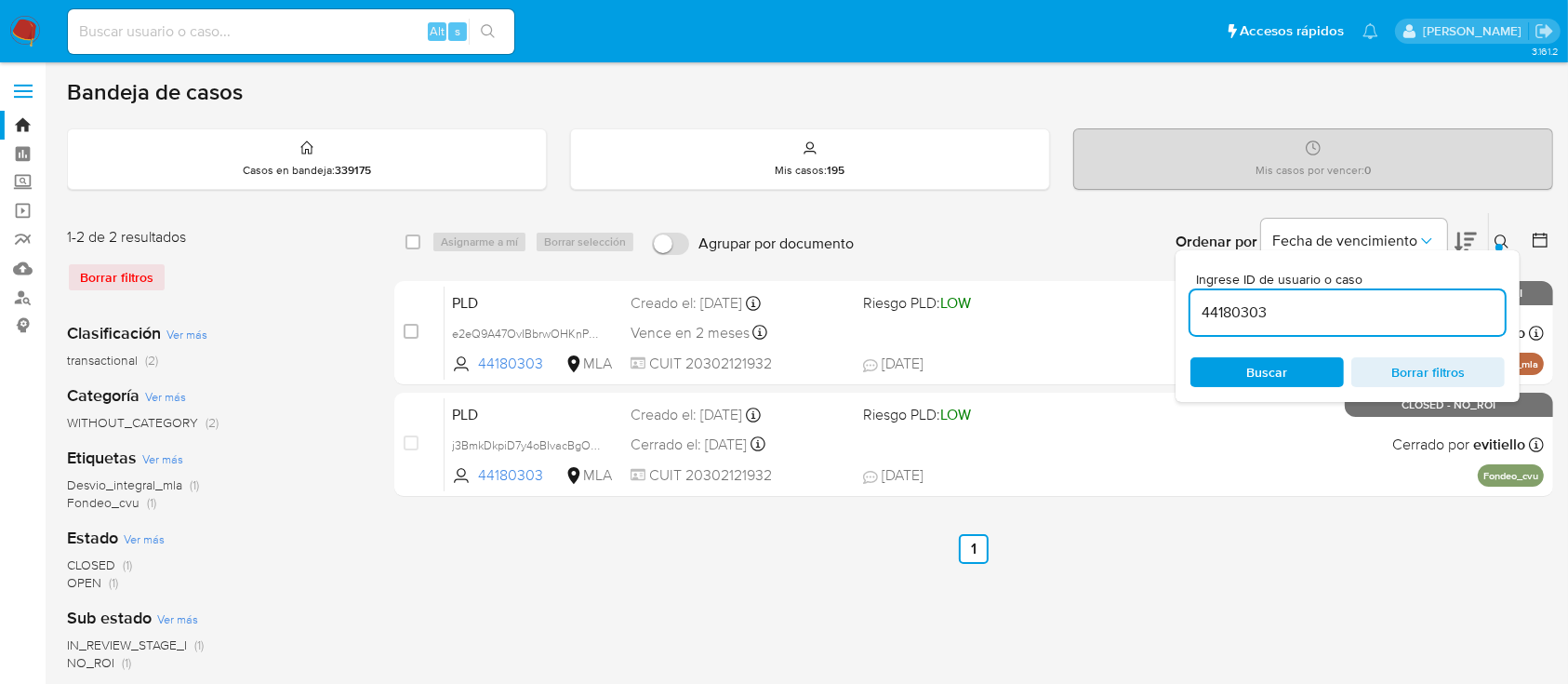
click at [1356, 296] on div "44180303" at bounding box center [1348, 312] width 314 height 44
click at [1354, 307] on input "44180303" at bounding box center [1348, 312] width 314 height 25
paste input "93510680"
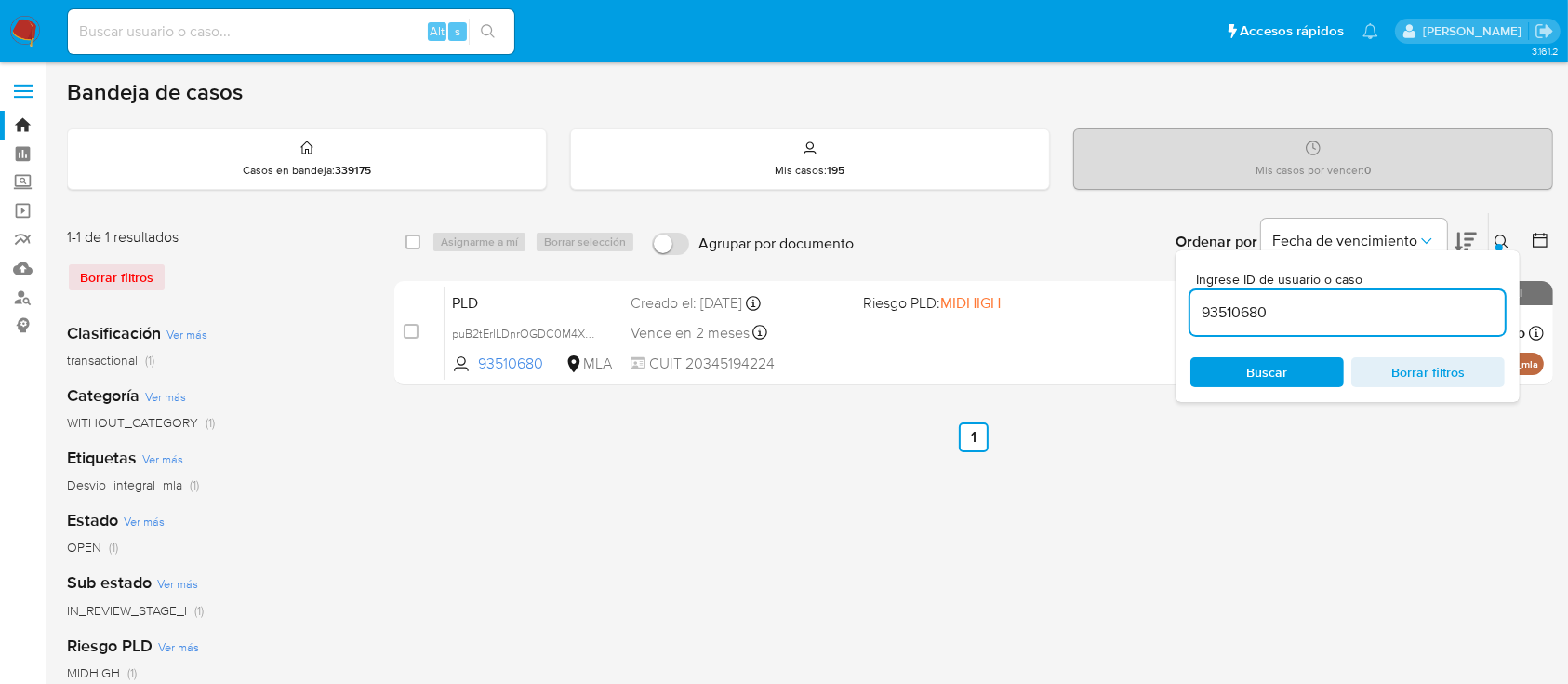
click at [1496, 240] on icon at bounding box center [1502, 241] width 15 height 15
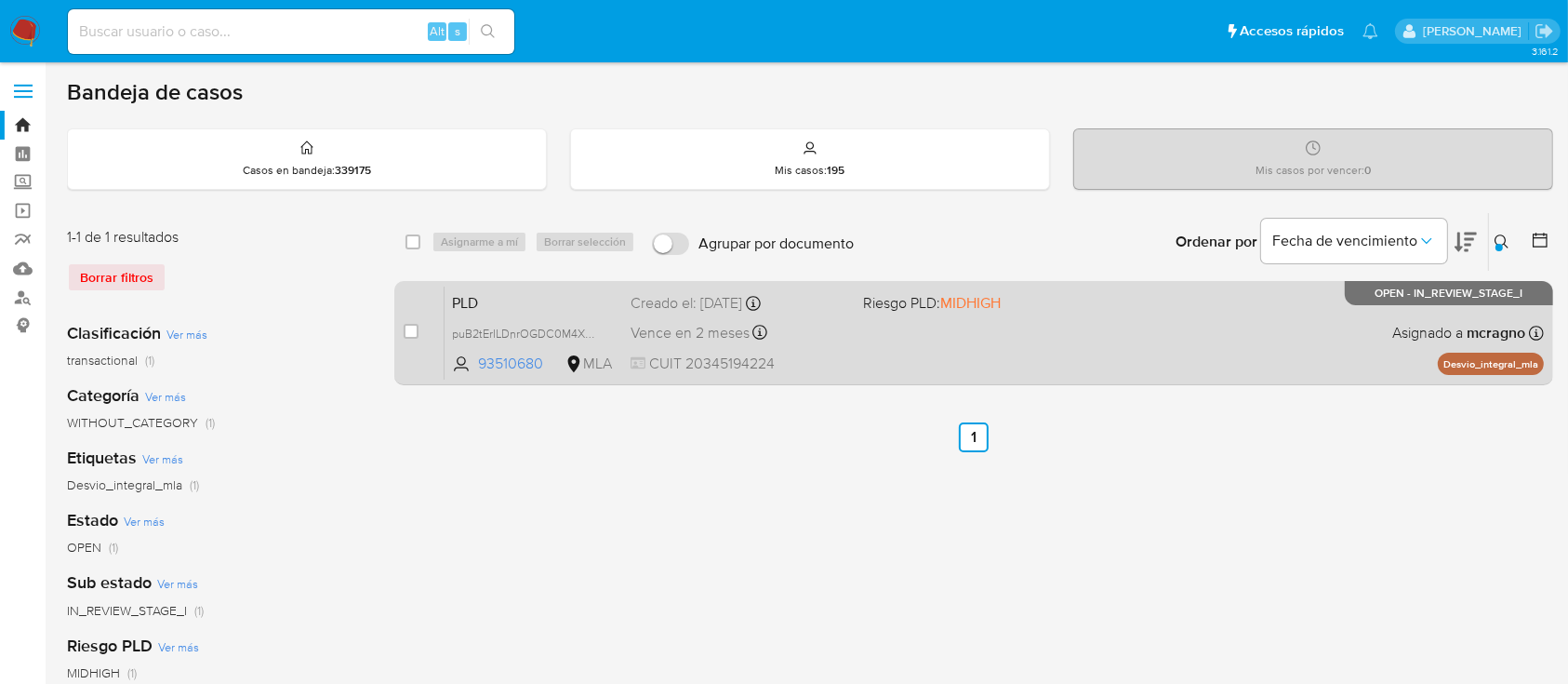
click at [1254, 342] on div "PLD puB2tErILDnrOGDC0M4XXbKd 93510680 MLA Riesgo PLD: MIDHIGH Creado el: 12/09/…" at bounding box center [994, 332] width 1099 height 93
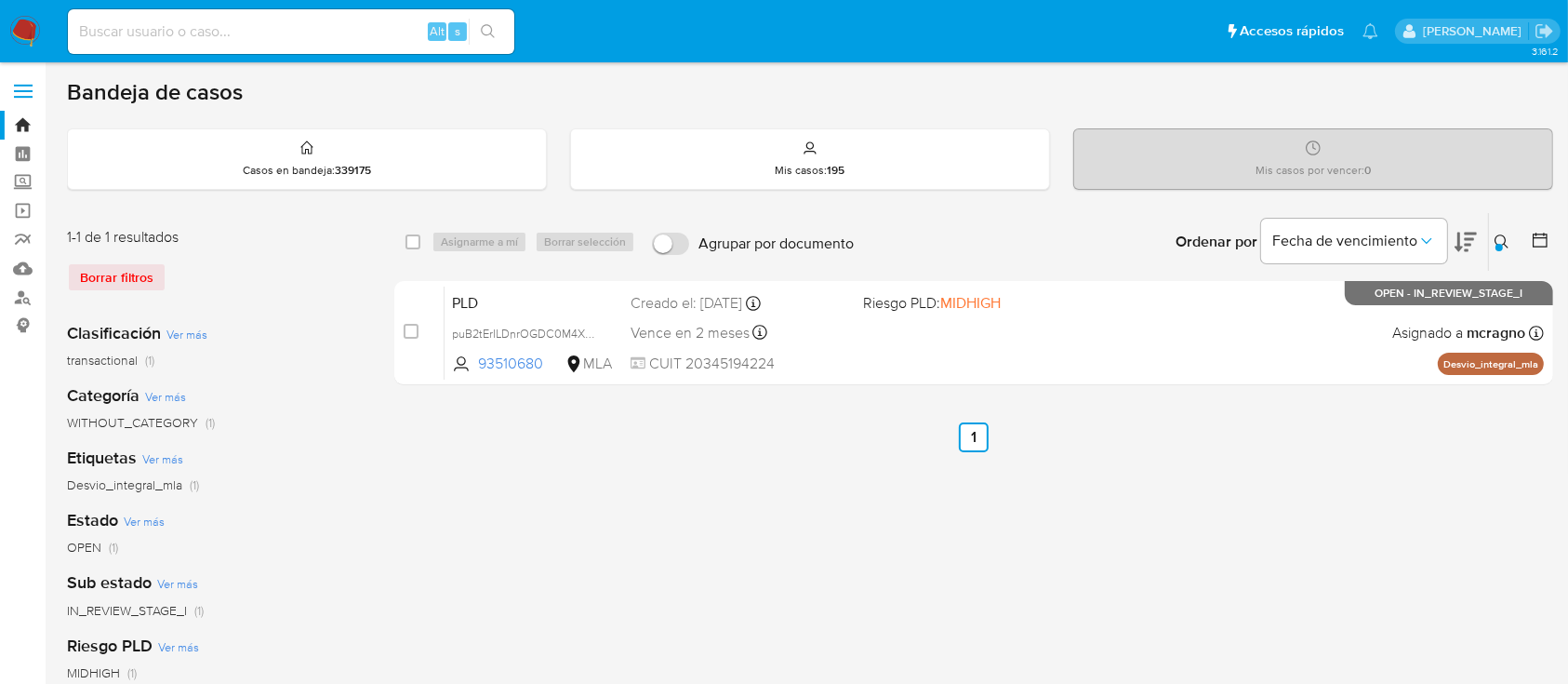
click at [1500, 236] on icon at bounding box center [1502, 241] width 15 height 15
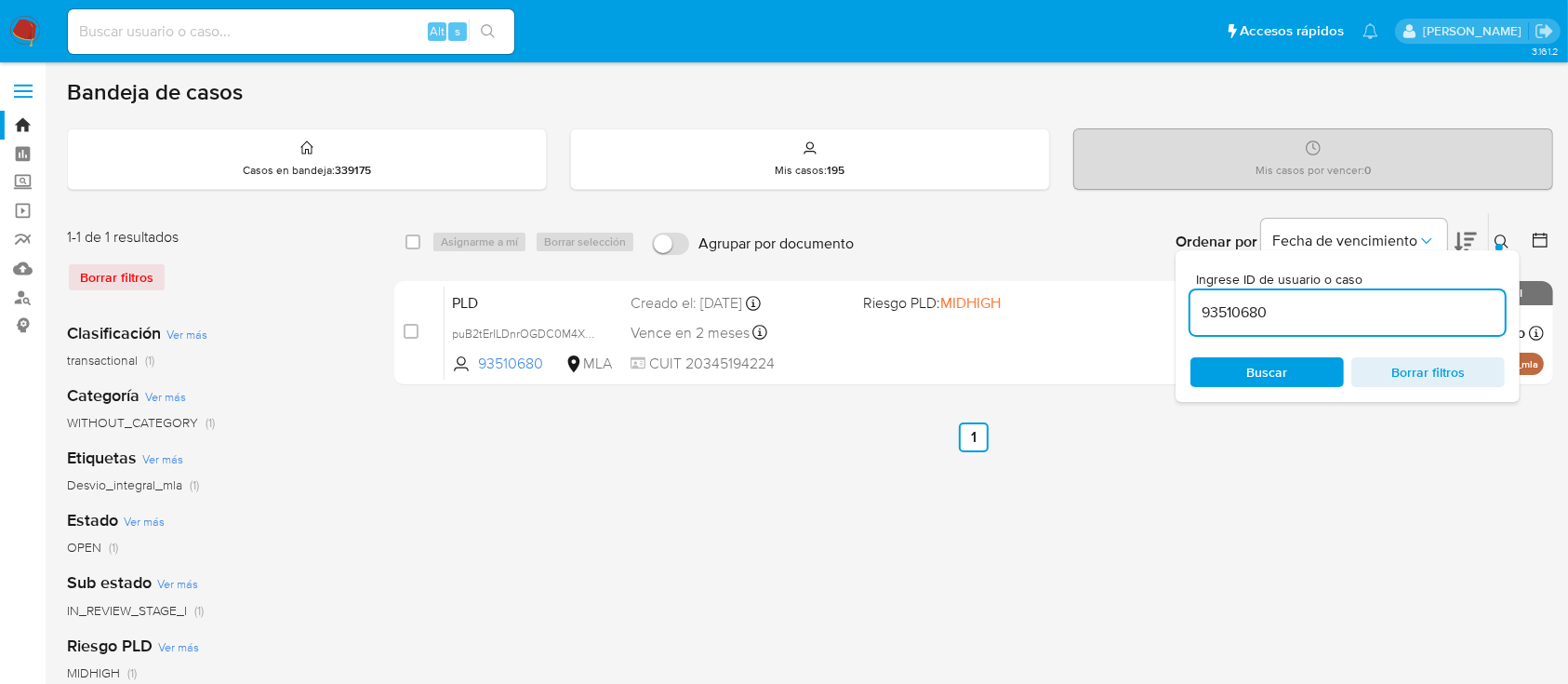
click at [1434, 304] on input "93510680" at bounding box center [1348, 312] width 314 height 25
click at [1500, 239] on icon at bounding box center [1502, 241] width 15 height 15
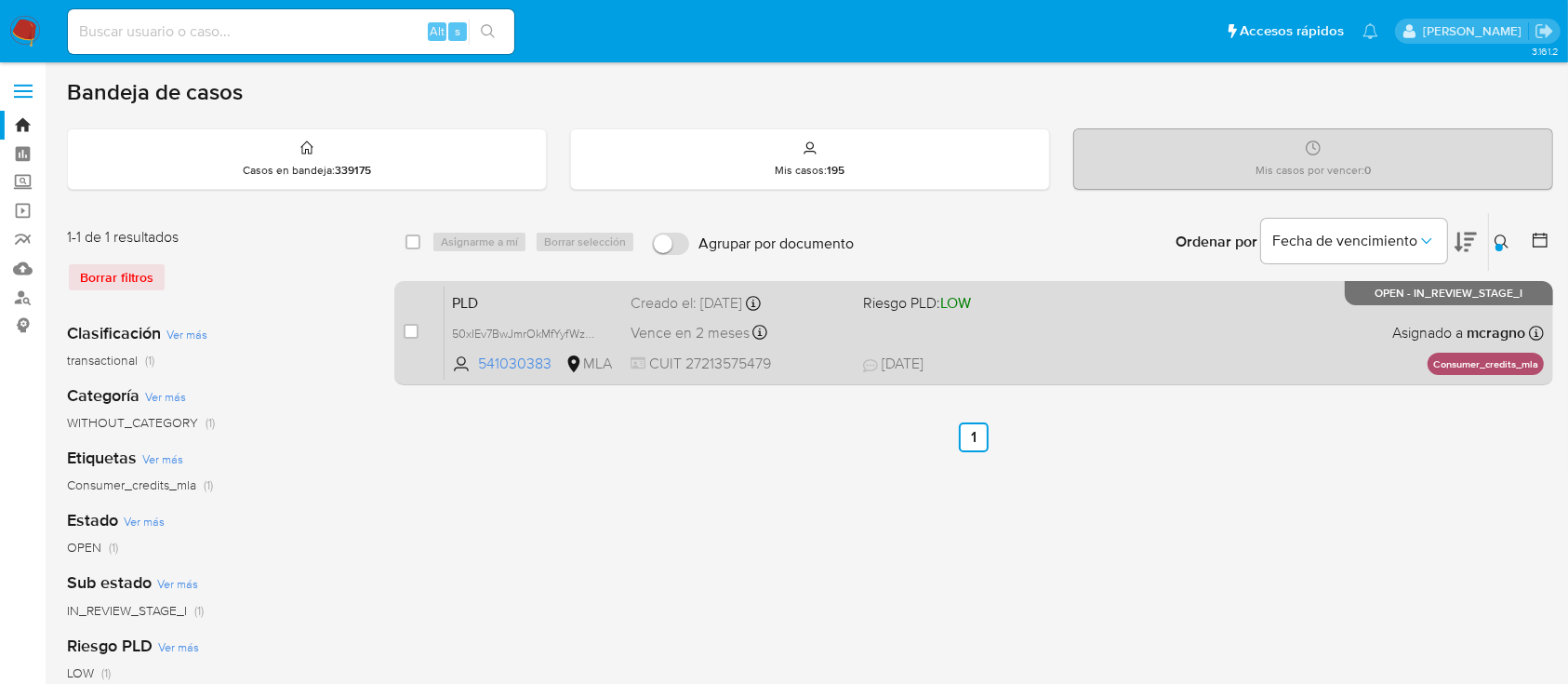
click at [1257, 296] on div "PLD 50xIEv7BwJmrOkMfYyfWzEaW 541030383 MLA Riesgo PLD: LOW Creado el: 12/09/202…" at bounding box center [994, 332] width 1099 height 93
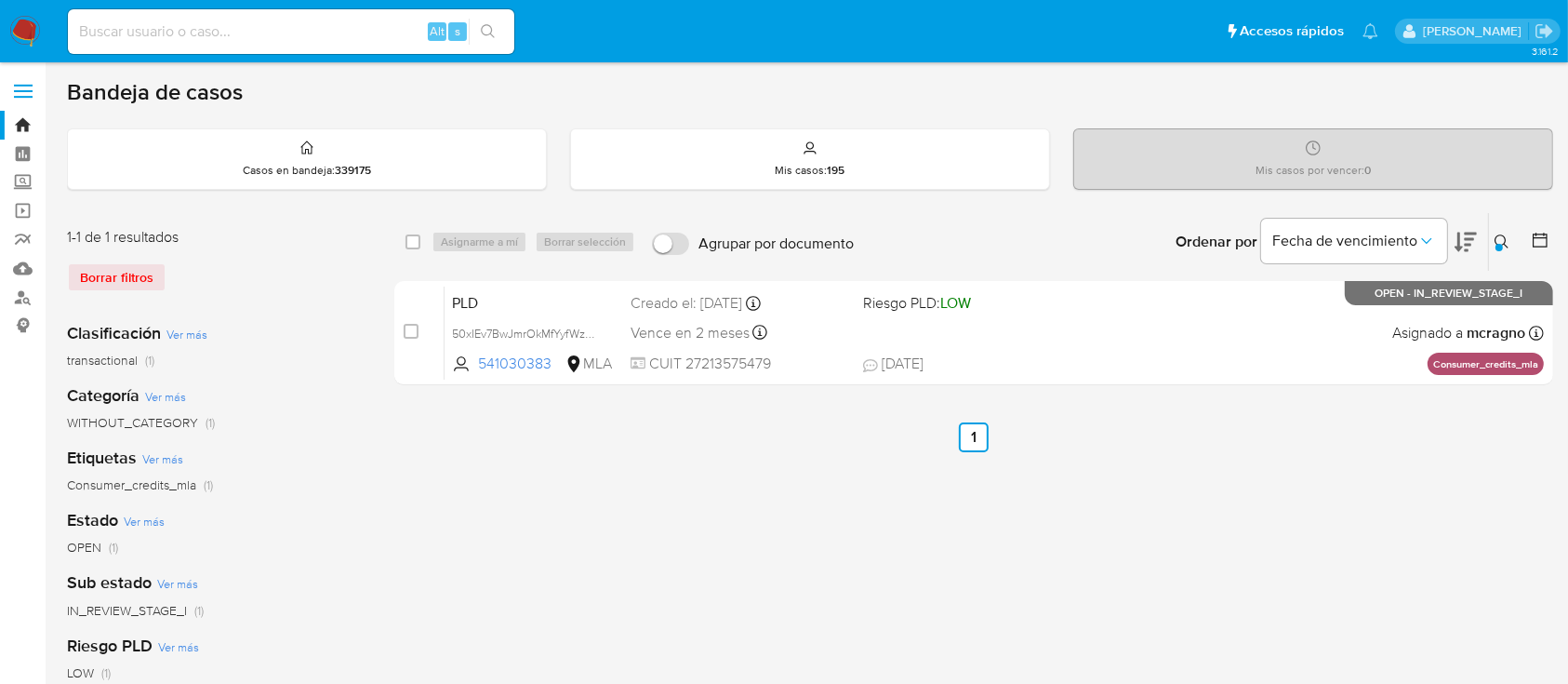
click at [1497, 244] on div at bounding box center [1500, 248] width 8 height 8
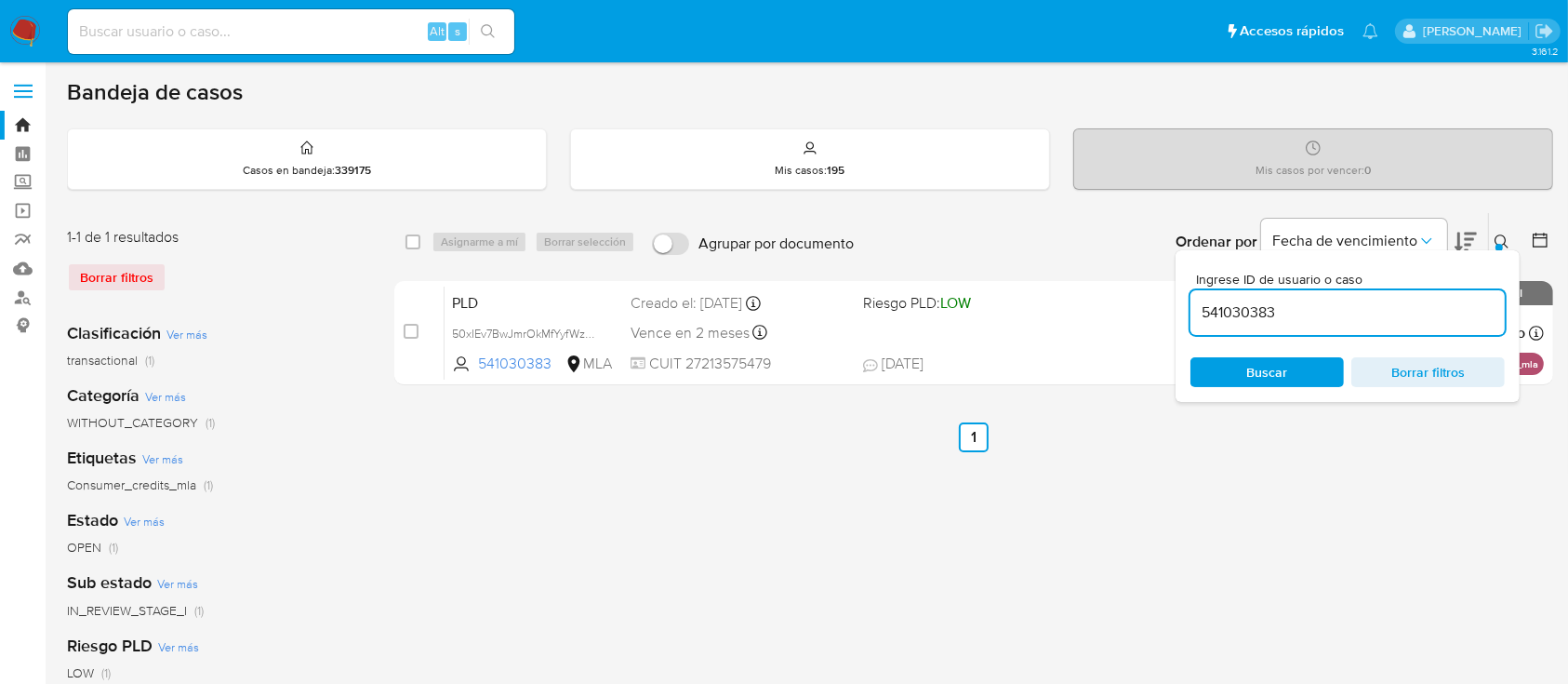
click at [1395, 311] on input "541030383" at bounding box center [1348, 312] width 314 height 25
type input "802910689"
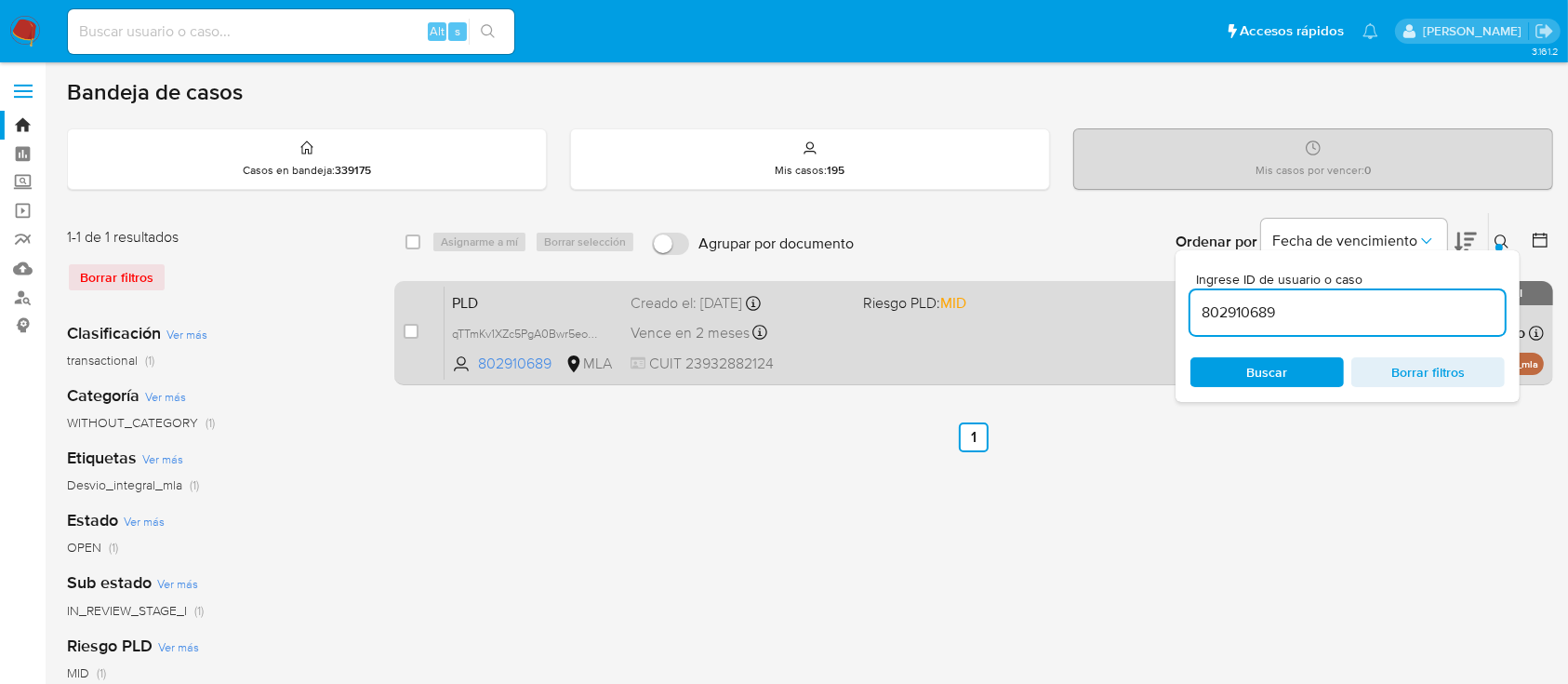
drag, startPoint x: 1504, startPoint y: 245, endPoint x: 1258, endPoint y: 304, distance: 253.0
click at [1503, 245] on icon at bounding box center [1502, 241] width 15 height 15
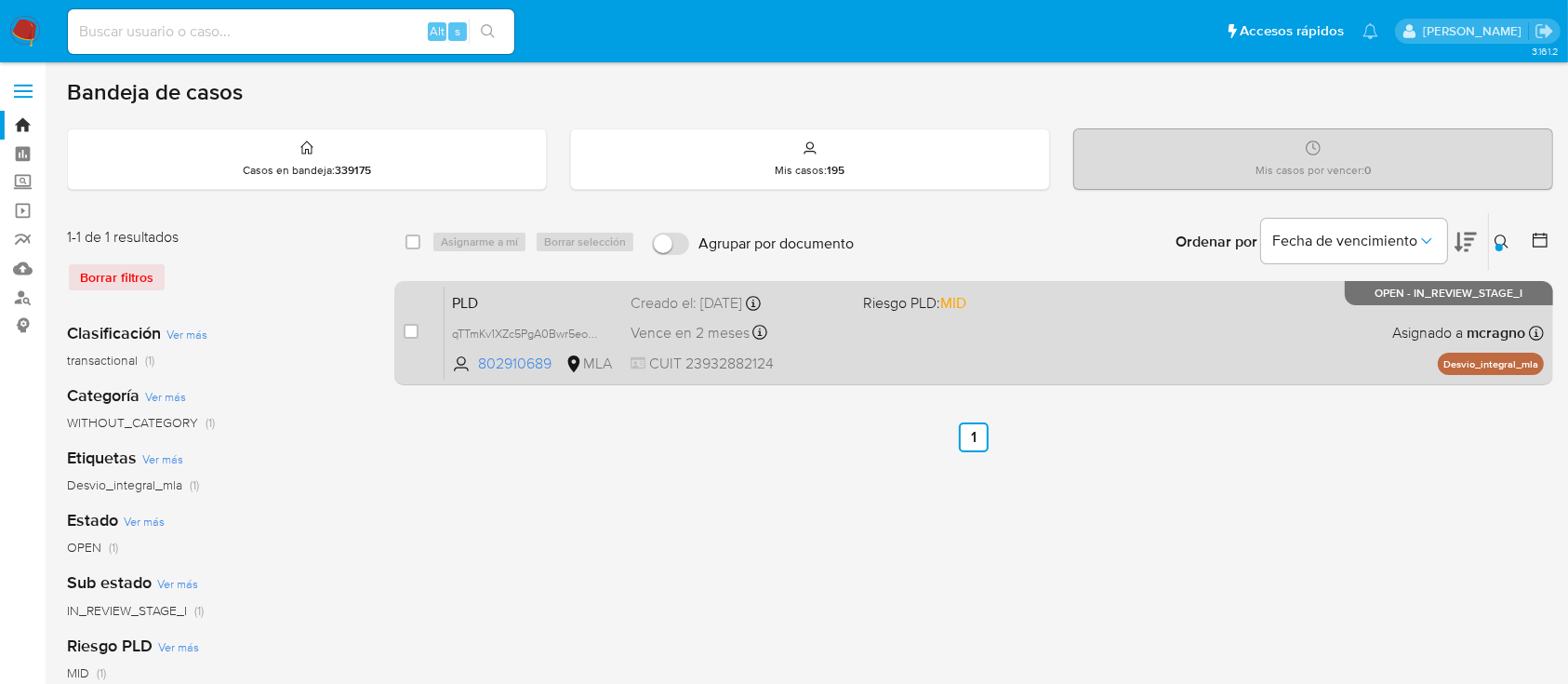
click at [1249, 309] on div "PLD qTTmKv1XZc5PgA0Bwr5eoMxH 802910689 MLA Riesgo PLD: MID Creado el: 12/09/202…" at bounding box center [994, 332] width 1099 height 93
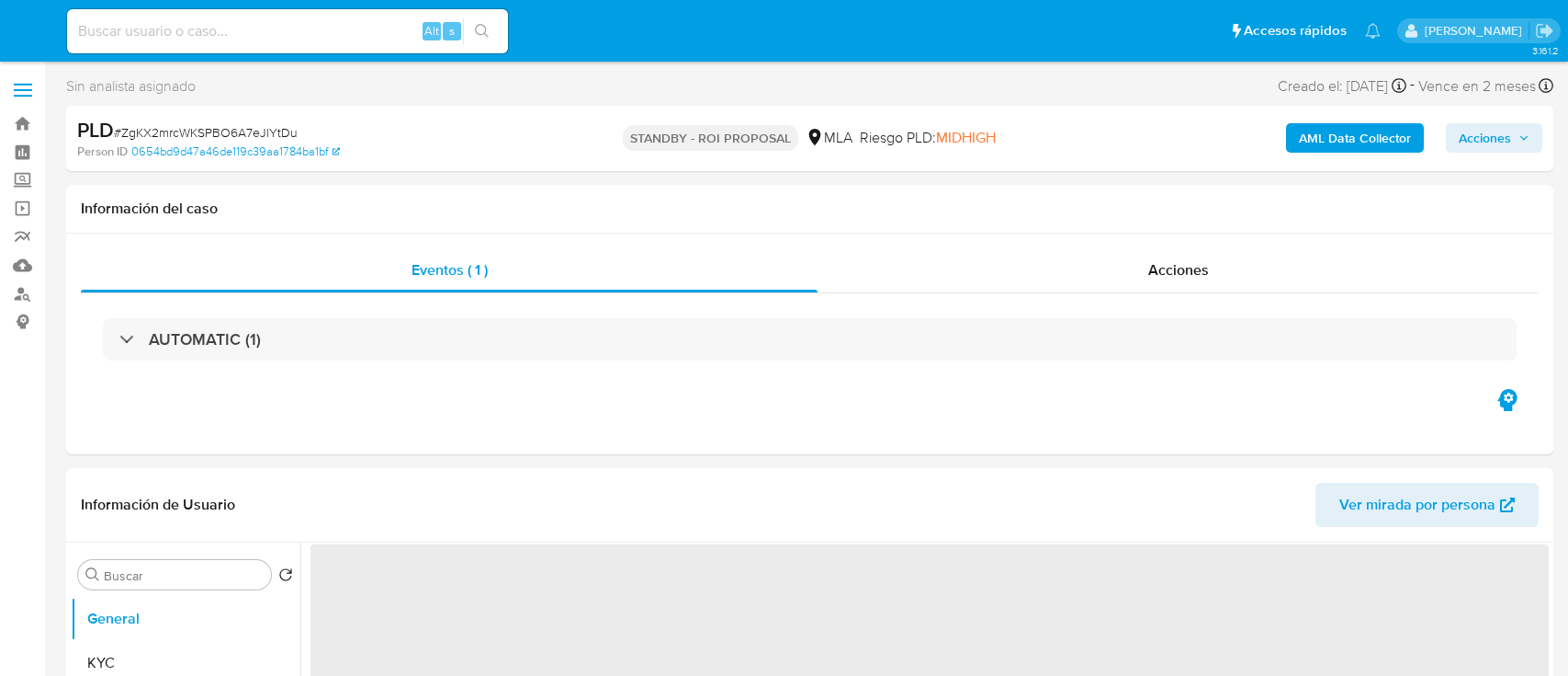
select select "10"
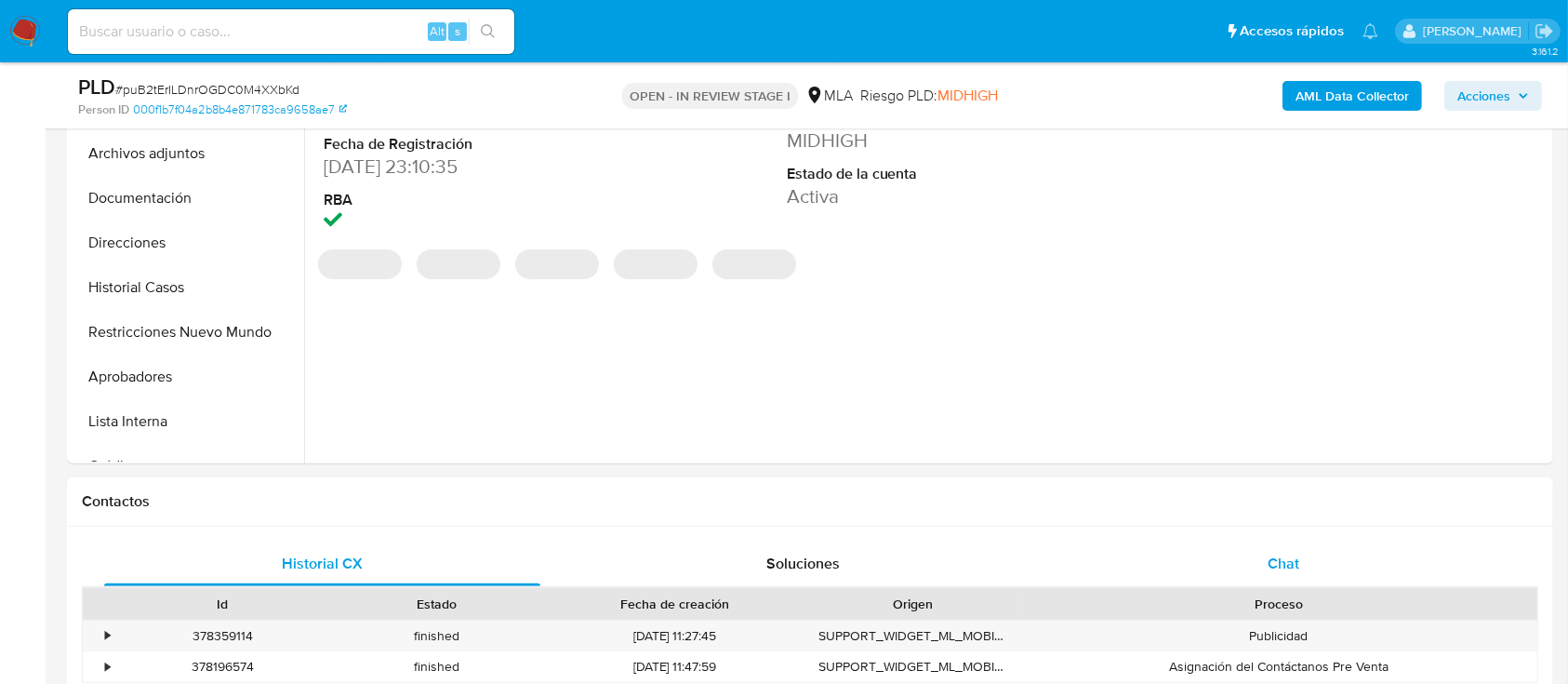
click at [1317, 557] on div "Chat" at bounding box center [1284, 563] width 436 height 44
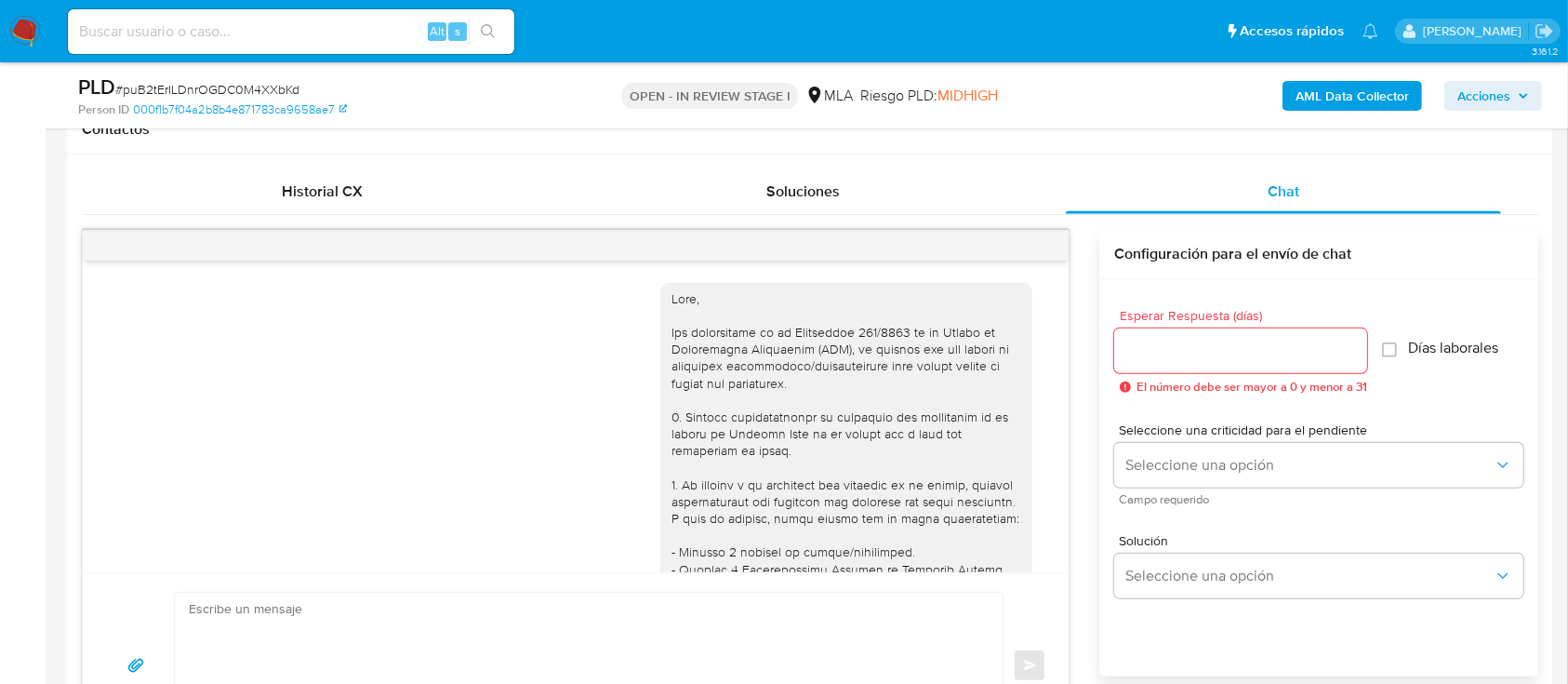
scroll to position [1399, 0]
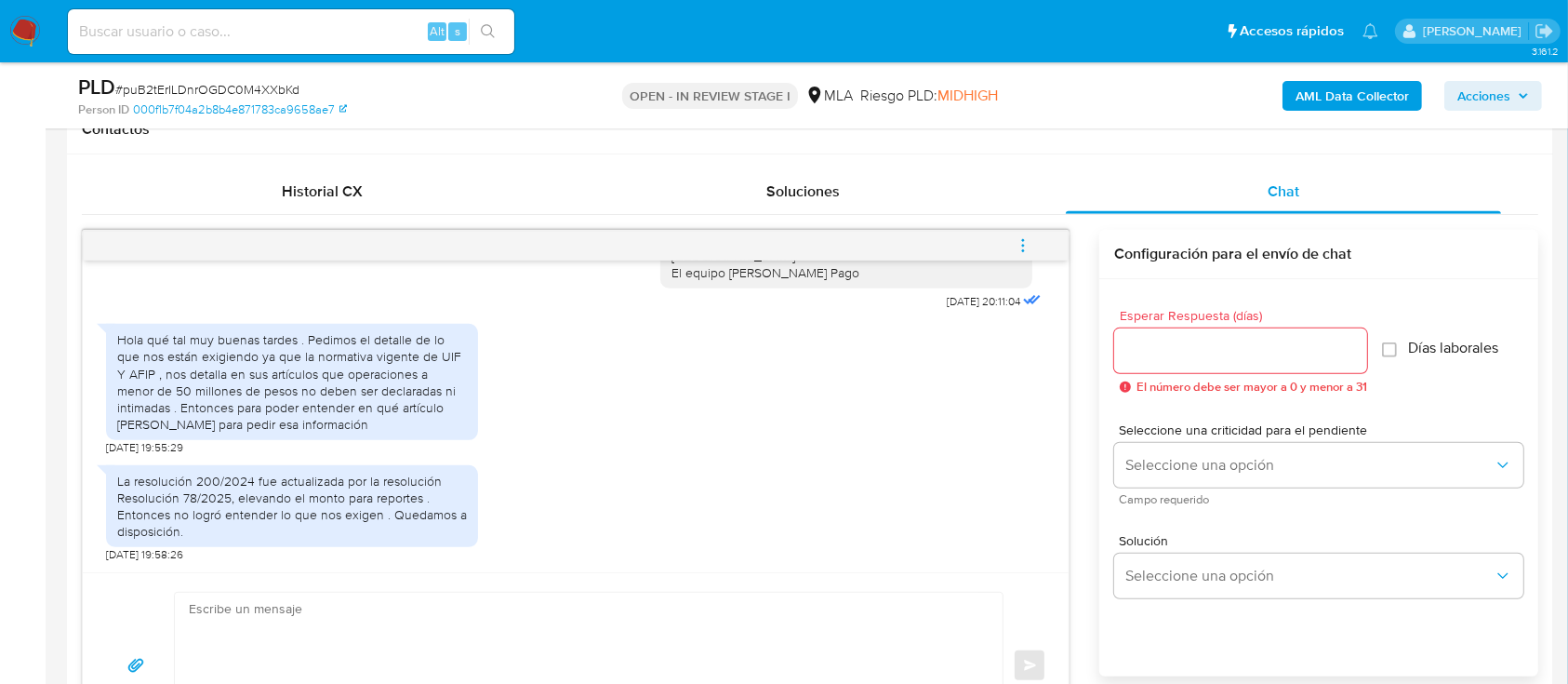
click at [1334, 89] on b "AML Data Collector" at bounding box center [1351, 95] width 113 height 30
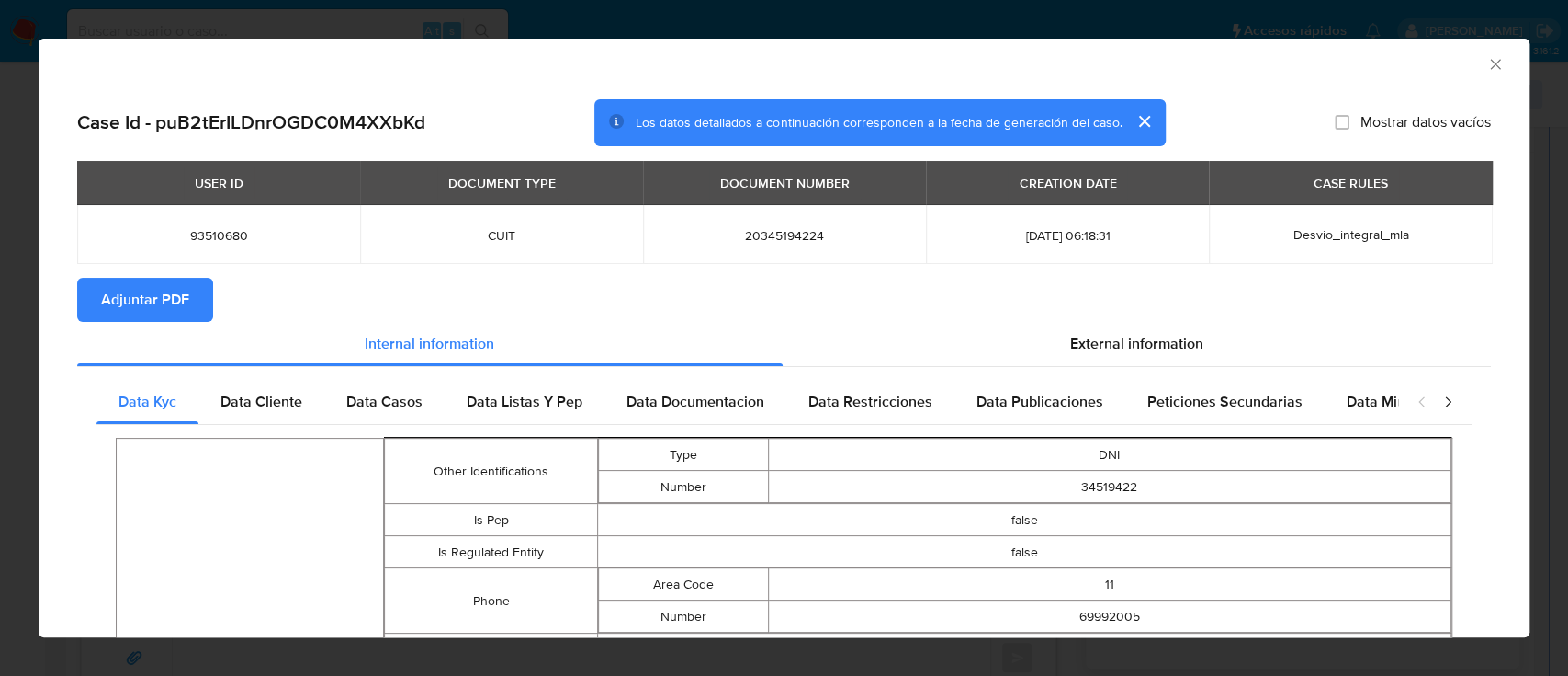
drag, startPoint x: 167, startPoint y: 293, endPoint x: 345, endPoint y: 232, distance: 188.2
click at [168, 293] on span "Adjuntar PDF" at bounding box center [145, 300] width 88 height 41
drag, startPoint x: 1480, startPoint y: 60, endPoint x: 928, endPoint y: 226, distance: 576.4
click at [1486, 60] on icon "Cerrar ventana" at bounding box center [1495, 64] width 18 height 18
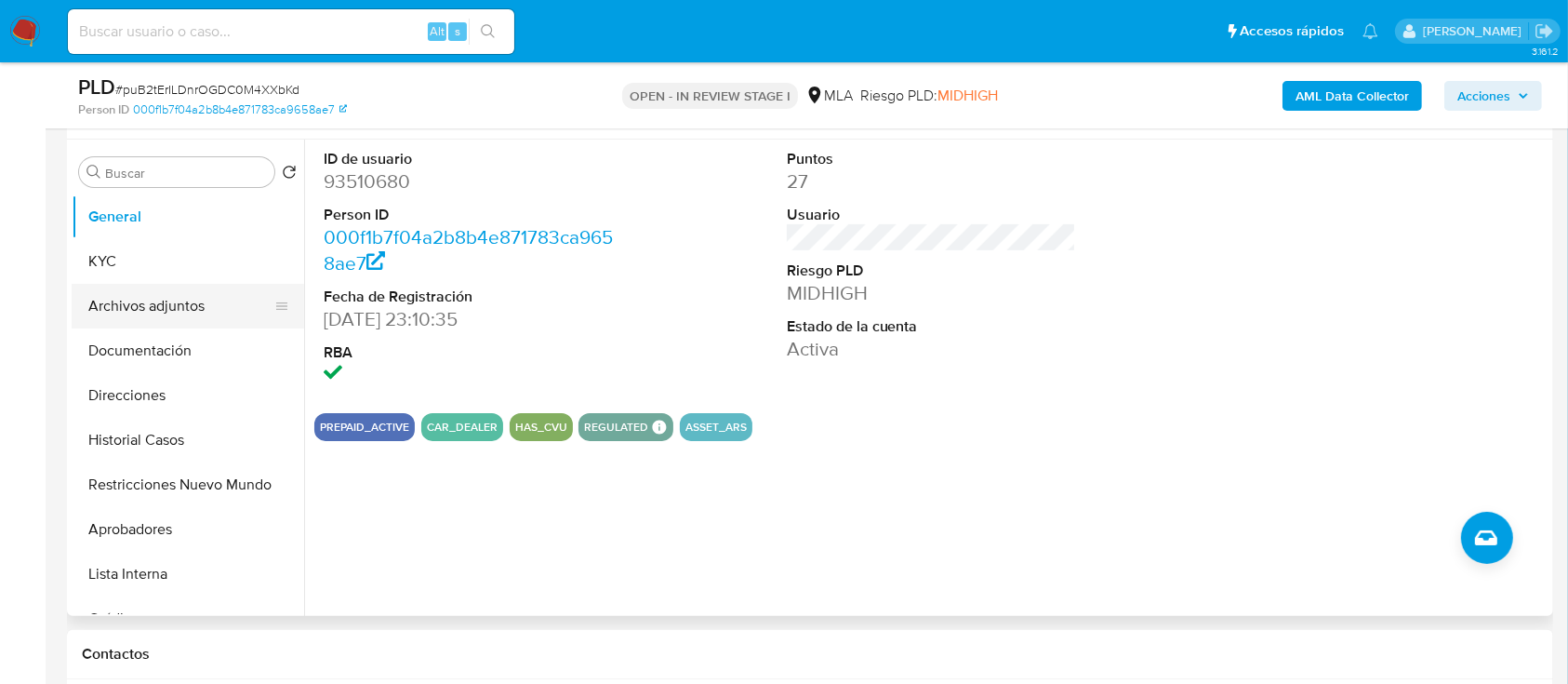
scroll to position [247, 0]
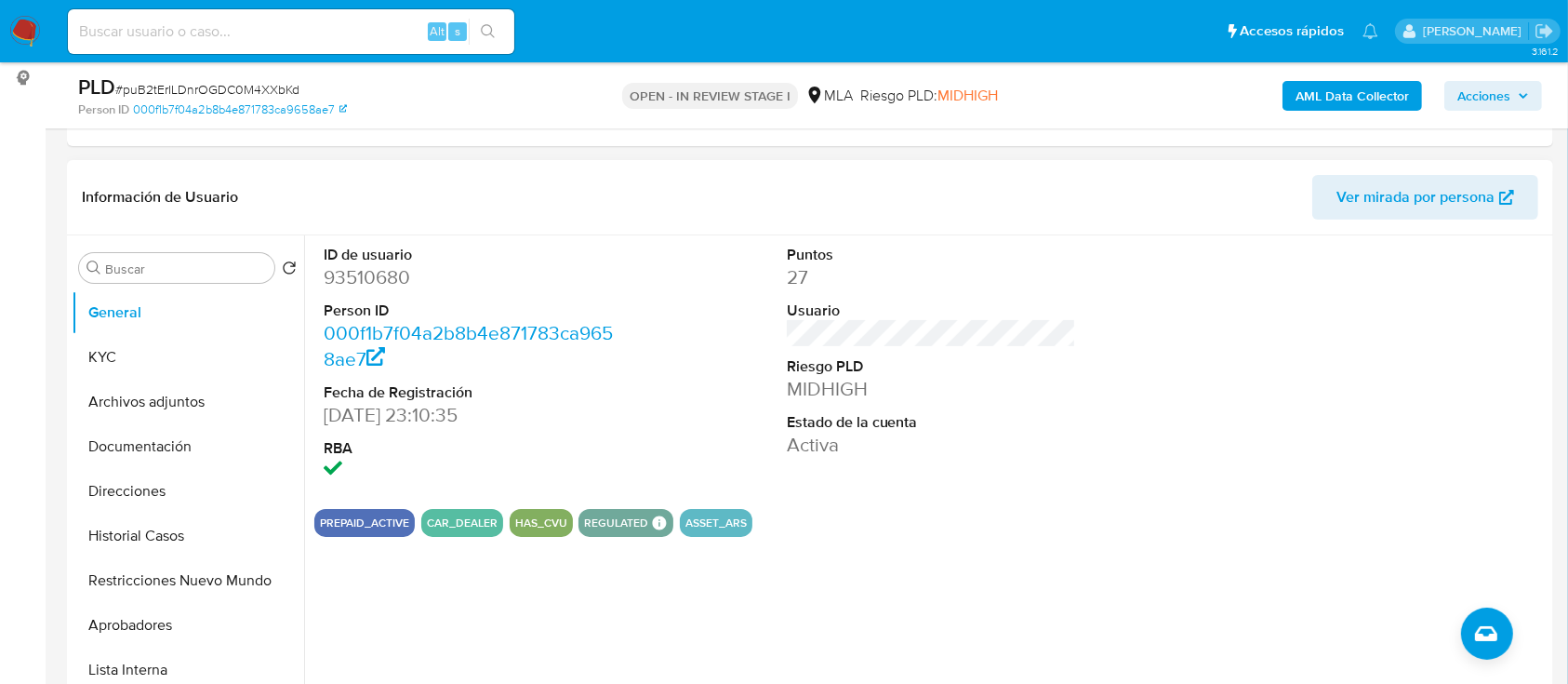
click at [150, 391] on button "Archivos adjuntos" at bounding box center [188, 402] width 232 height 44
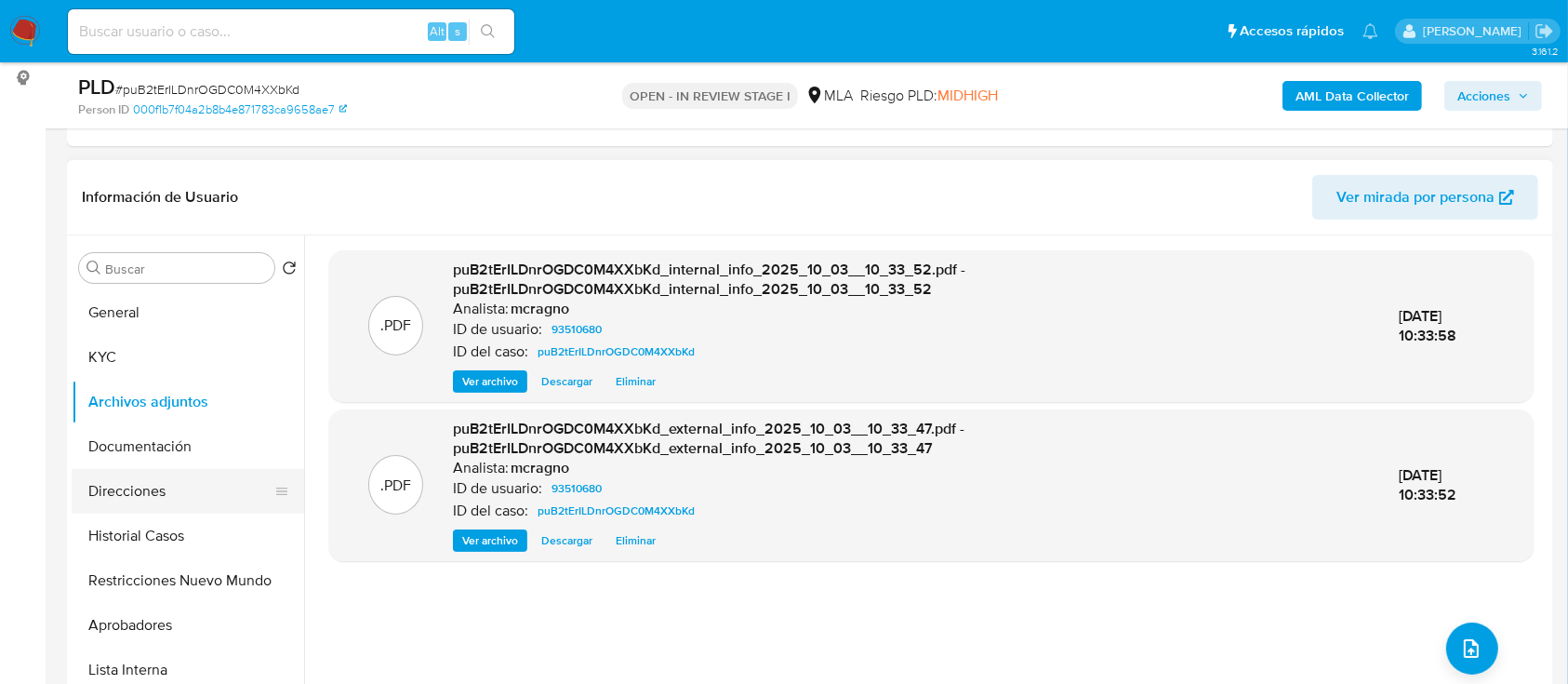
drag, startPoint x: 200, startPoint y: 446, endPoint x: 269, endPoint y: 492, distance: 82.9
click at [201, 446] on button "Documentación" at bounding box center [188, 446] width 232 height 44
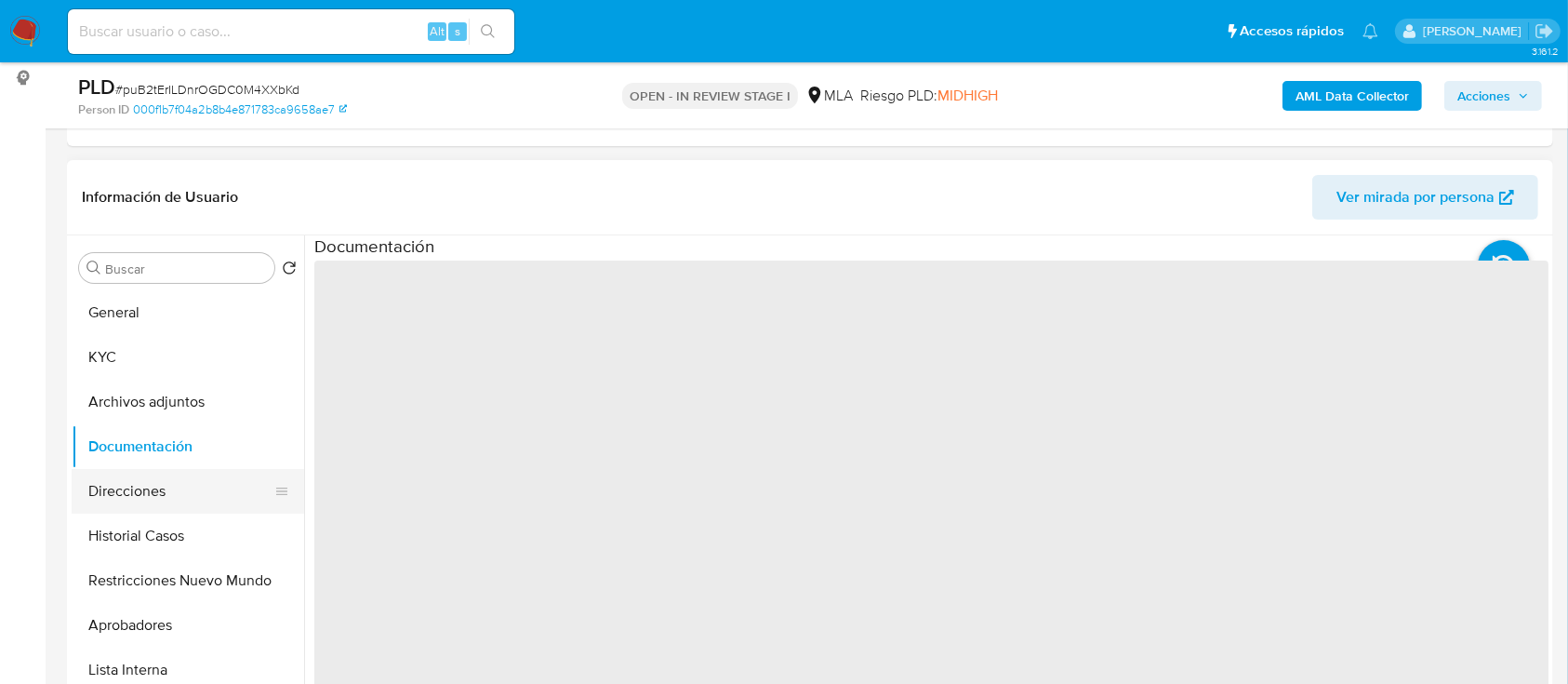
click at [206, 493] on button "Direcciones" at bounding box center [180, 490] width 218 height 44
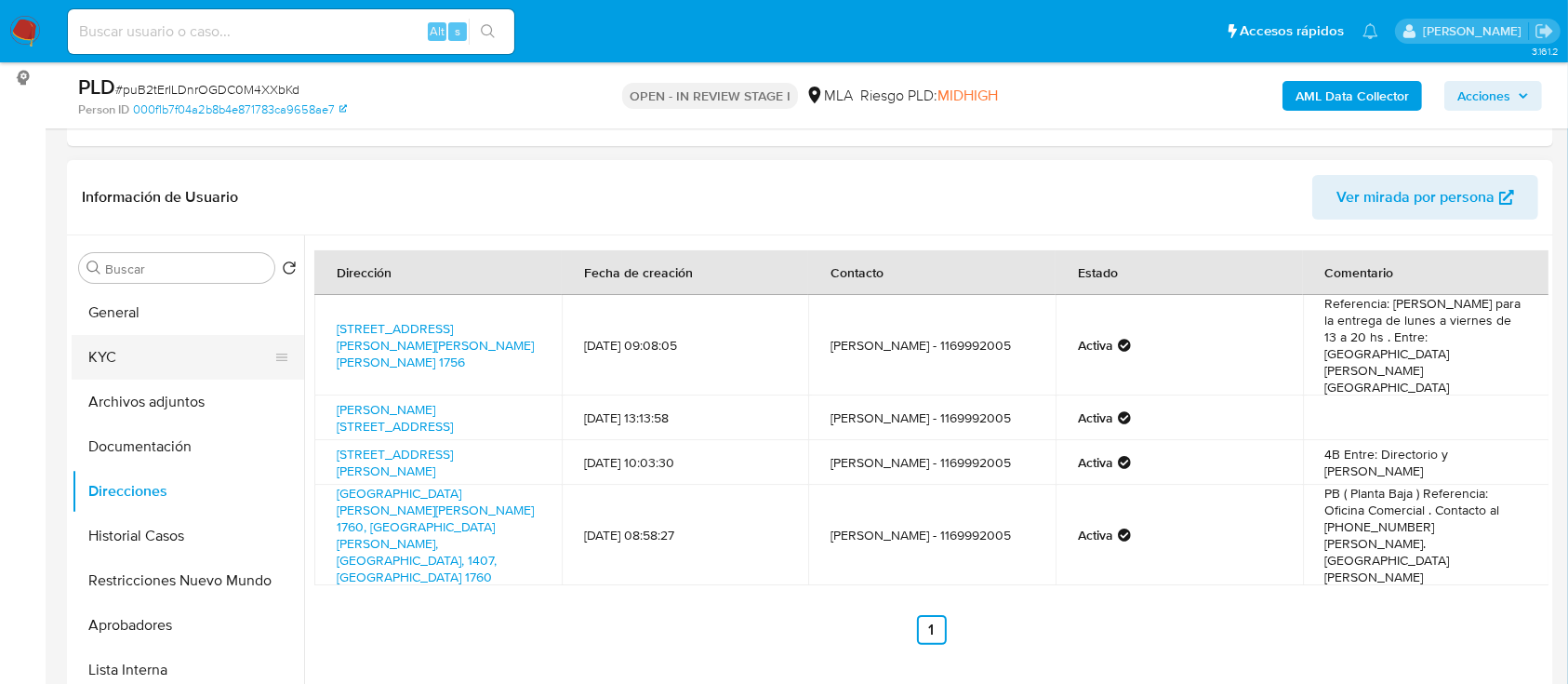
click at [148, 347] on button "KYC" at bounding box center [180, 356] width 218 height 44
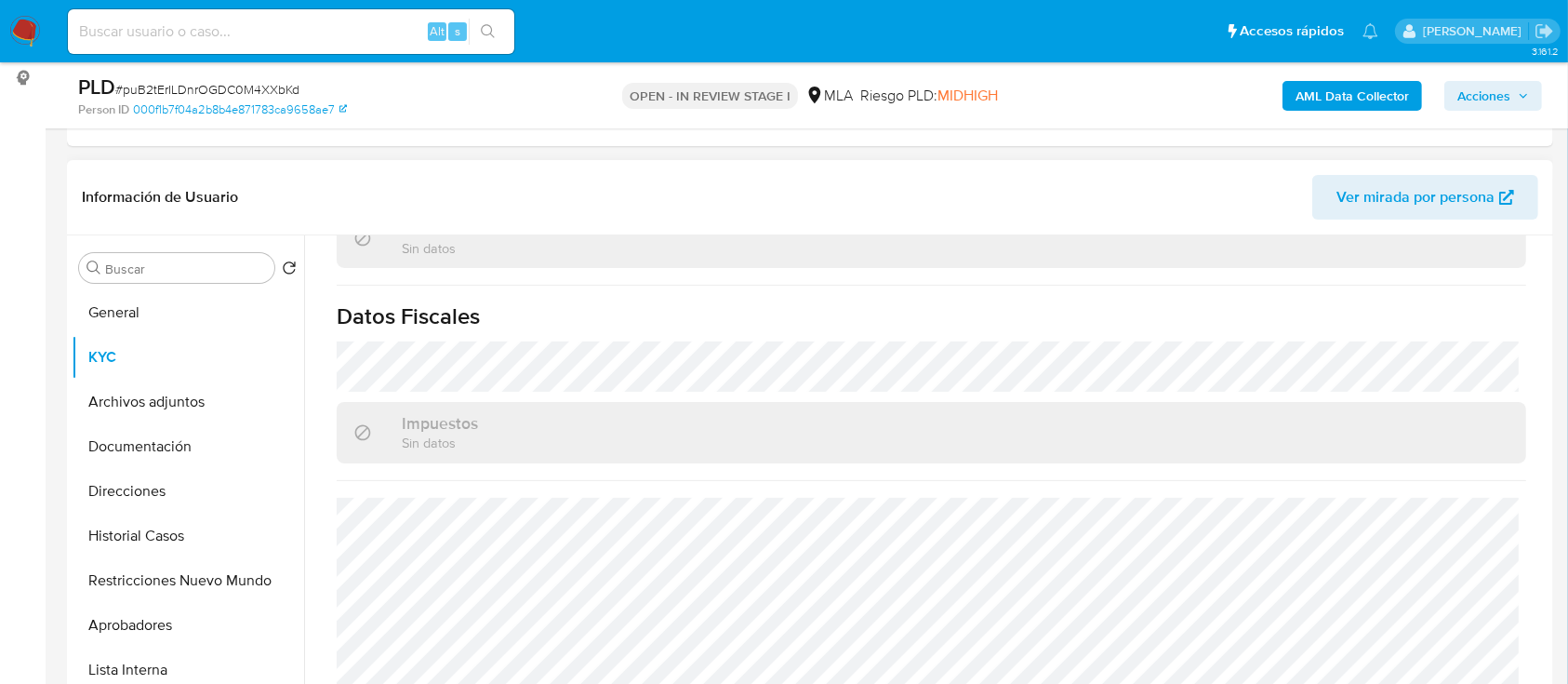
scroll to position [996, 0]
drag, startPoint x: 151, startPoint y: 495, endPoint x: 201, endPoint y: 497, distance: 50.0
click at [151, 495] on button "Direcciones" at bounding box center [180, 490] width 218 height 44
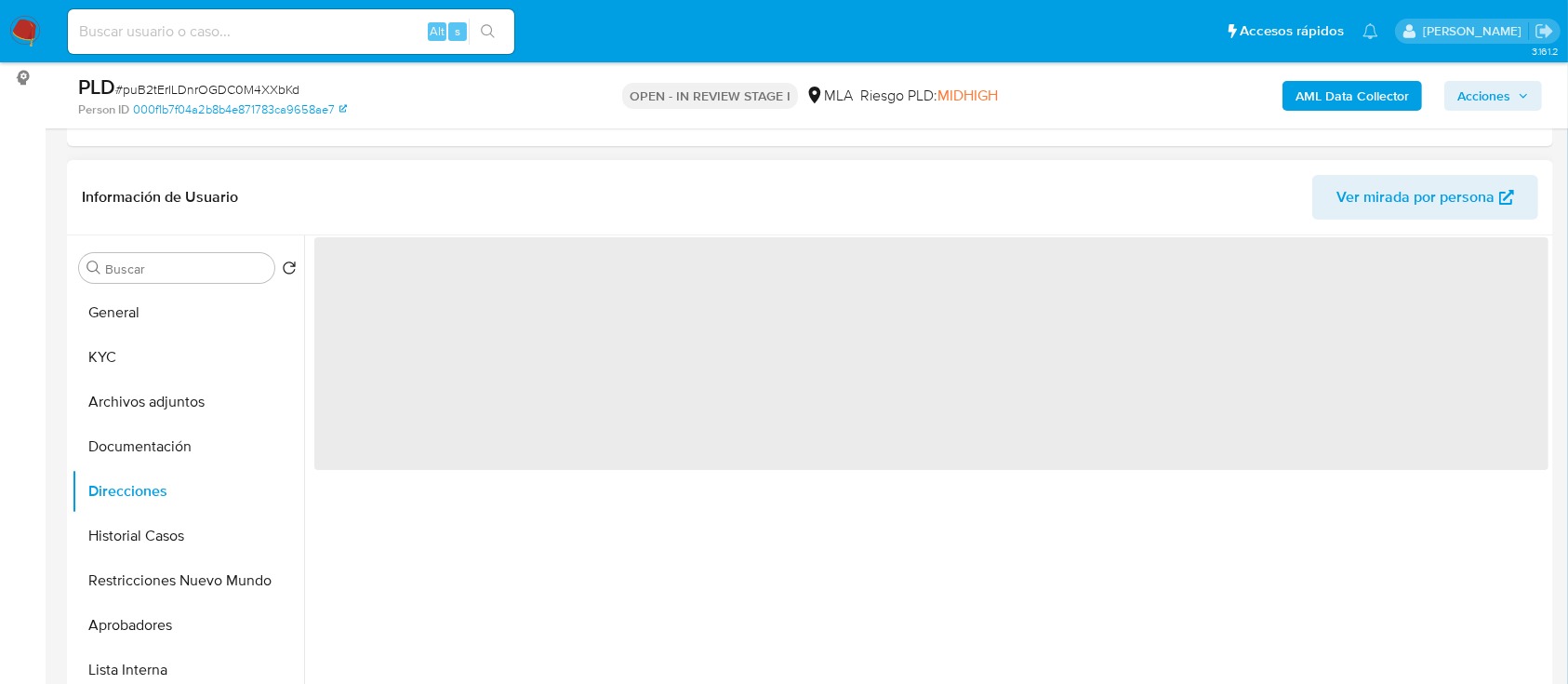
scroll to position [0, 0]
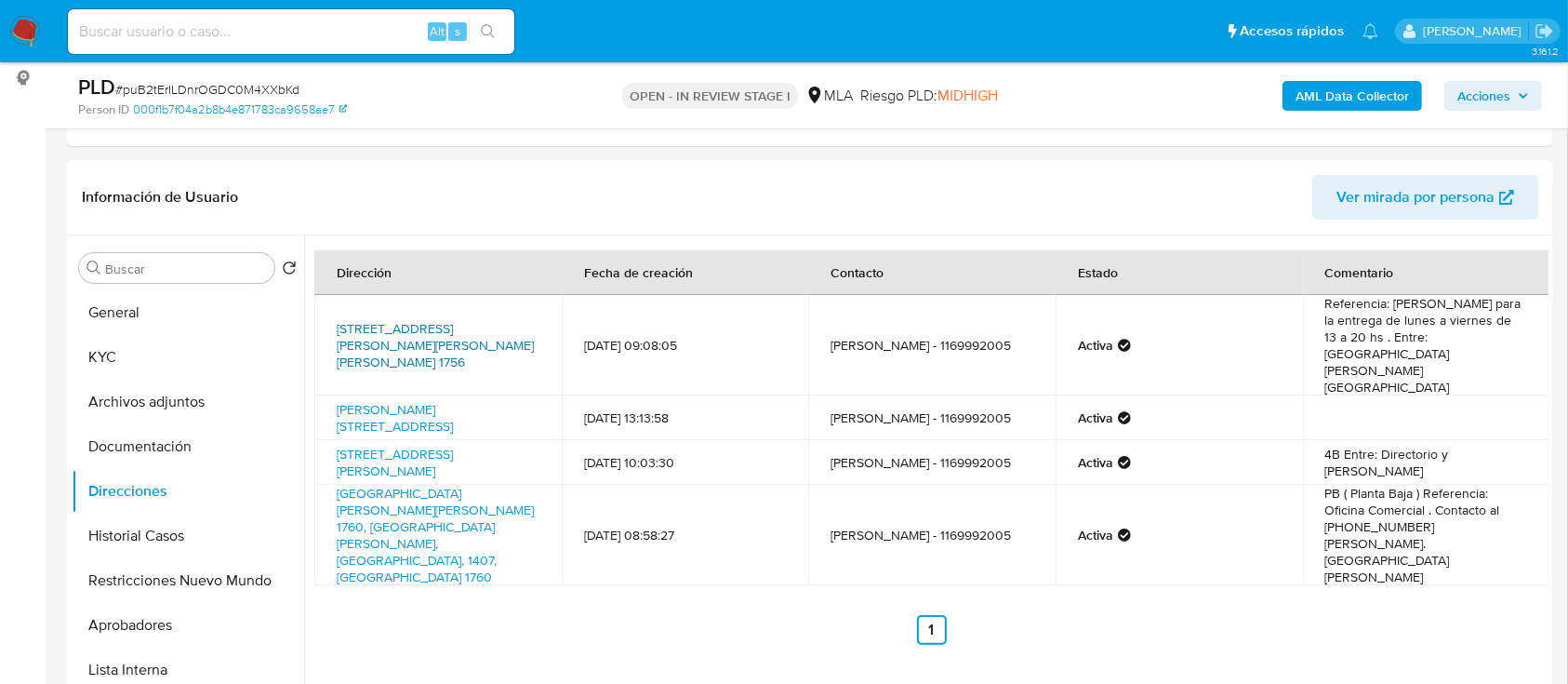
click at [431, 319] on link "[STREET_ADDRESS][PERSON_NAME][PERSON_NAME][PERSON_NAME] 1756" at bounding box center [435, 344] width 197 height 52
click at [388, 400] on link "[PERSON_NAME][STREET_ADDRESS]" at bounding box center [395, 417] width 116 height 35
click at [376, 445] on link "[STREET_ADDRESS][PERSON_NAME]" at bounding box center [395, 463] width 116 height 35
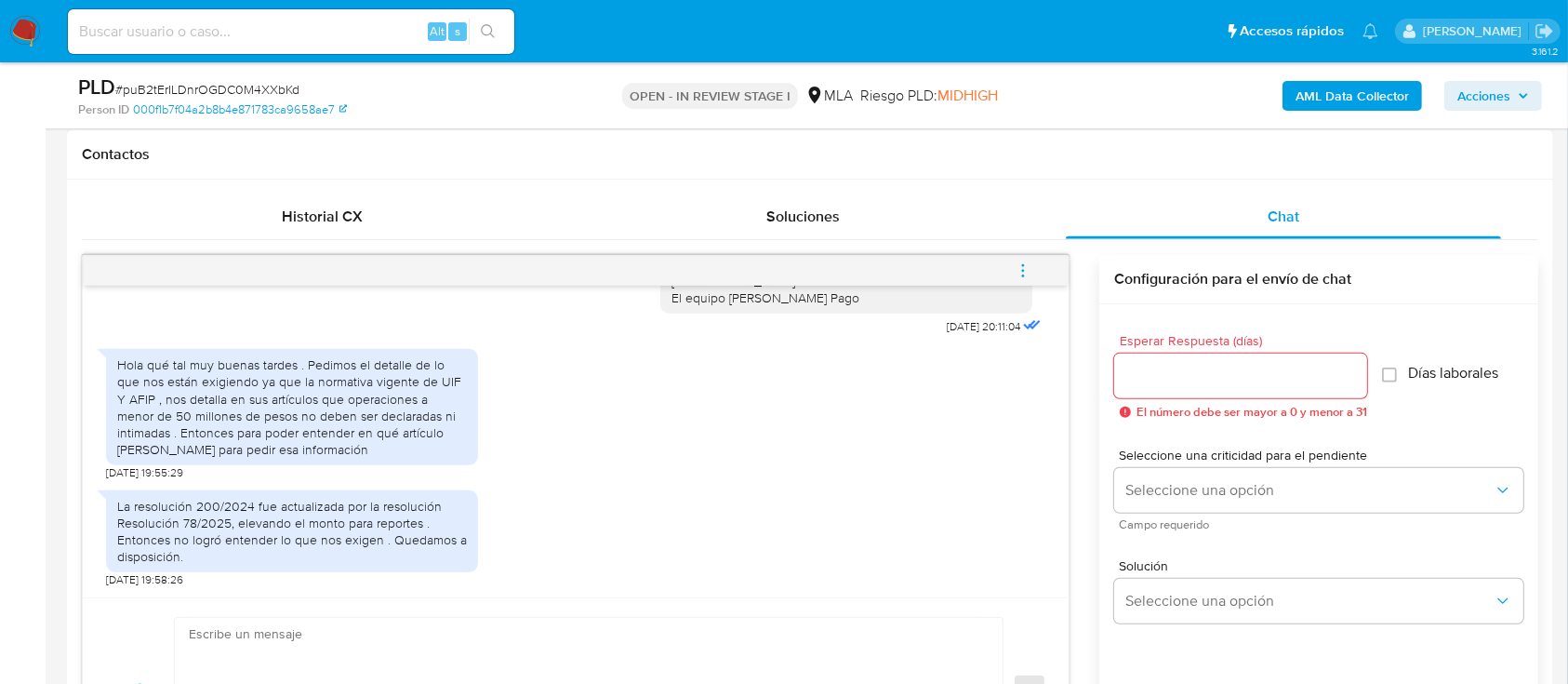
scroll to position [1116, 0]
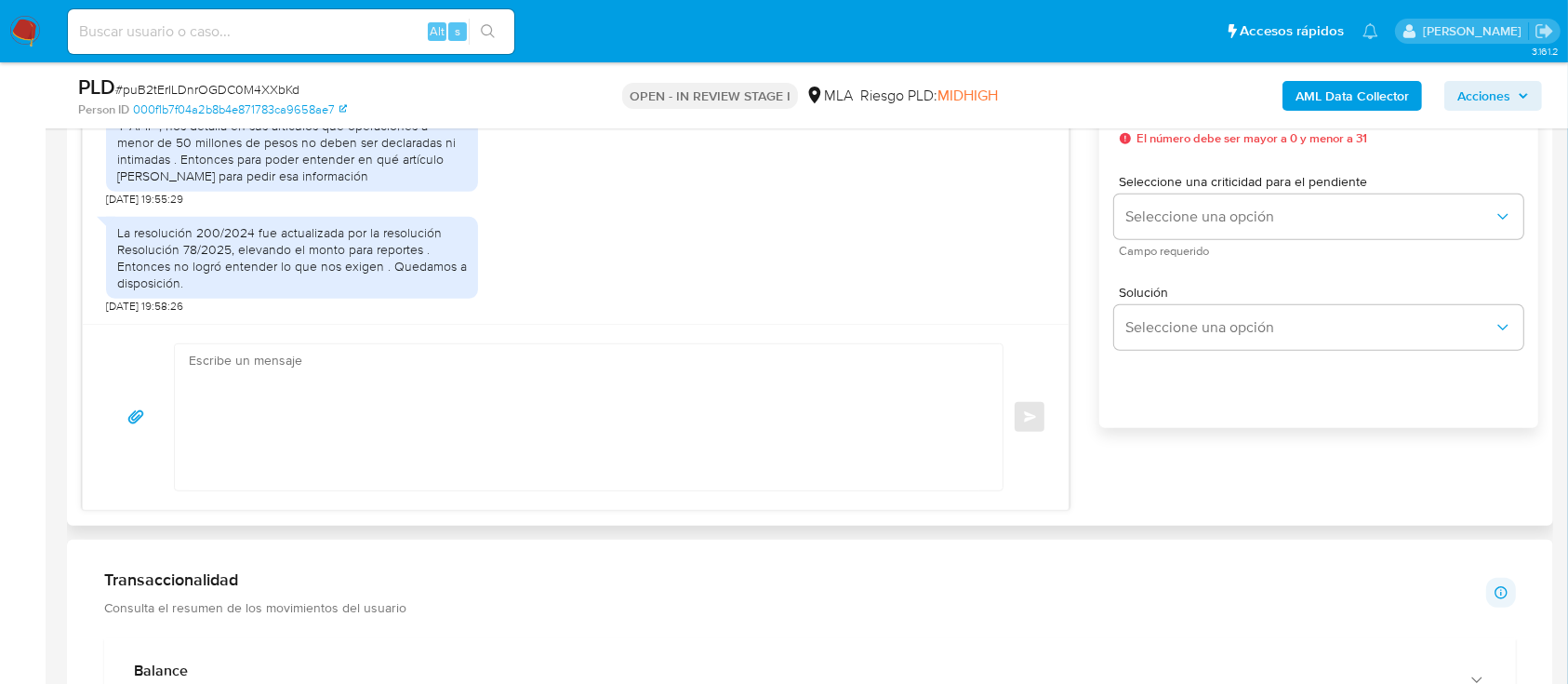
click at [653, 425] on textarea at bounding box center [584, 417] width 790 height 146
paste textarea "Lore Ipsumdo Sitam Consectet, Adipis elitsed doe te incididun. Ut laboreetd m a…"
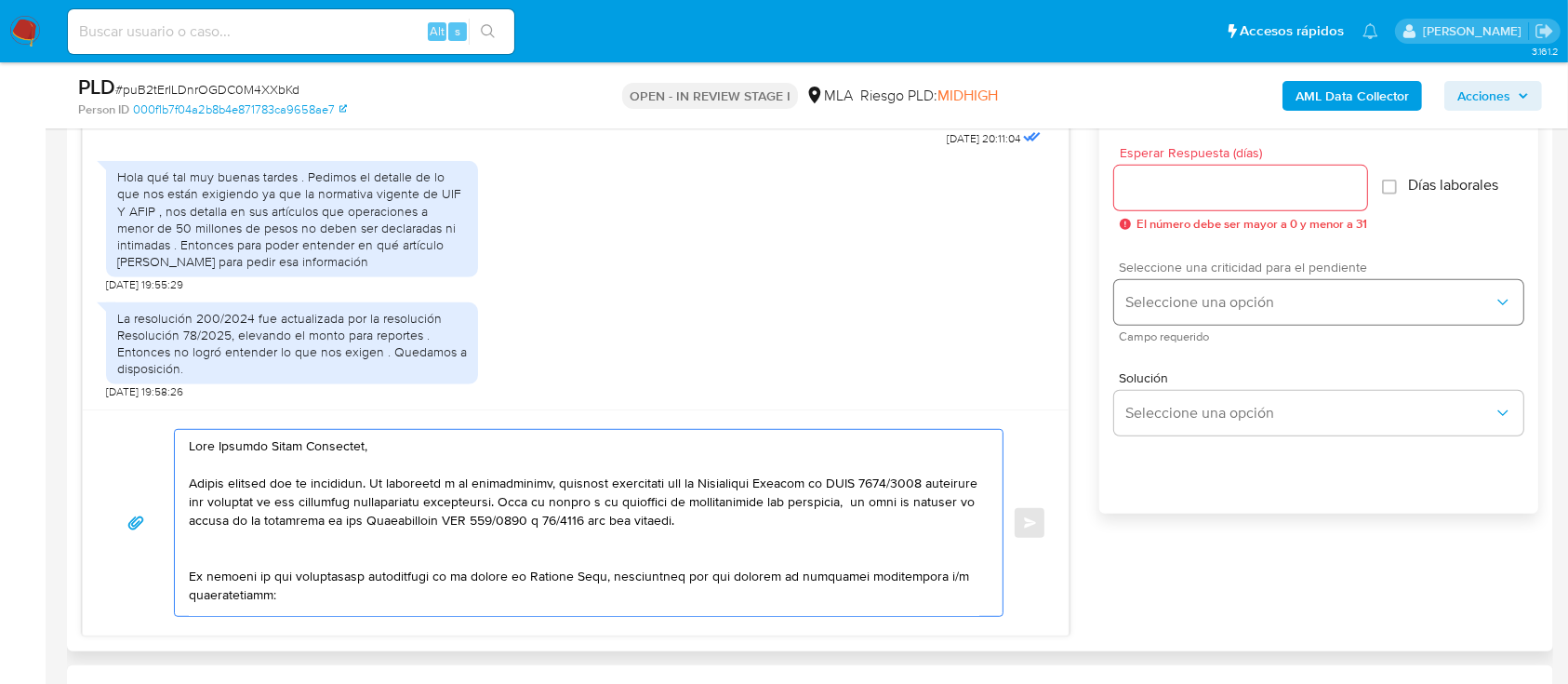
scroll to position [991, 0]
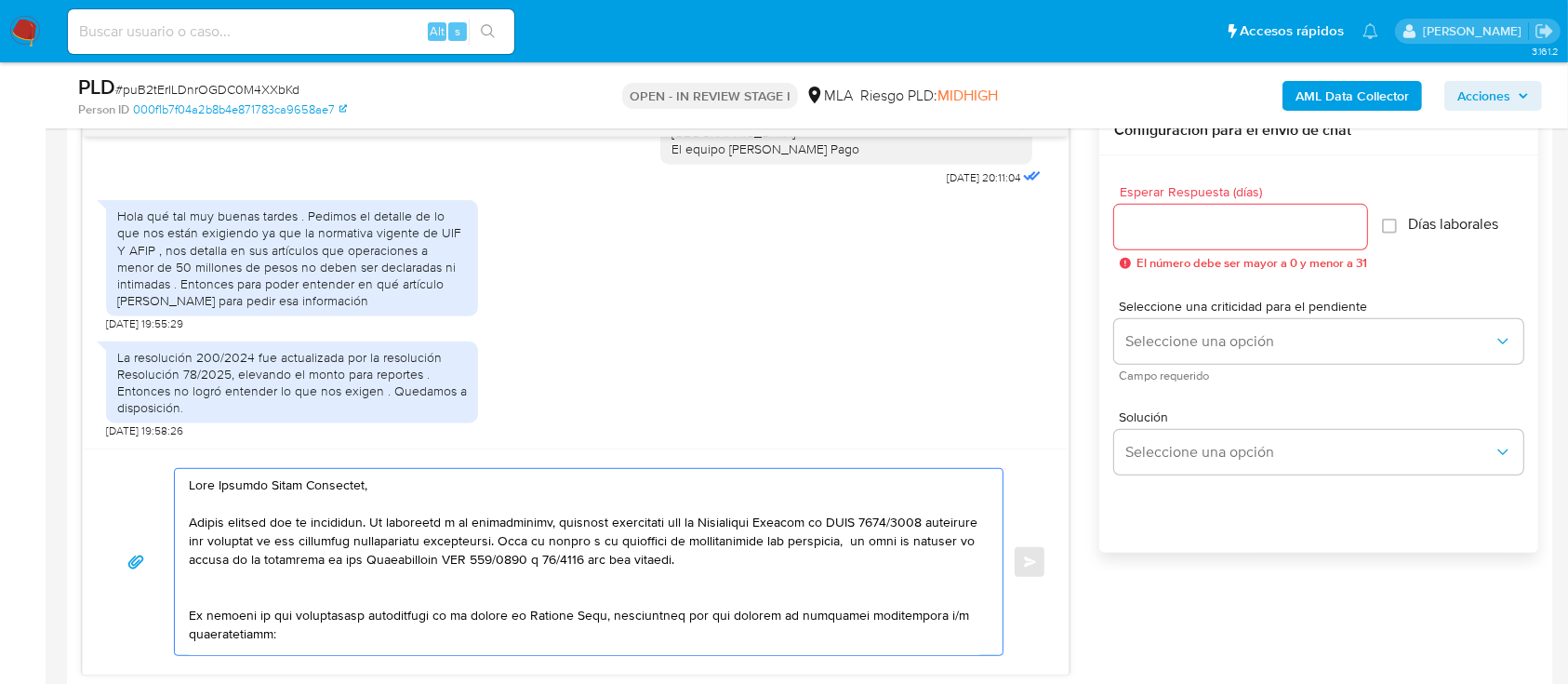
type textarea "Lore Ipsumdo Sitam Consectet, Adipis elitsed doe te incididun. Ut laboreetd m a…"
click at [1166, 222] on input "Esperar Respuesta (días)" at bounding box center [1240, 226] width 253 height 25
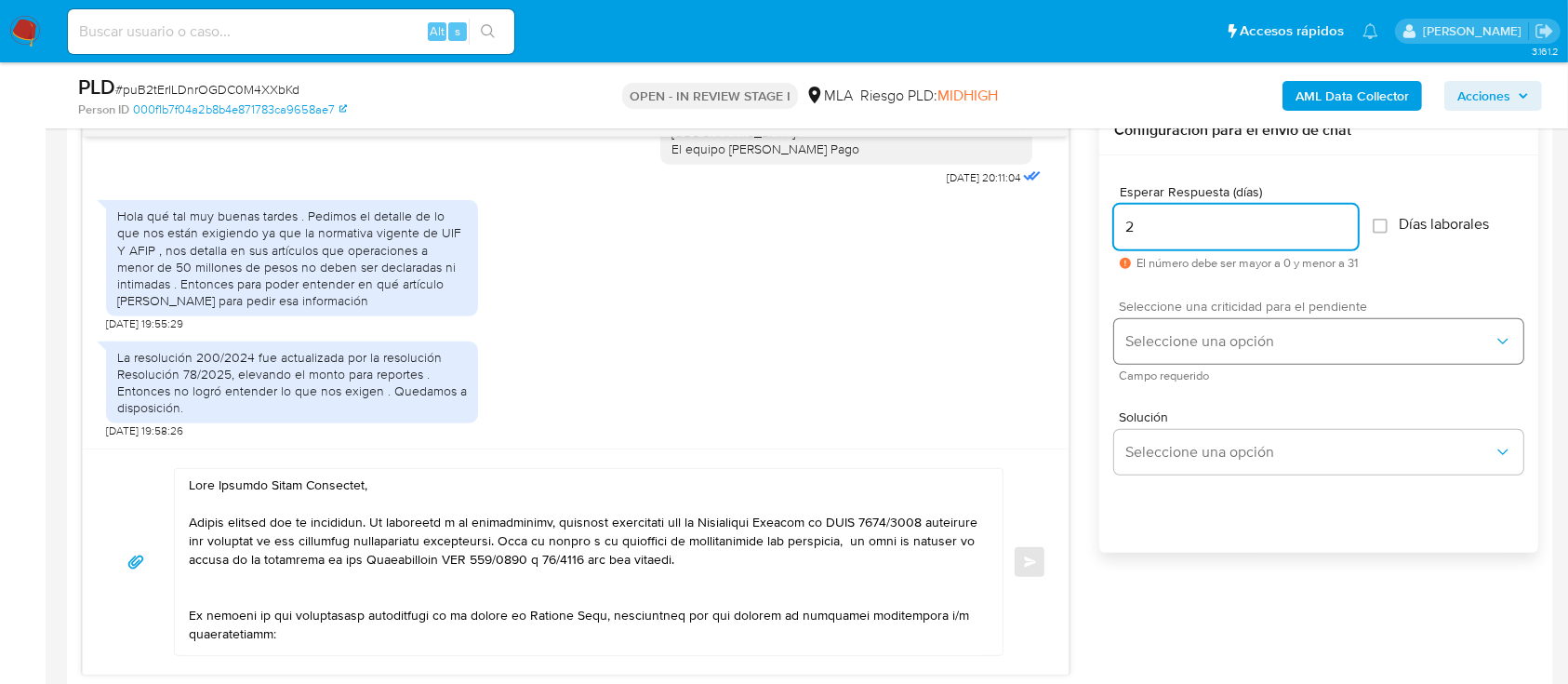
type input "2"
click at [1181, 342] on span "Seleccione una opción" at bounding box center [1309, 341] width 368 height 19
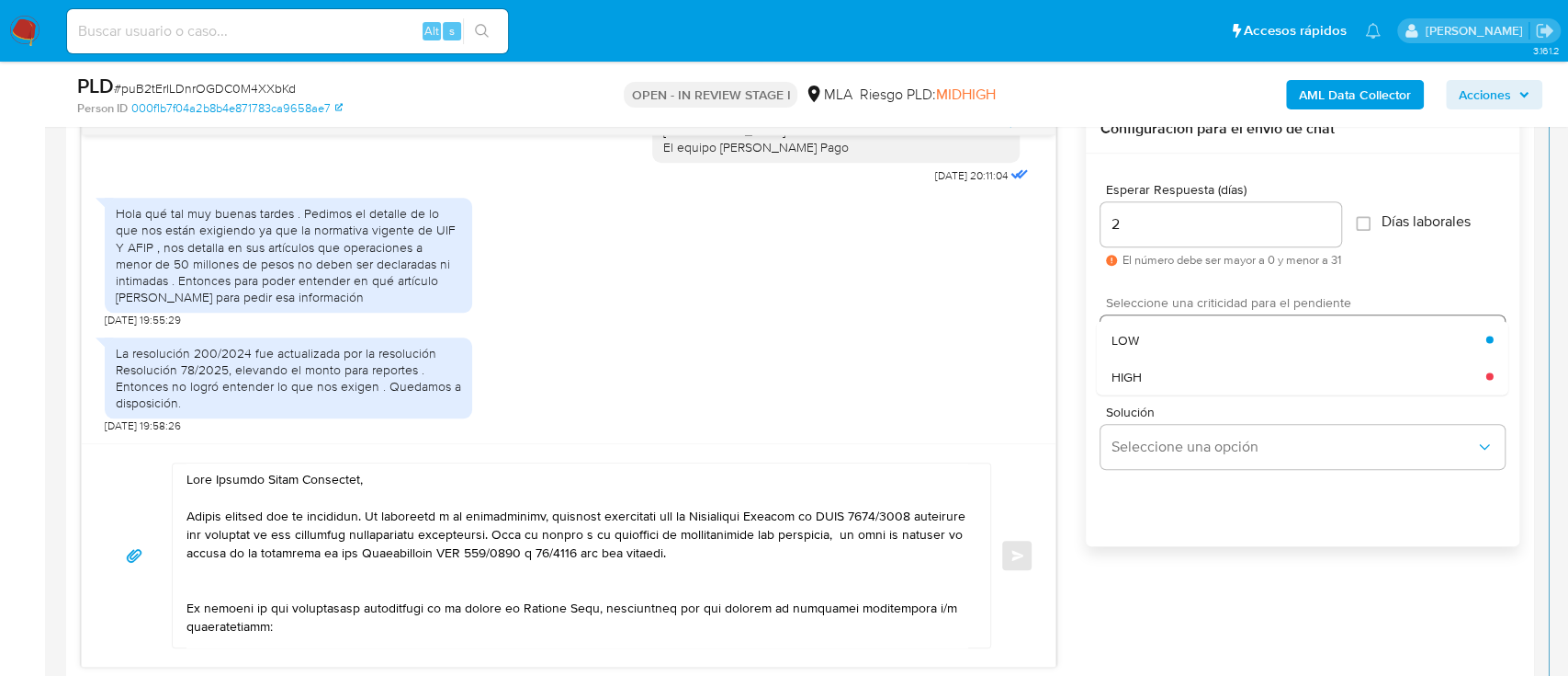
click at [1146, 369] on div "HIGH" at bounding box center [1299, 376] width 375 height 37
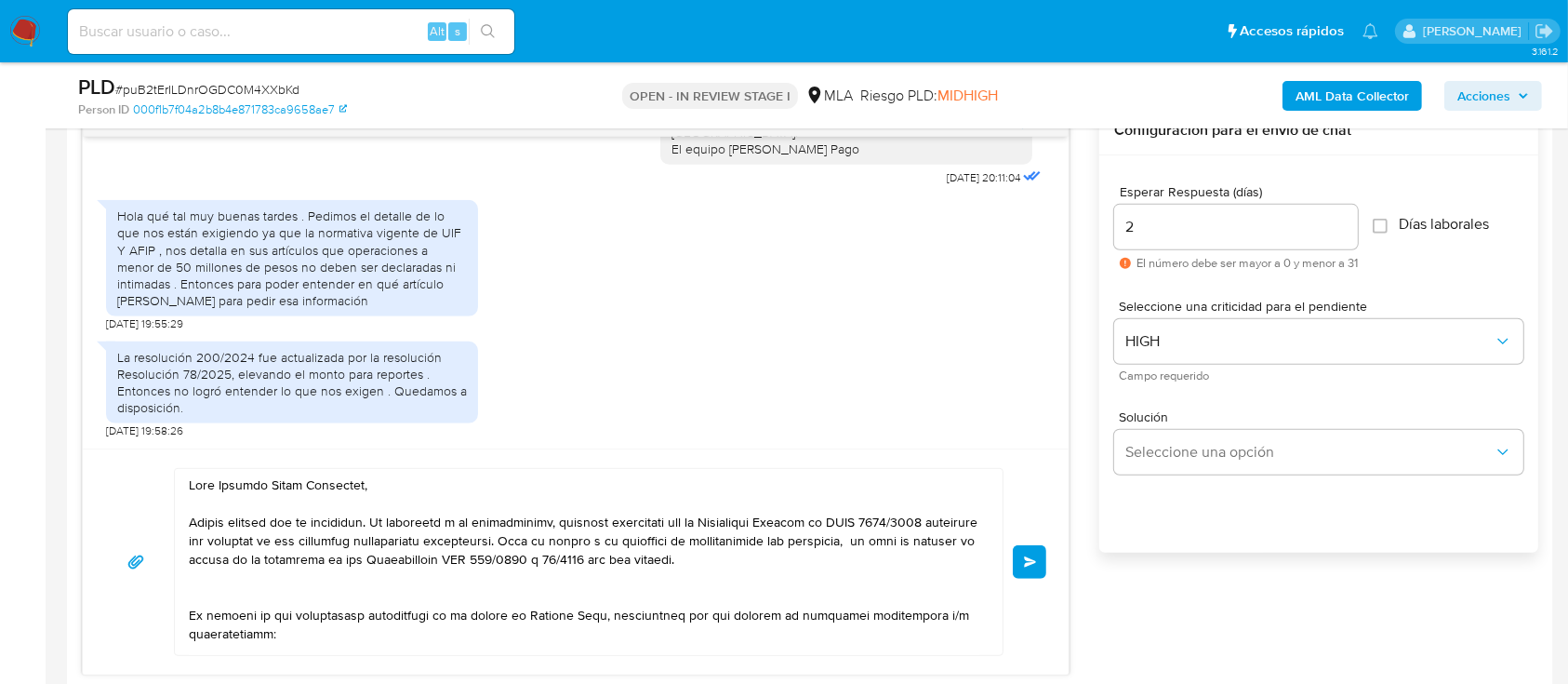
click at [1032, 567] on button "Enviar" at bounding box center [1030, 562] width 33 height 33
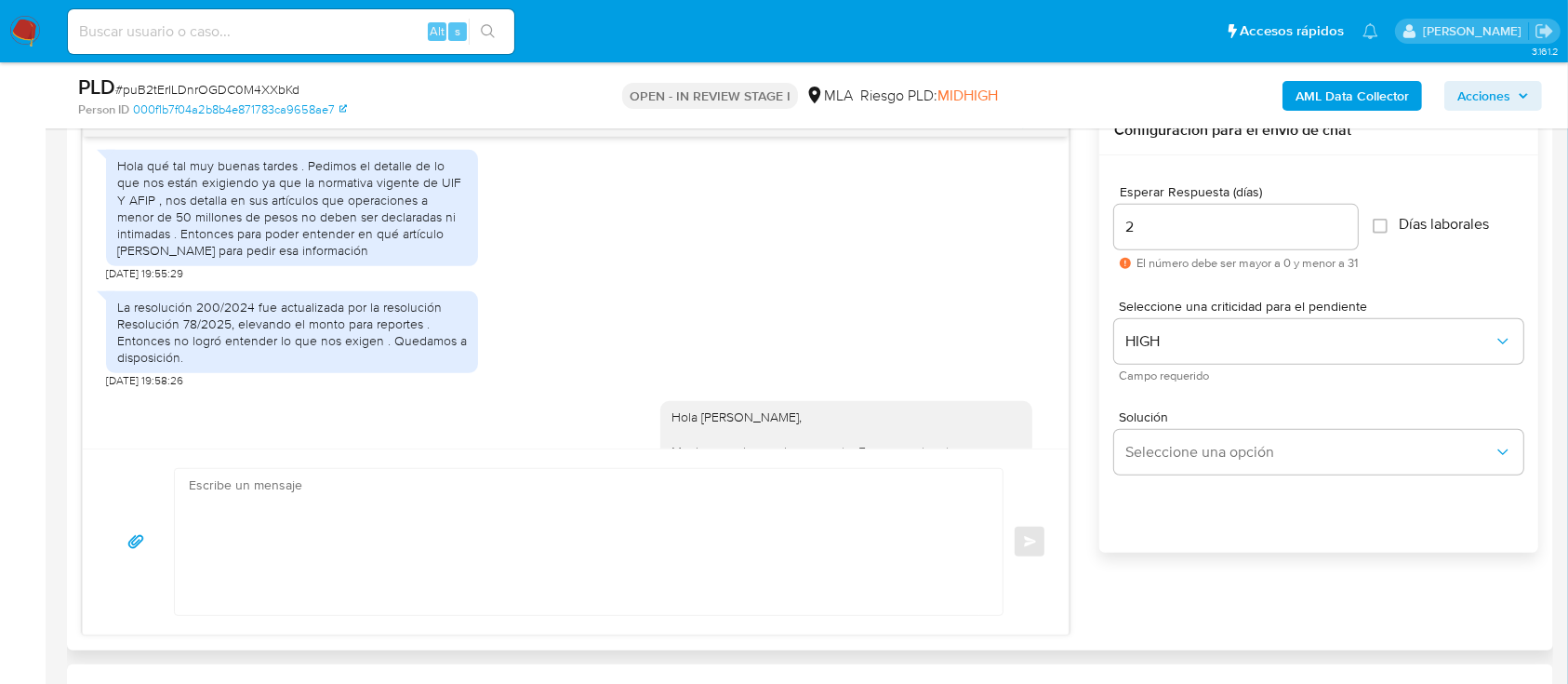
scroll to position [2231, 0]
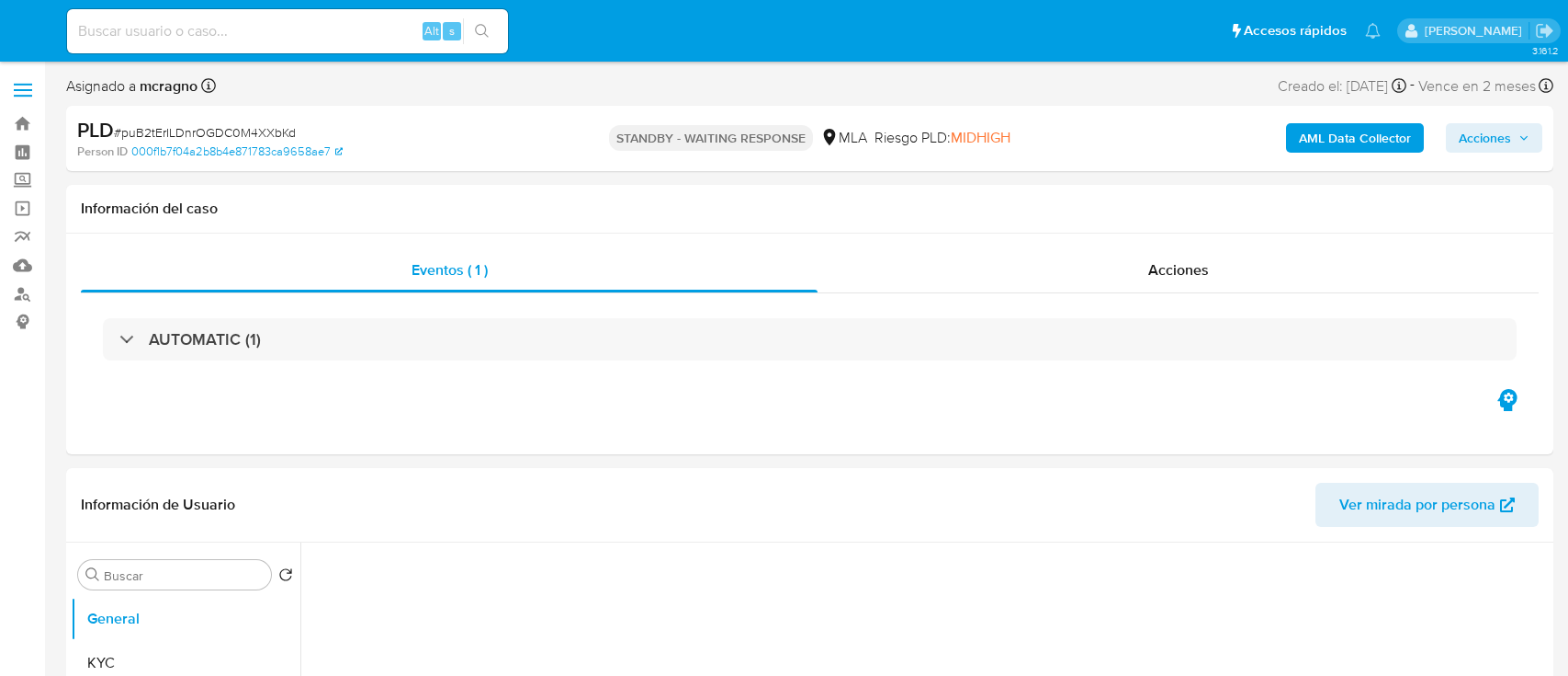
select select "10"
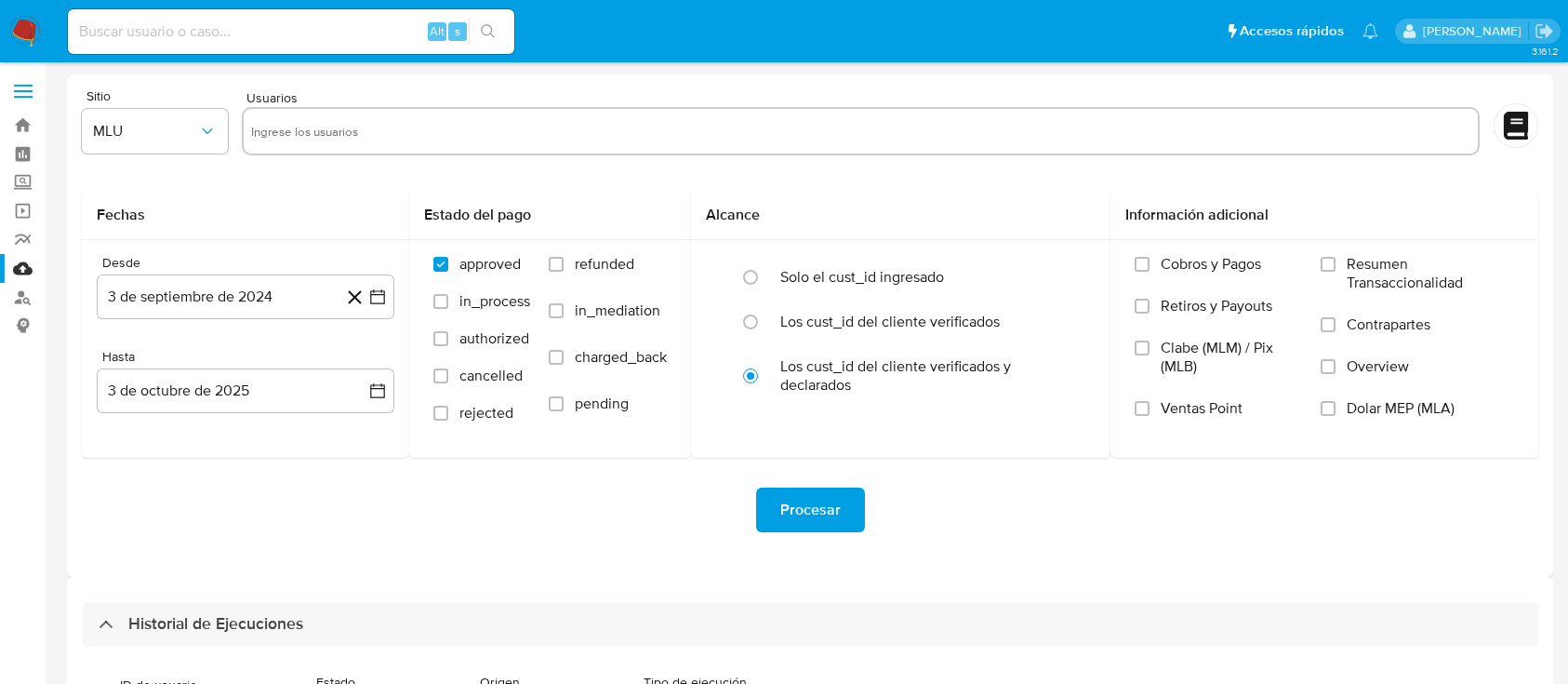
select select "10"
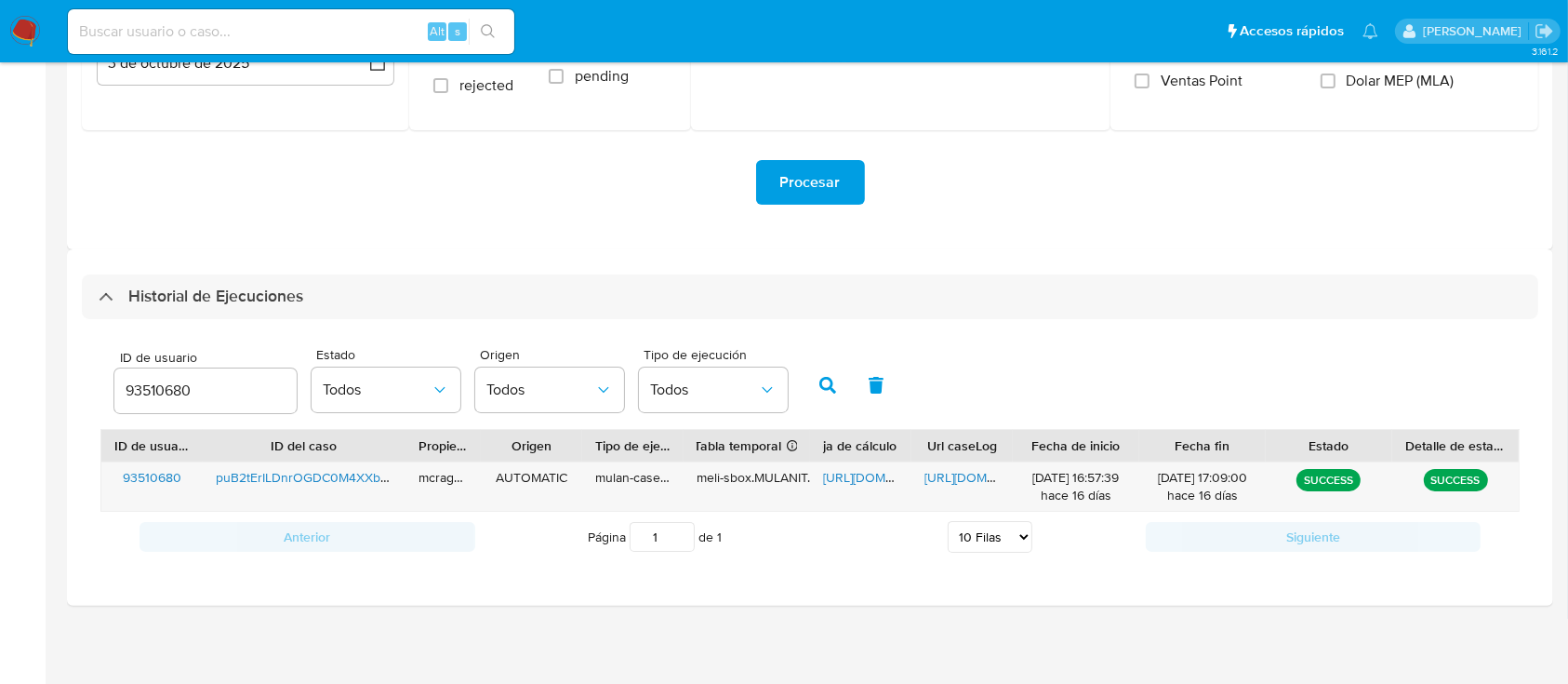
click at [174, 380] on input "93510680" at bounding box center [205, 391] width 182 height 25
type input "802910689"
click at [821, 382] on icon "button" at bounding box center [828, 385] width 17 height 17
click at [853, 481] on span "[URL][DOMAIN_NAME]" at bounding box center [887, 476] width 128 height 19
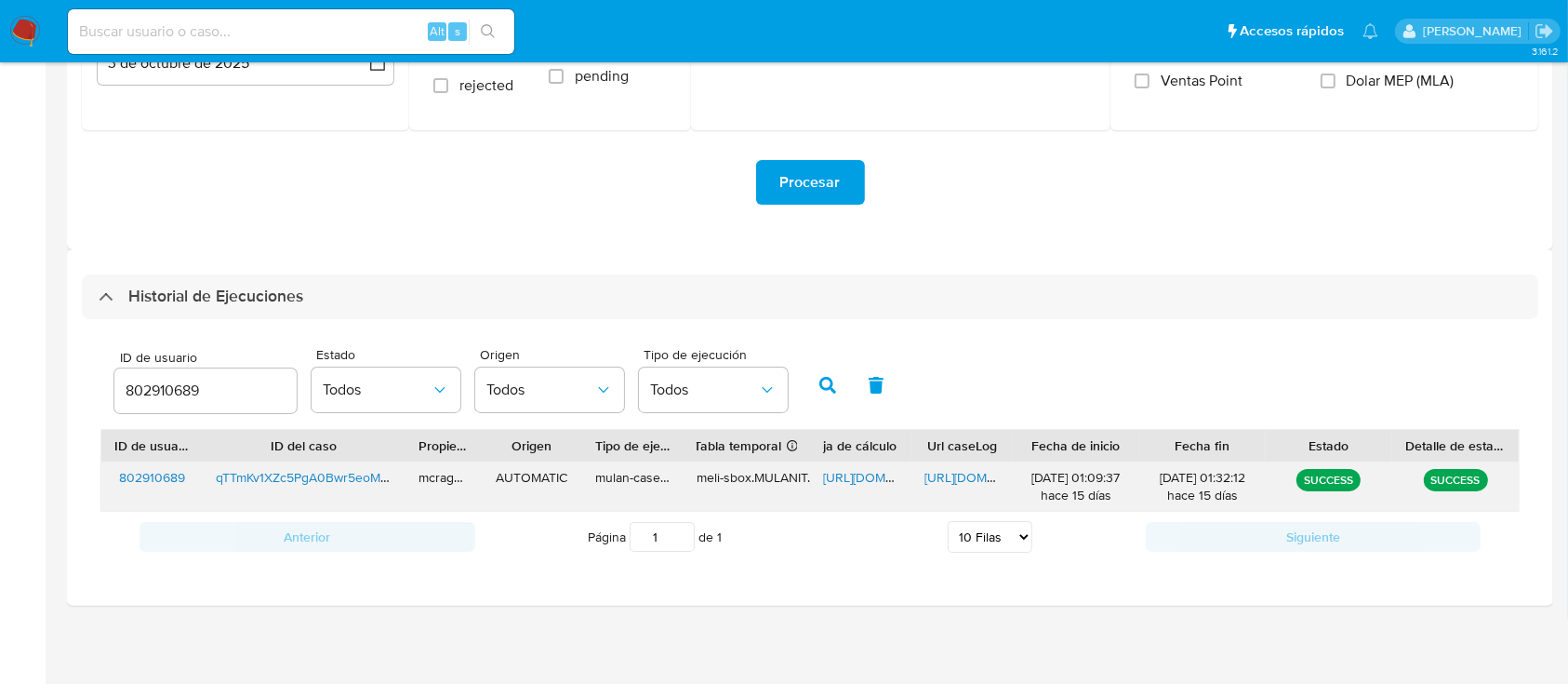
click at [947, 479] on span "[URL][DOMAIN_NAME]" at bounding box center [988, 476] width 128 height 19
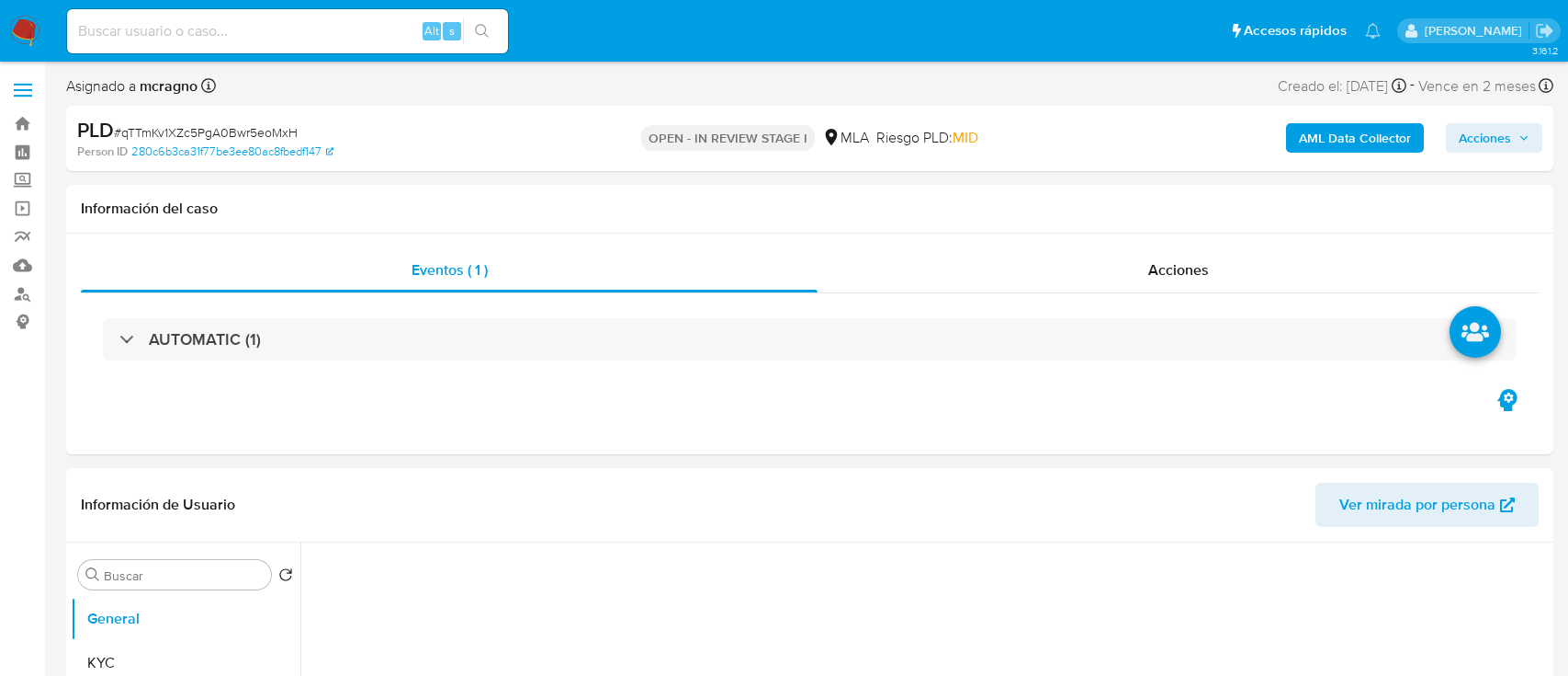
select select "10"
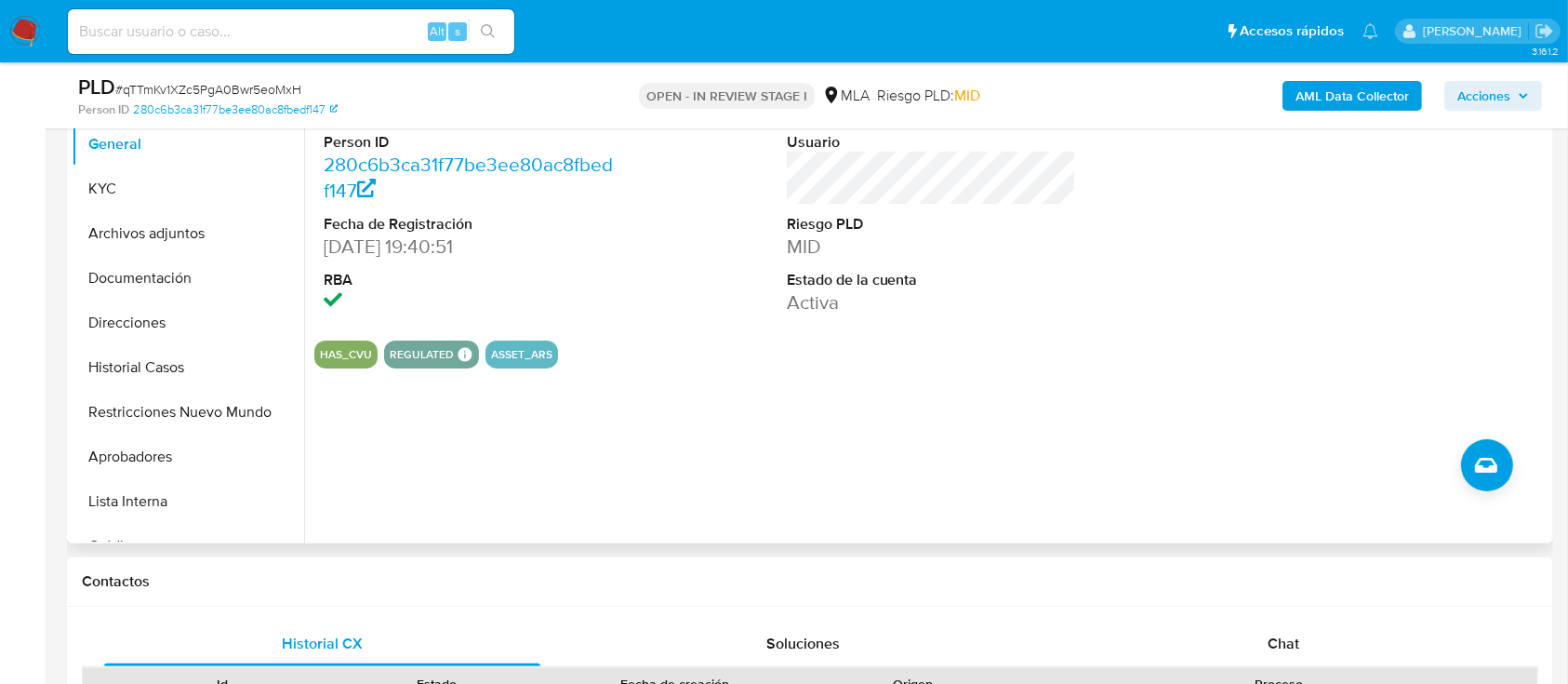
scroll to position [744, 0]
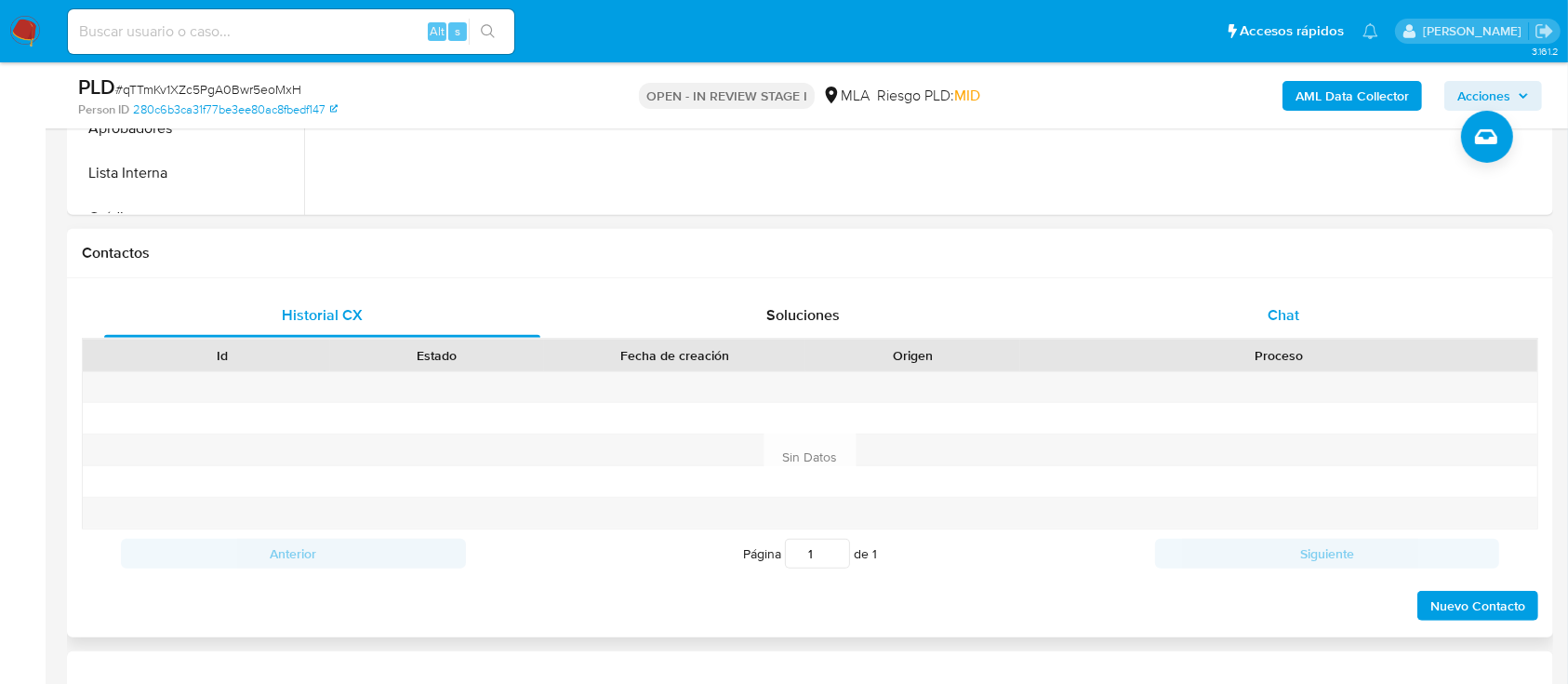
click at [1331, 316] on div "Chat" at bounding box center [1284, 315] width 436 height 44
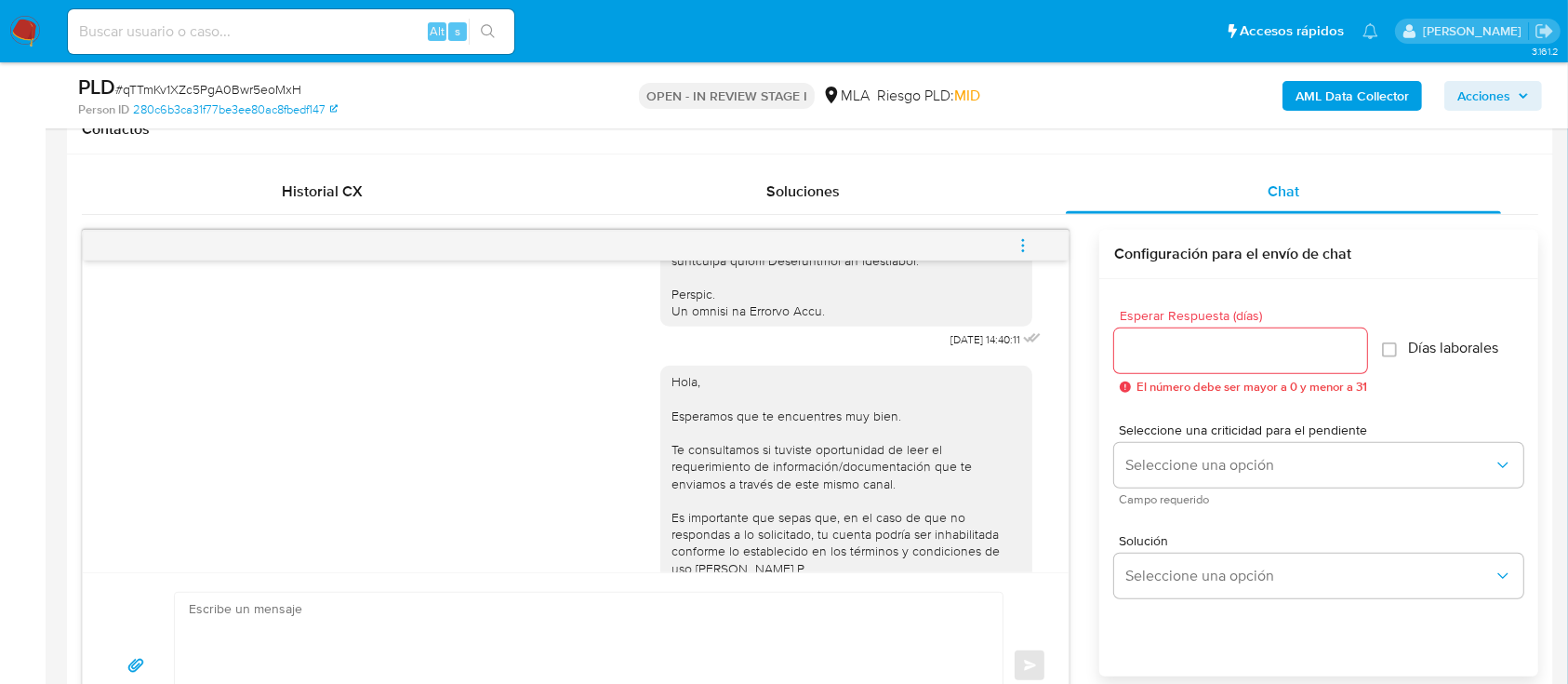
scroll to position [902, 0]
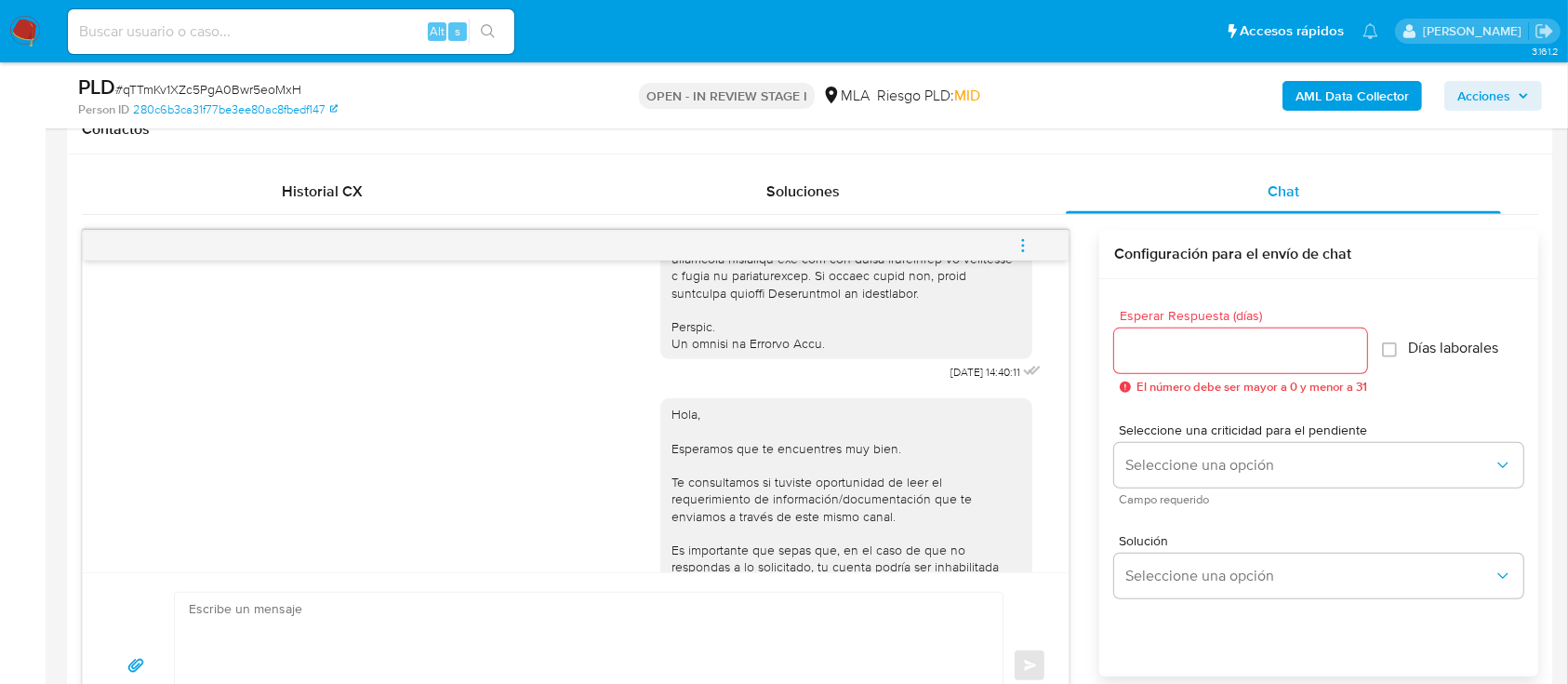
click at [1313, 115] on div "AML Data Collector Acciones" at bounding box center [1300, 95] width 482 height 43
click at [1327, 100] on b "AML Data Collector" at bounding box center [1351, 95] width 113 height 30
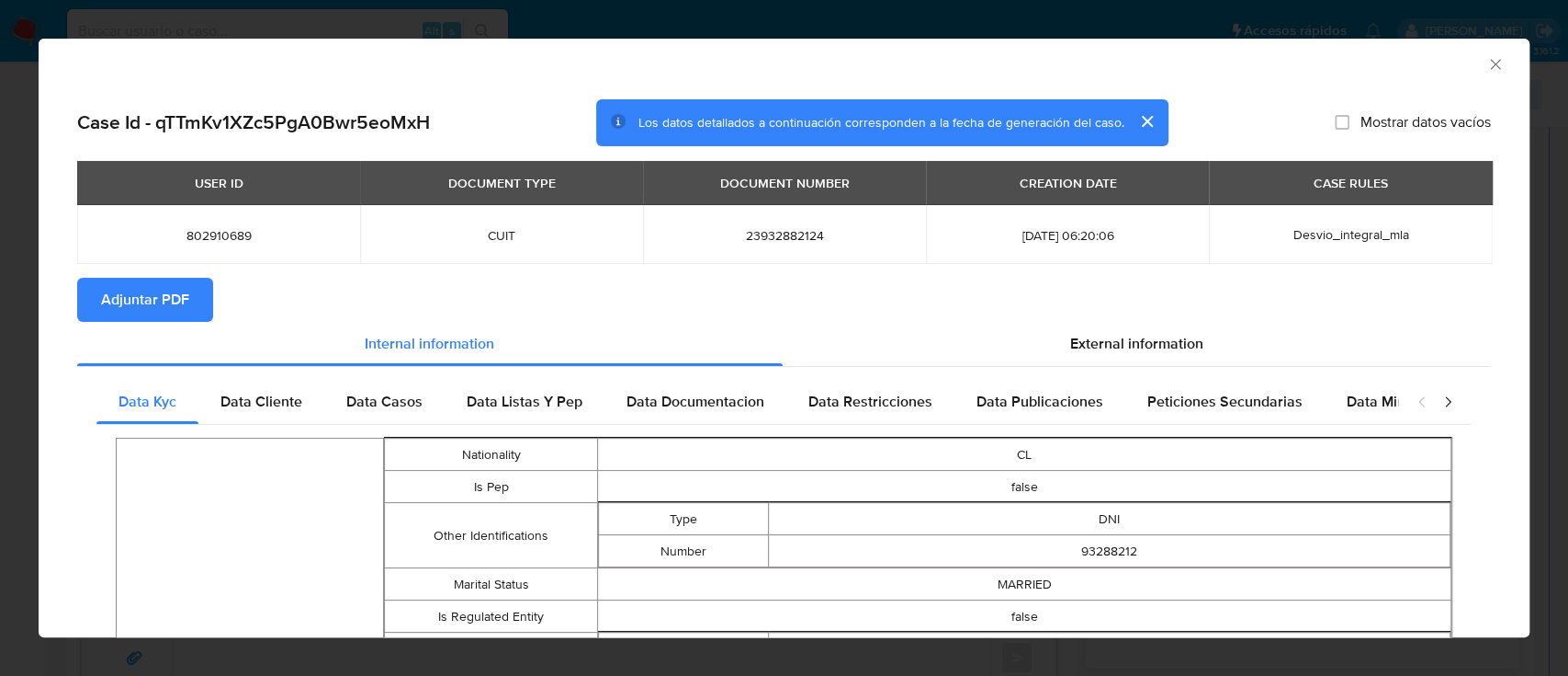
drag, startPoint x: 130, startPoint y: 292, endPoint x: 805, endPoint y: 367, distance: 679.2
click at [131, 292] on span "Adjuntar PDF" at bounding box center [145, 300] width 88 height 41
click at [1486, 62] on icon "Cerrar ventana" at bounding box center [1495, 64] width 18 height 18
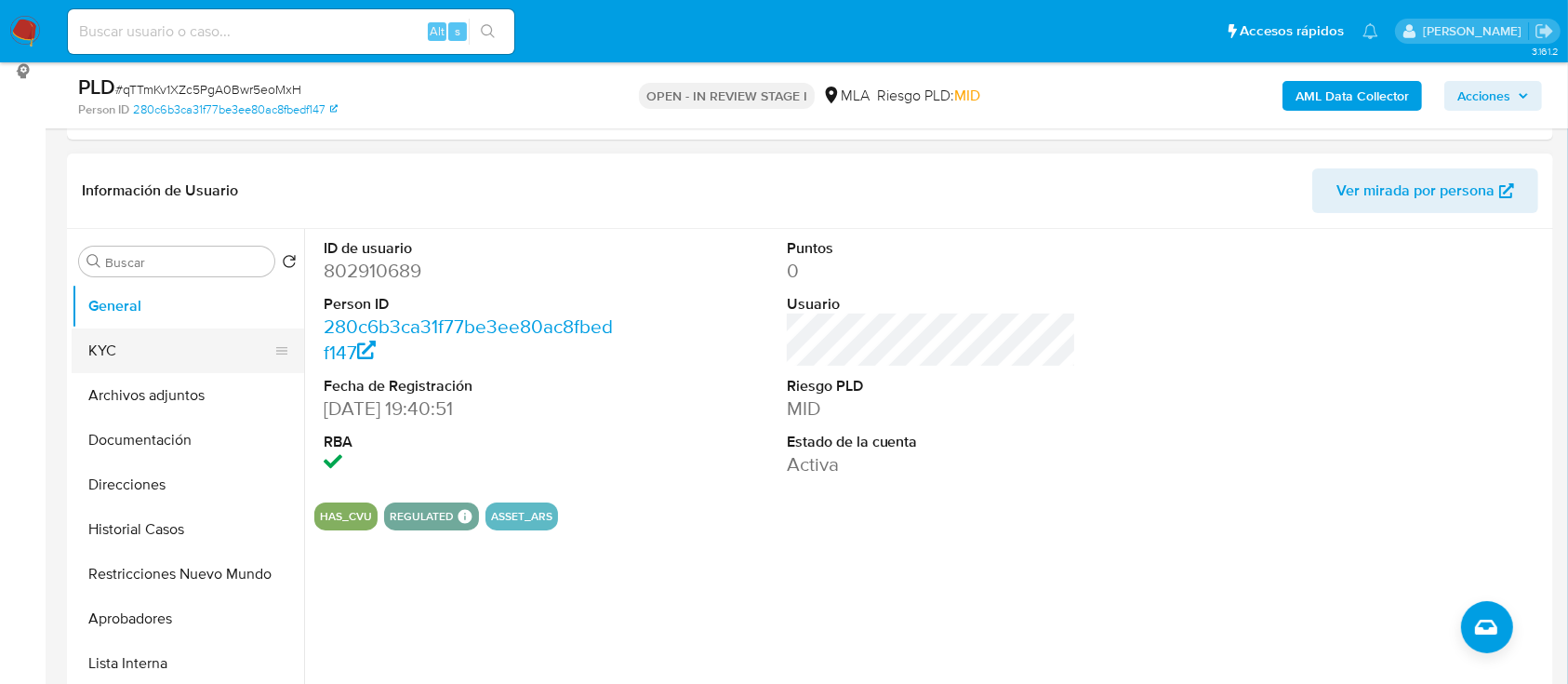
scroll to position [247, 0]
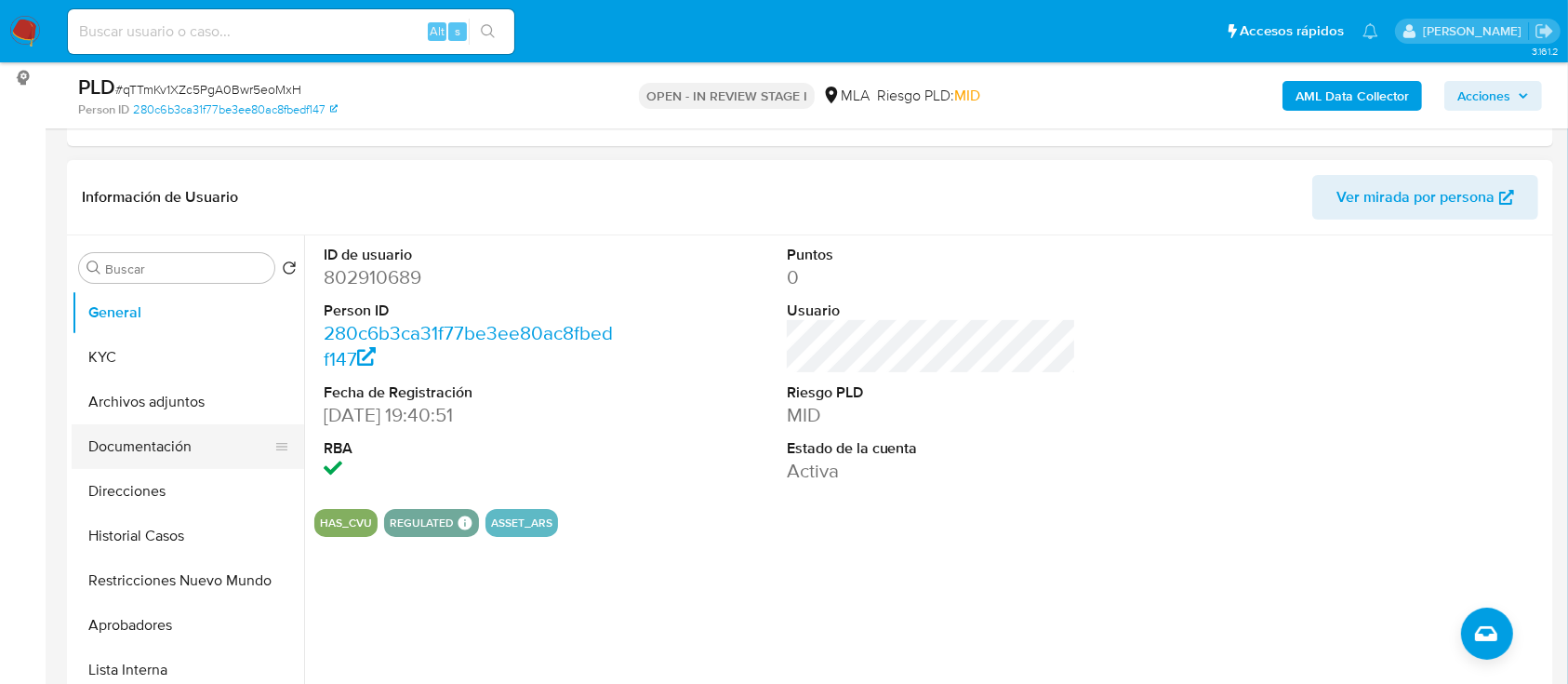
click at [157, 451] on button "Documentación" at bounding box center [180, 446] width 218 height 44
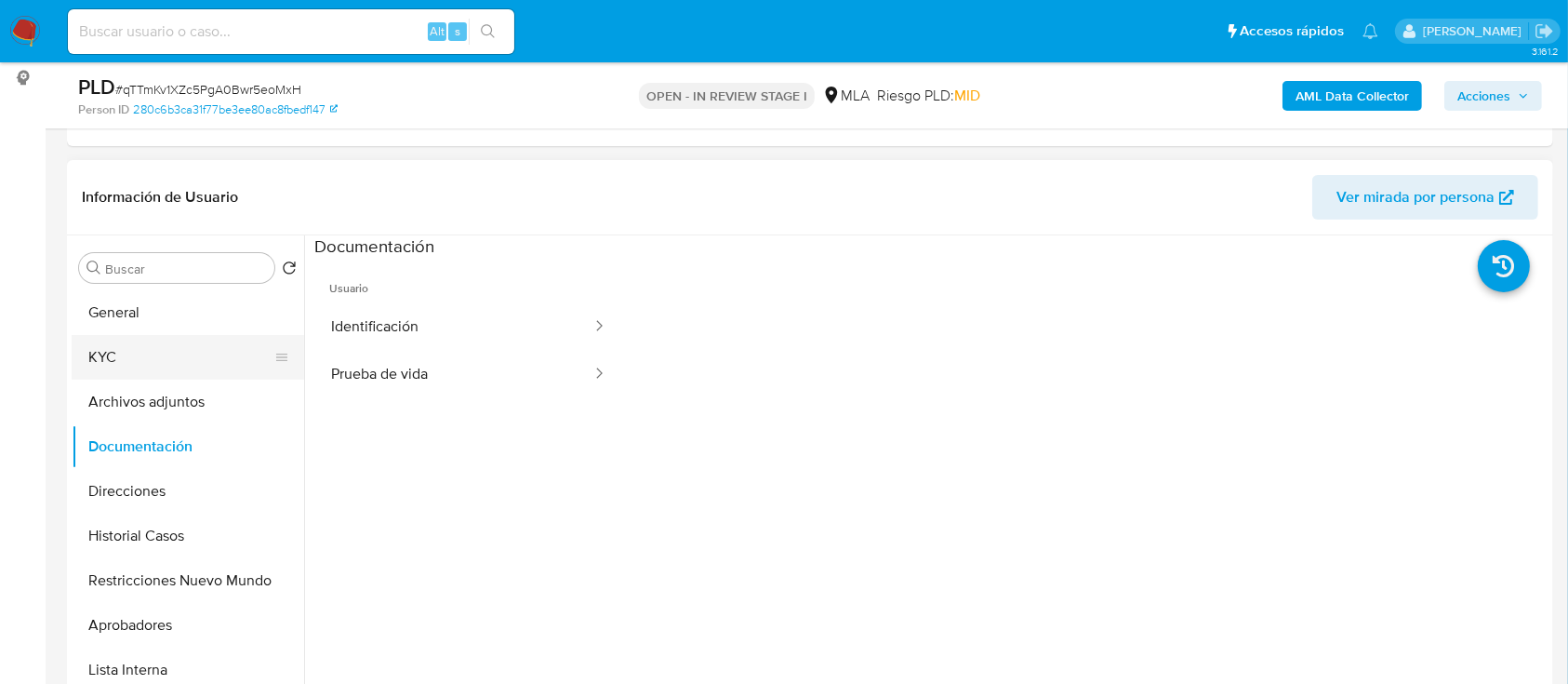
click at [178, 364] on button "KYC" at bounding box center [180, 356] width 218 height 44
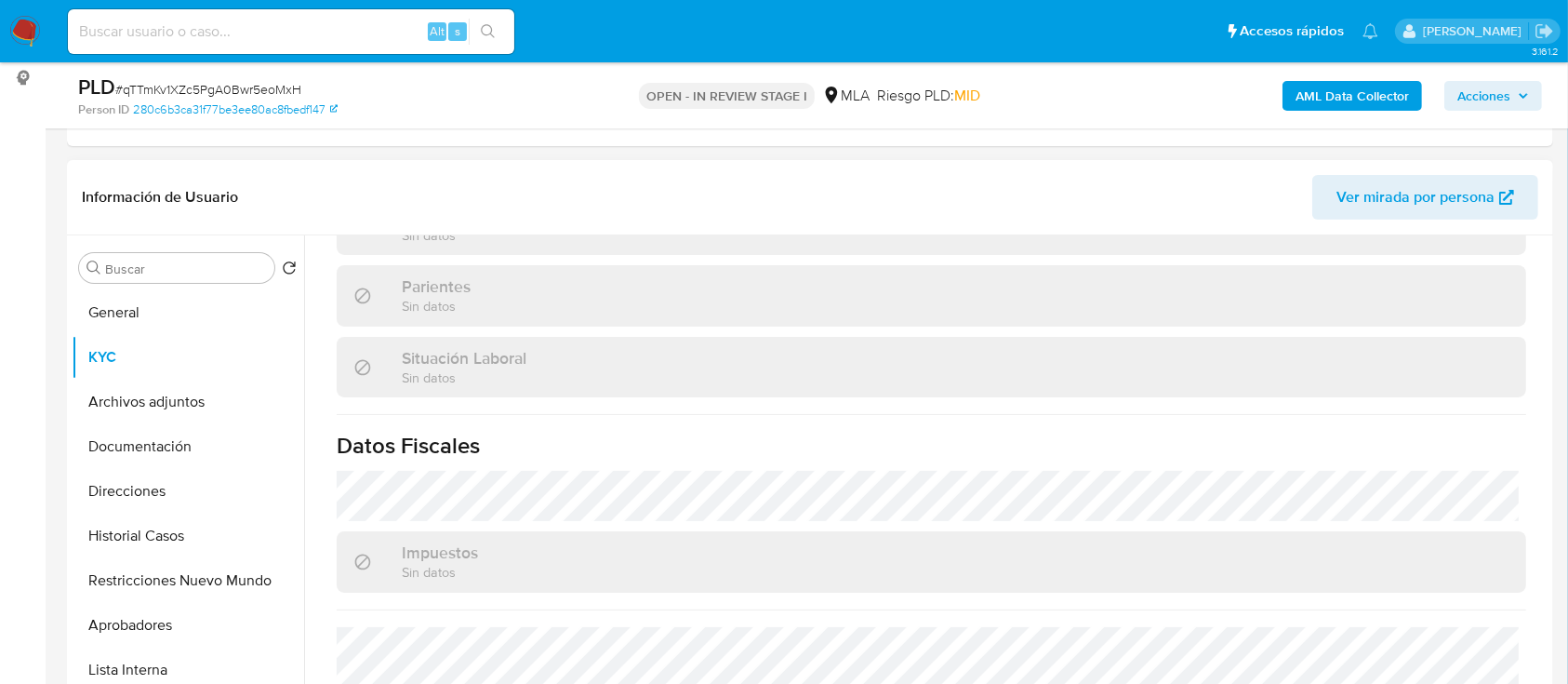
scroll to position [961, 0]
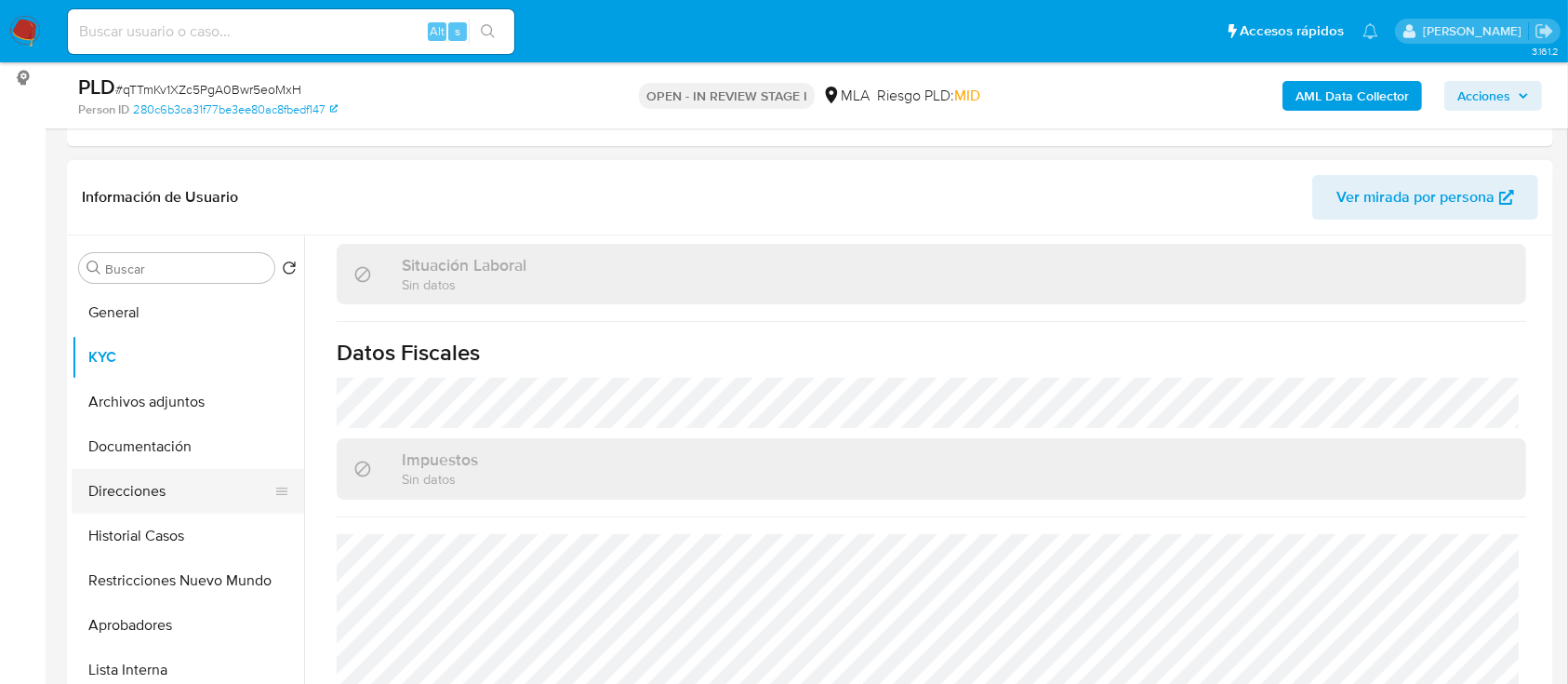
click at [149, 482] on button "Direcciones" at bounding box center [180, 490] width 218 height 44
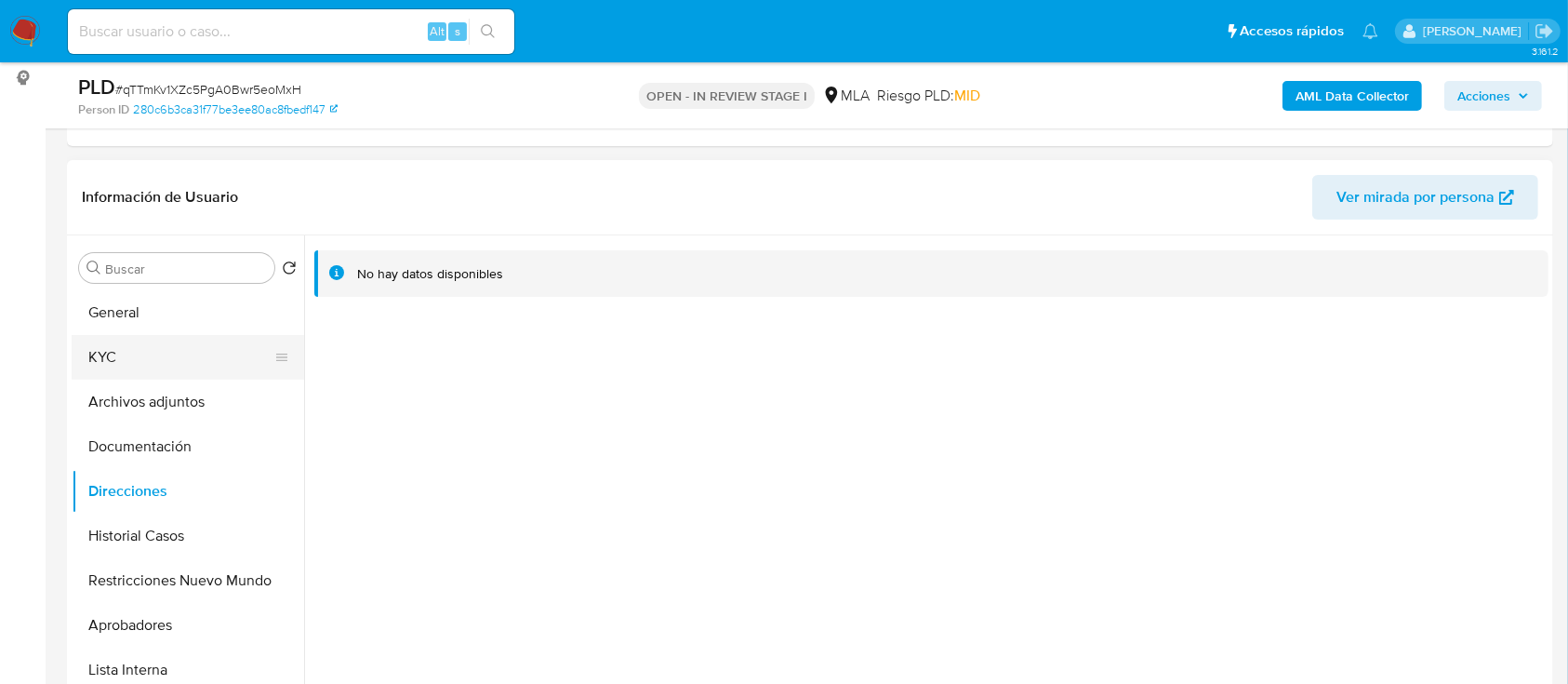
click at [134, 368] on button "KYC" at bounding box center [180, 356] width 218 height 44
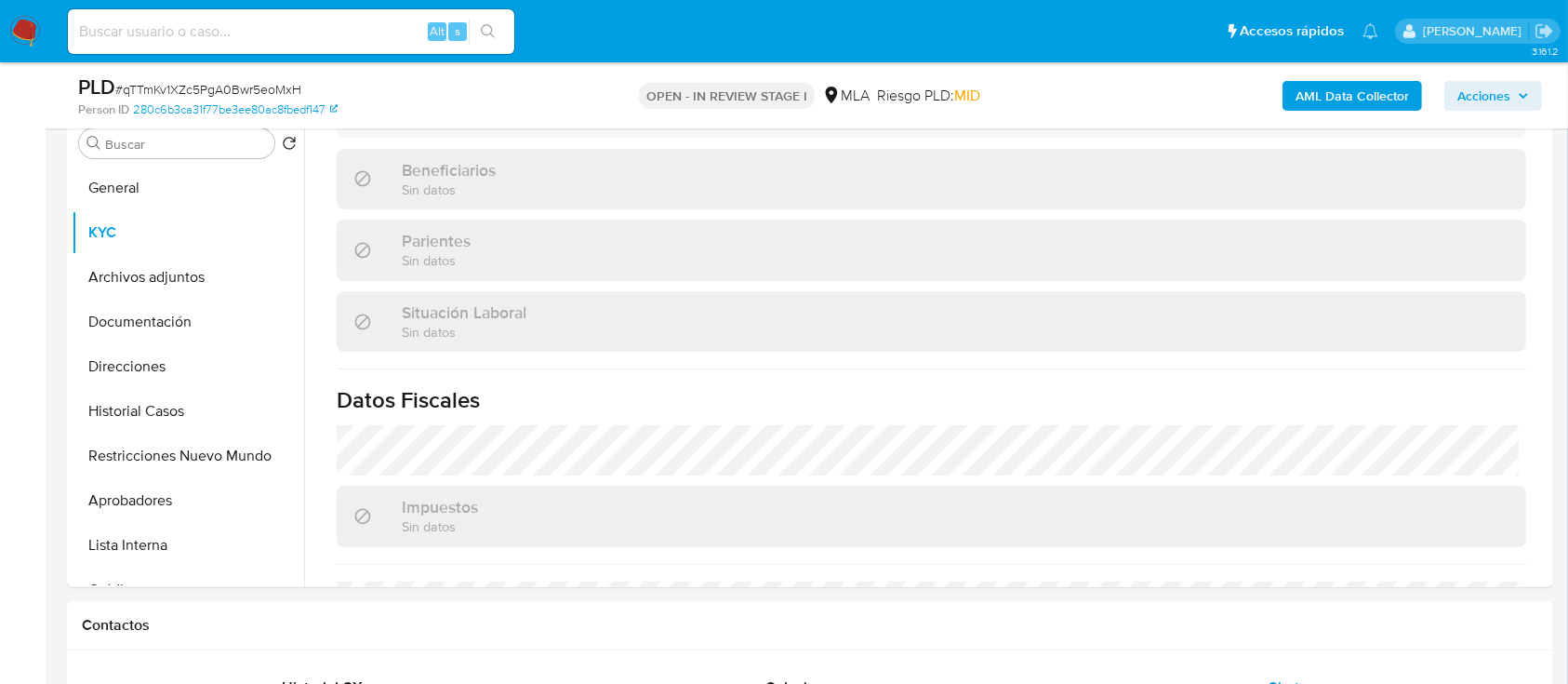
scroll to position [714, 0]
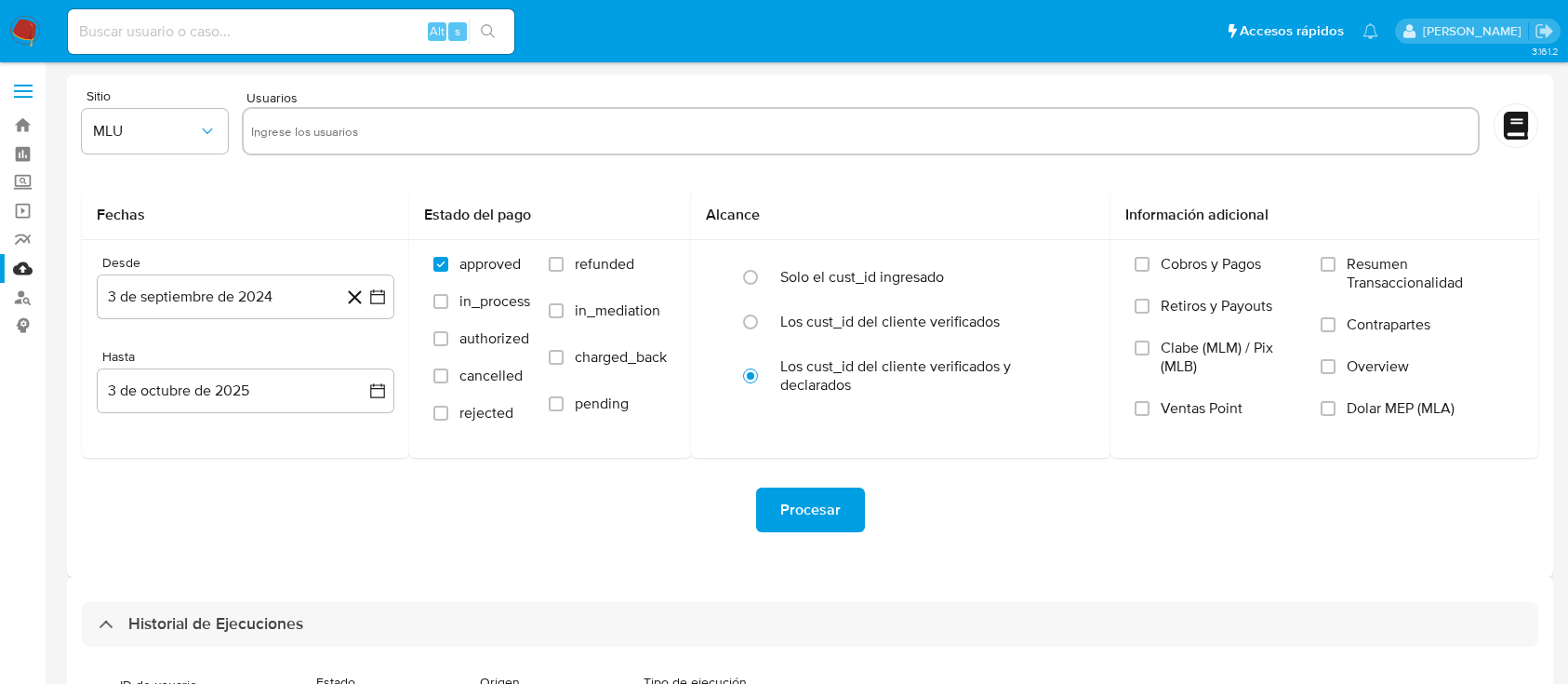
select select "10"
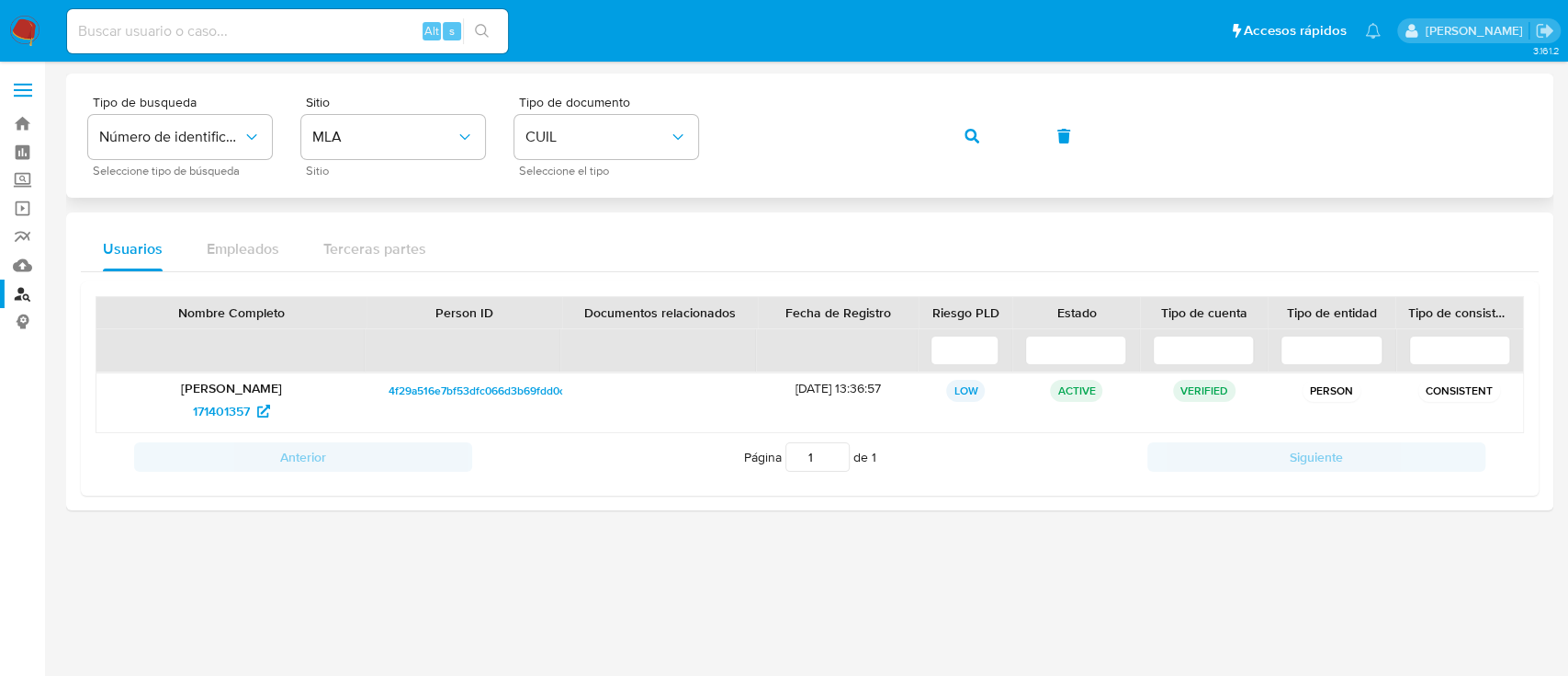
drag, startPoint x: 982, startPoint y: 128, endPoint x: 939, endPoint y: 172, distance: 61.5
click at [984, 128] on button "button" at bounding box center [972, 135] width 62 height 44
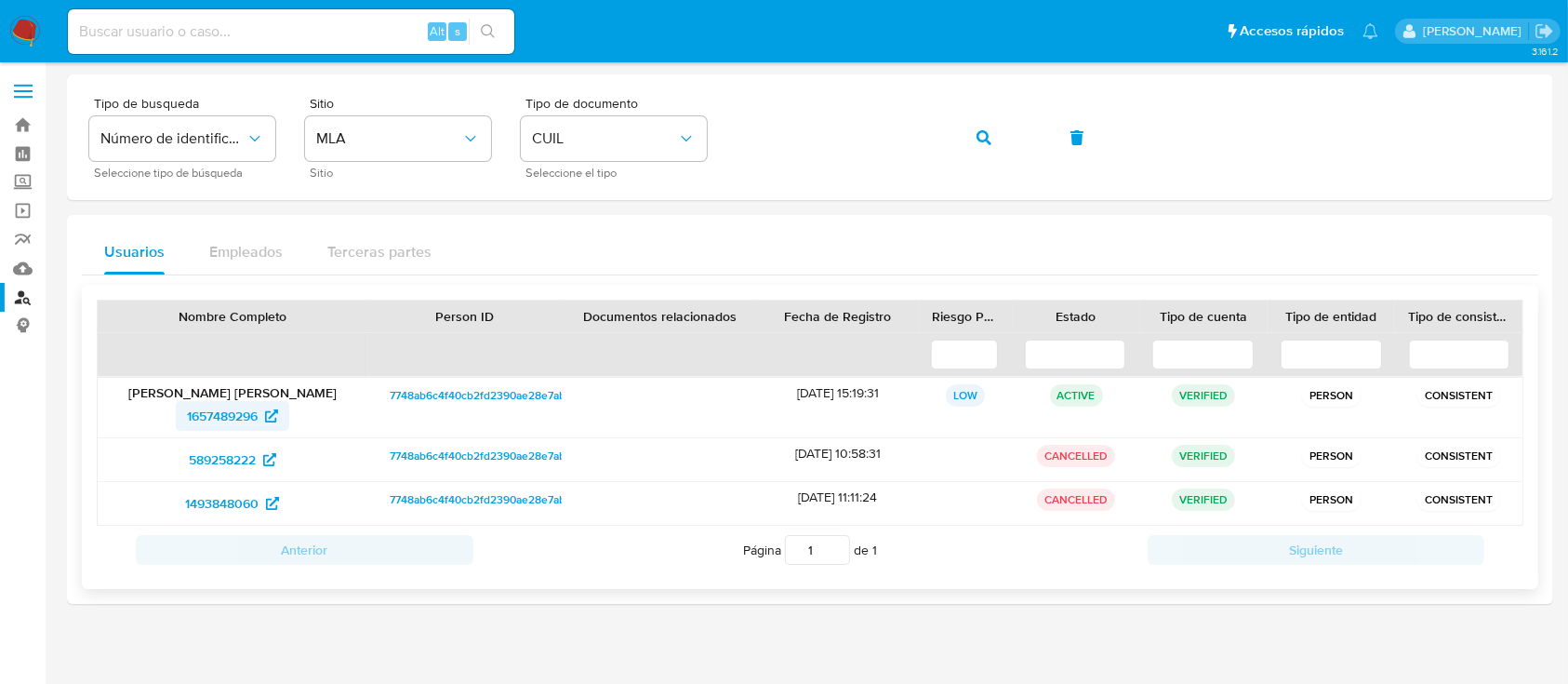
click at [234, 415] on span "1657489296" at bounding box center [222, 415] width 71 height 30
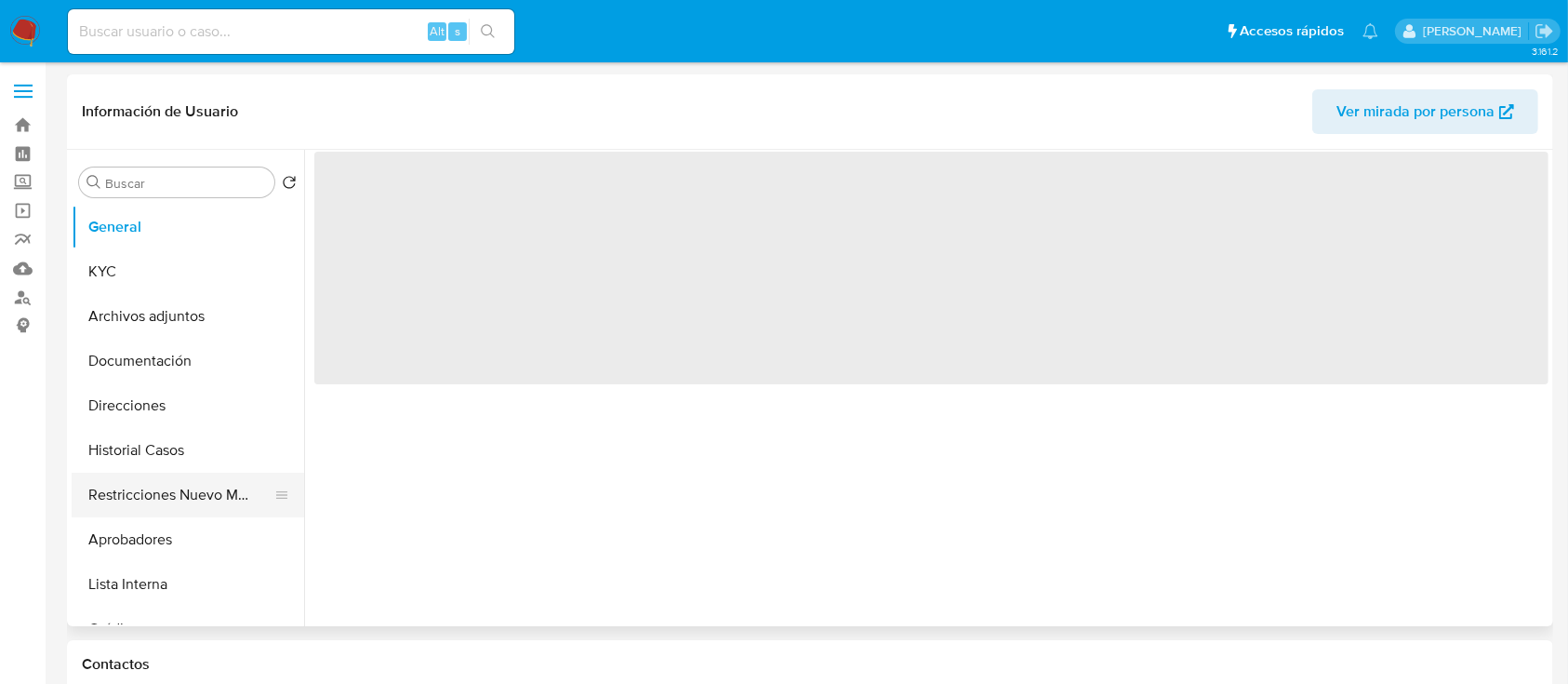
select select "10"
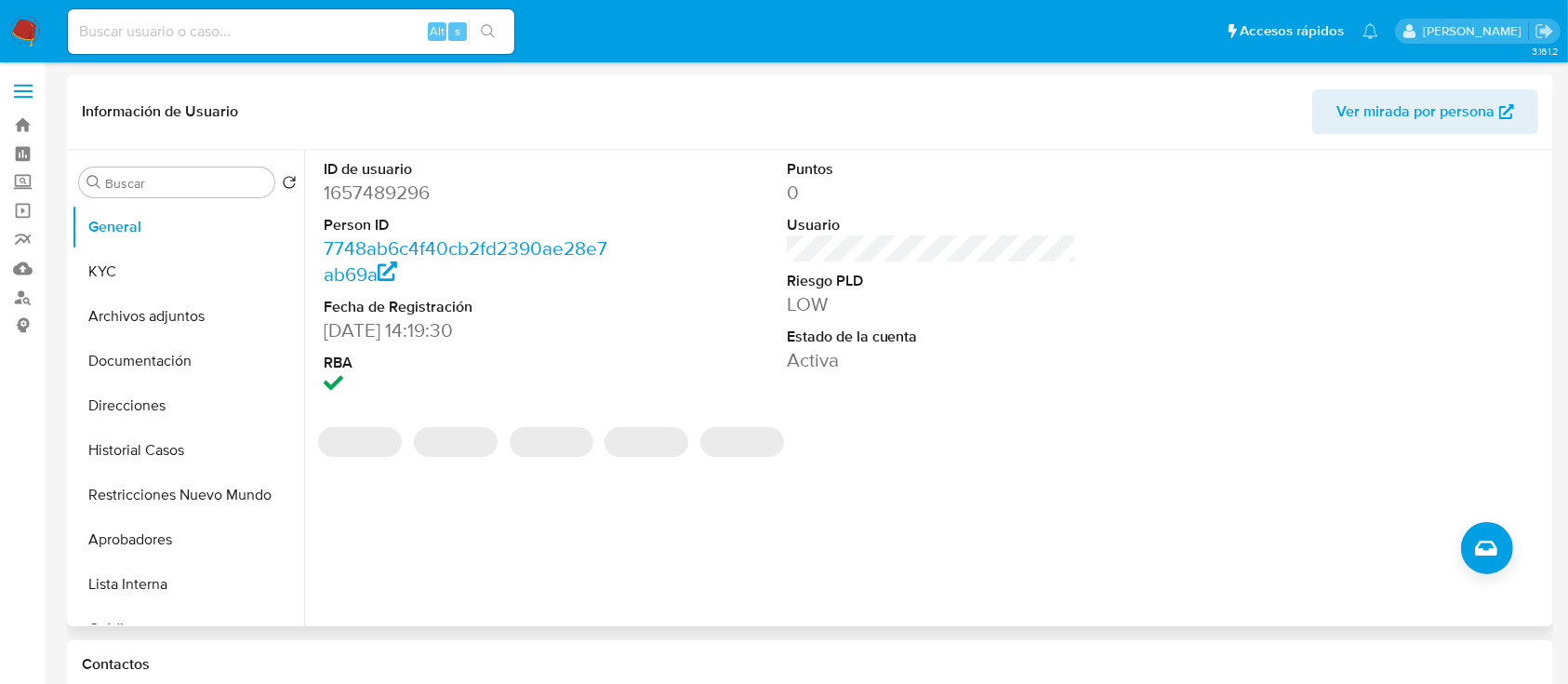
drag, startPoint x: 142, startPoint y: 444, endPoint x: 345, endPoint y: 419, distance: 204.5
click at [143, 444] on button "Historial Casos" at bounding box center [188, 450] width 232 height 44
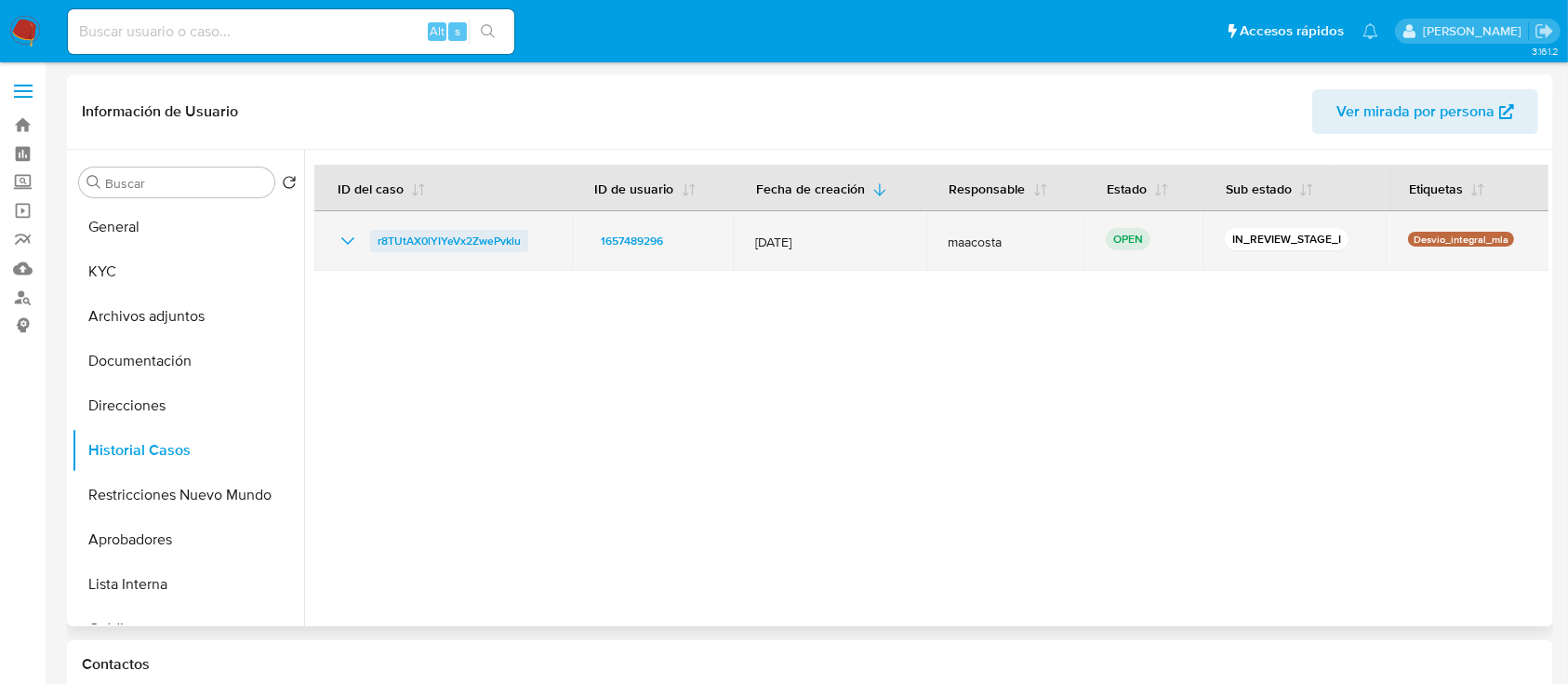
click at [430, 243] on span "r8TUtAX0lYIYeVx2ZwePvklu" at bounding box center [450, 240] width 144 height 23
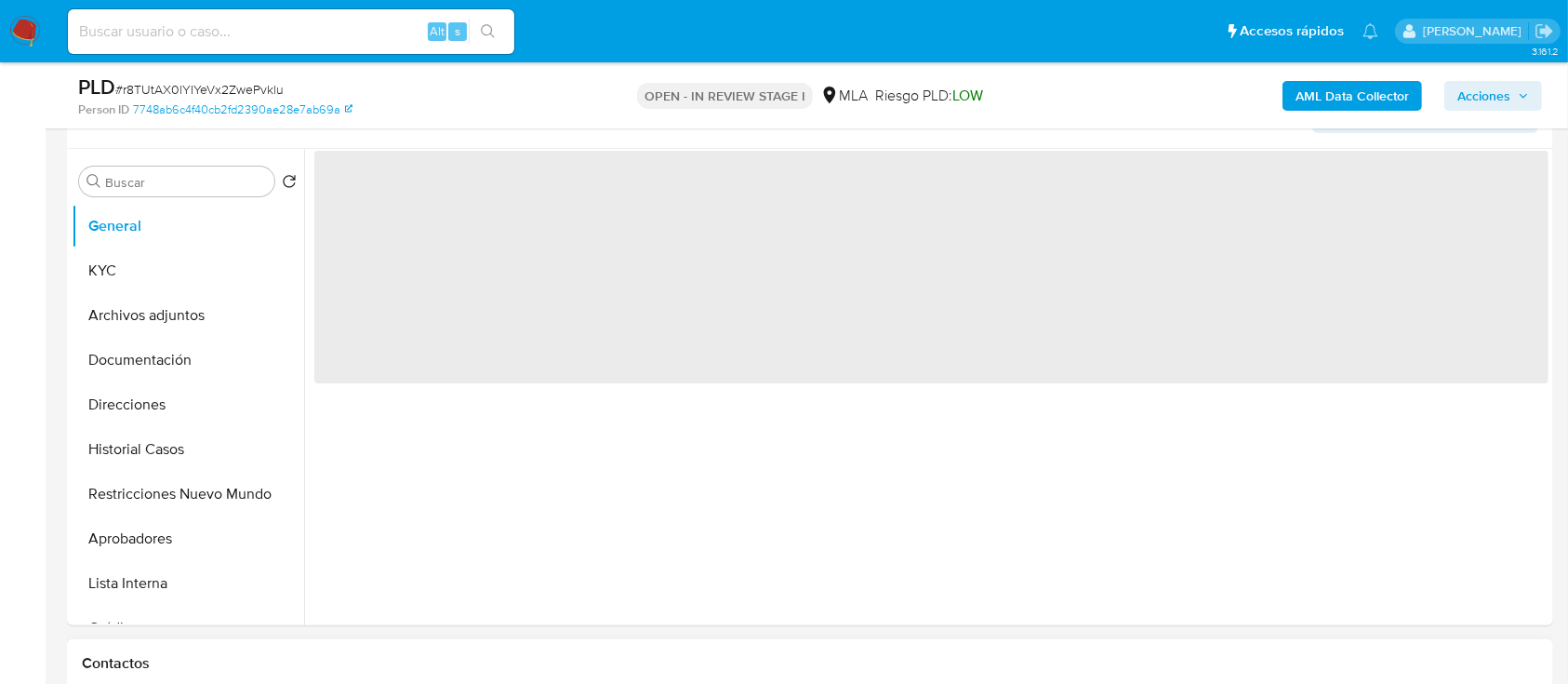
scroll to position [619, 0]
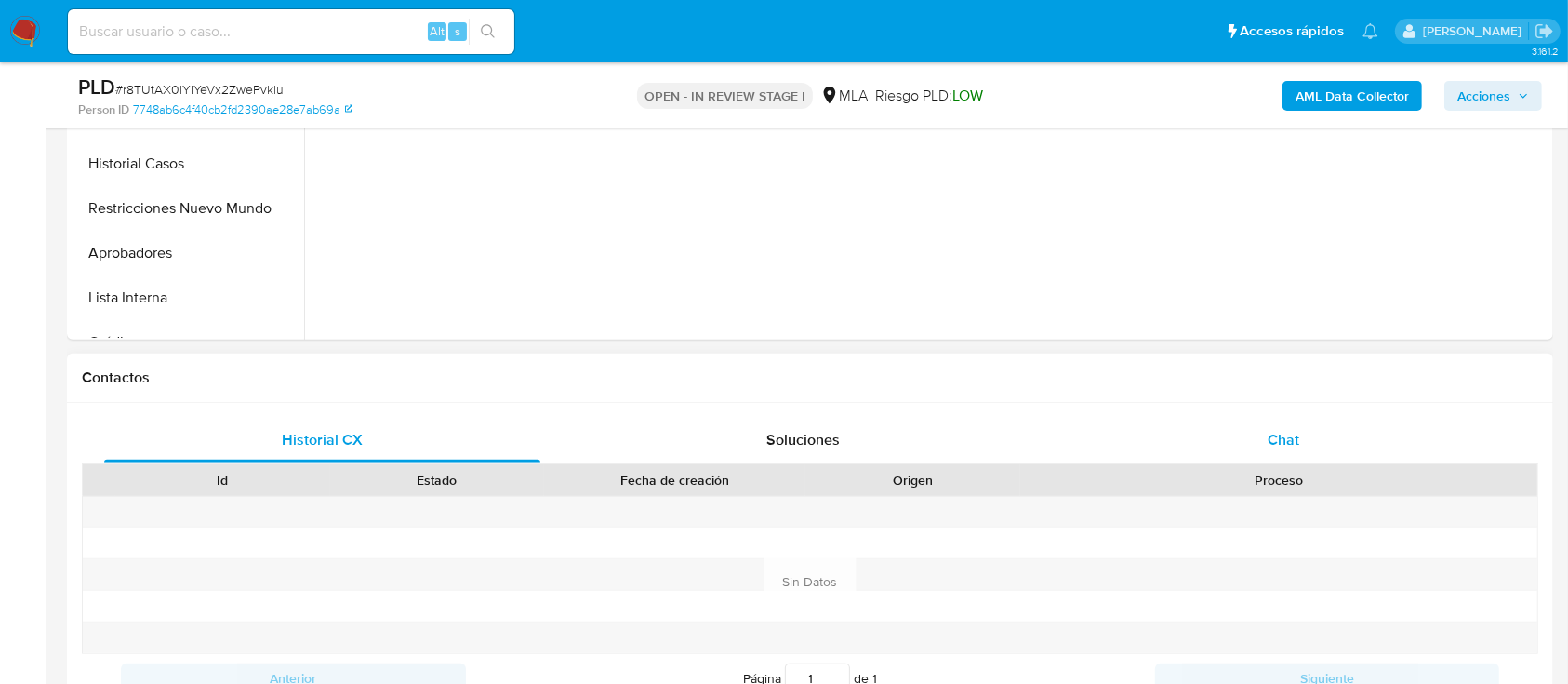
click at [1375, 425] on div "Chat" at bounding box center [1284, 439] width 436 height 44
select select "10"
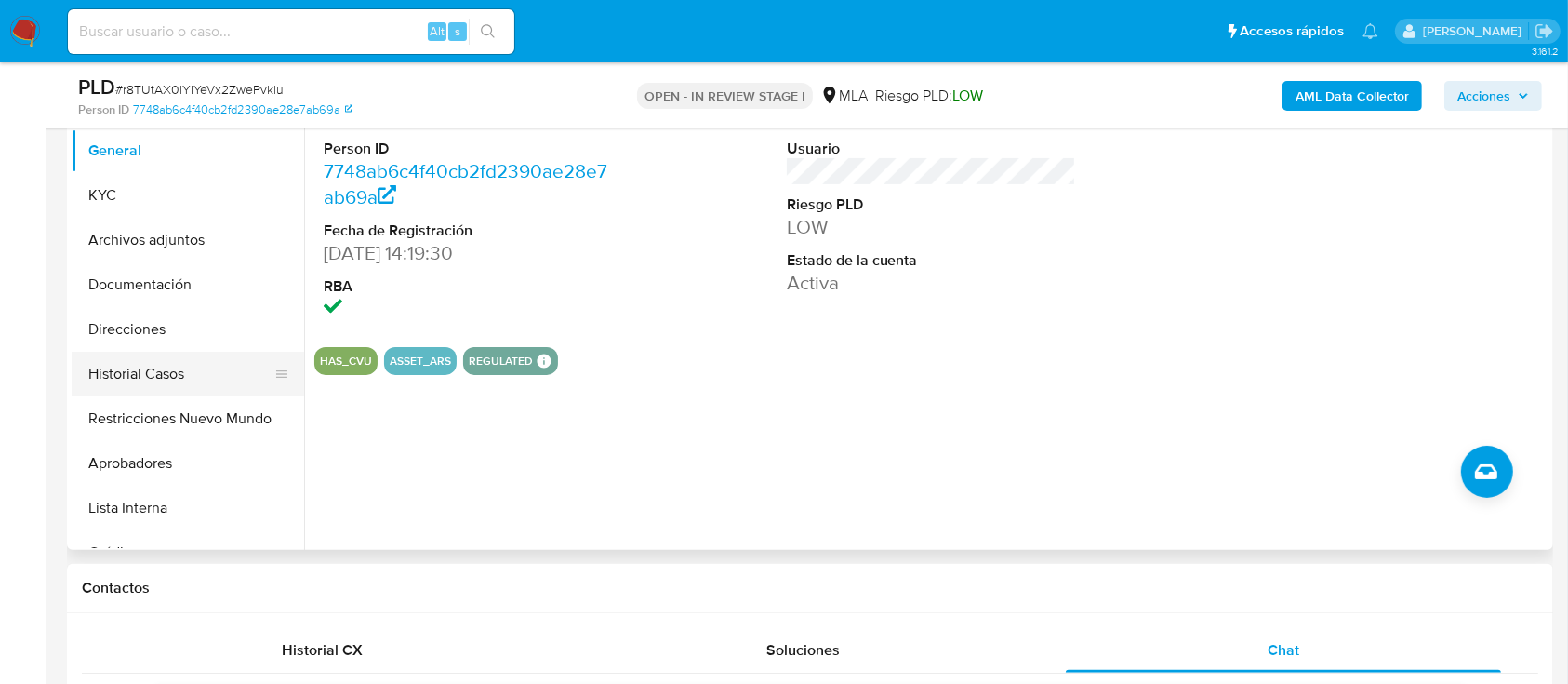
scroll to position [372, 0]
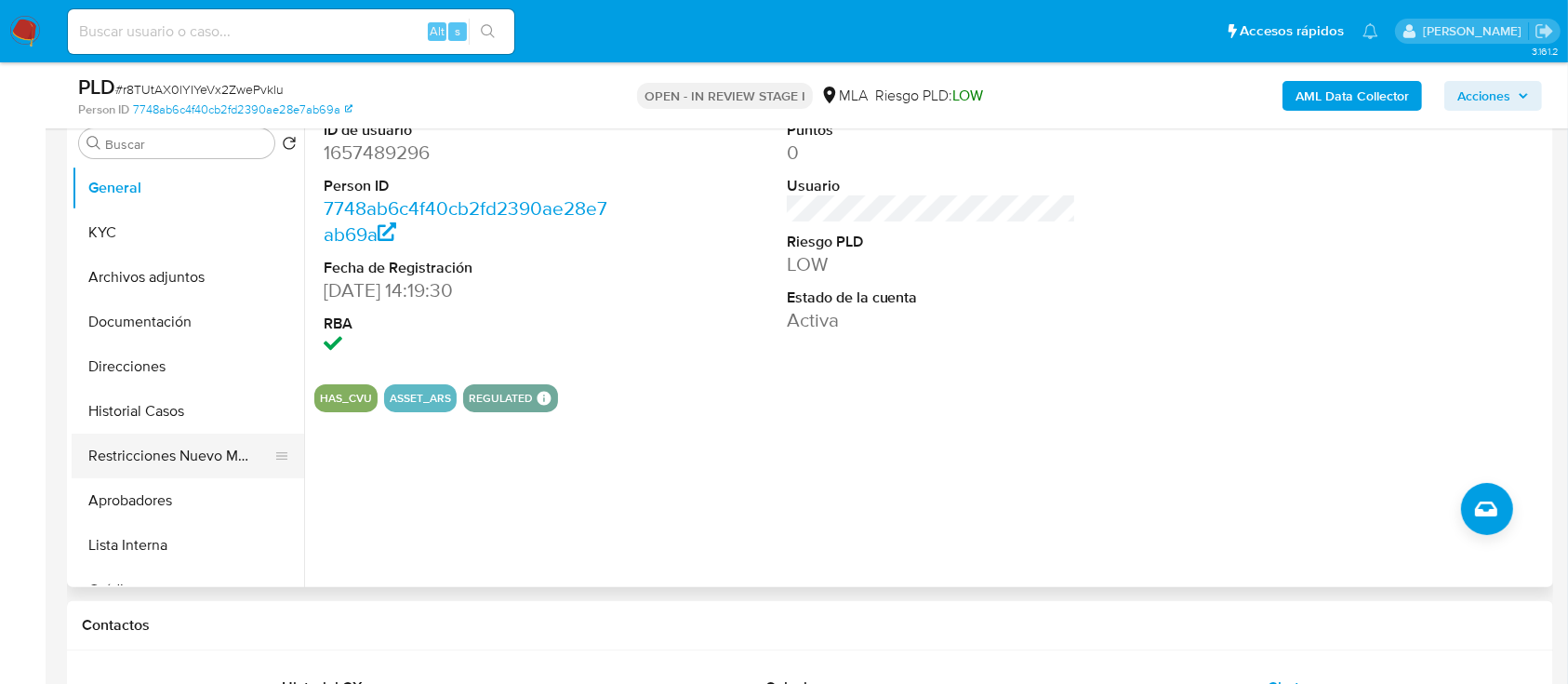
drag, startPoint x: 183, startPoint y: 456, endPoint x: 157, endPoint y: 33, distance: 423.8
click at [183, 455] on button "Restricciones Nuevo Mundo" at bounding box center [188, 455] width 232 height 44
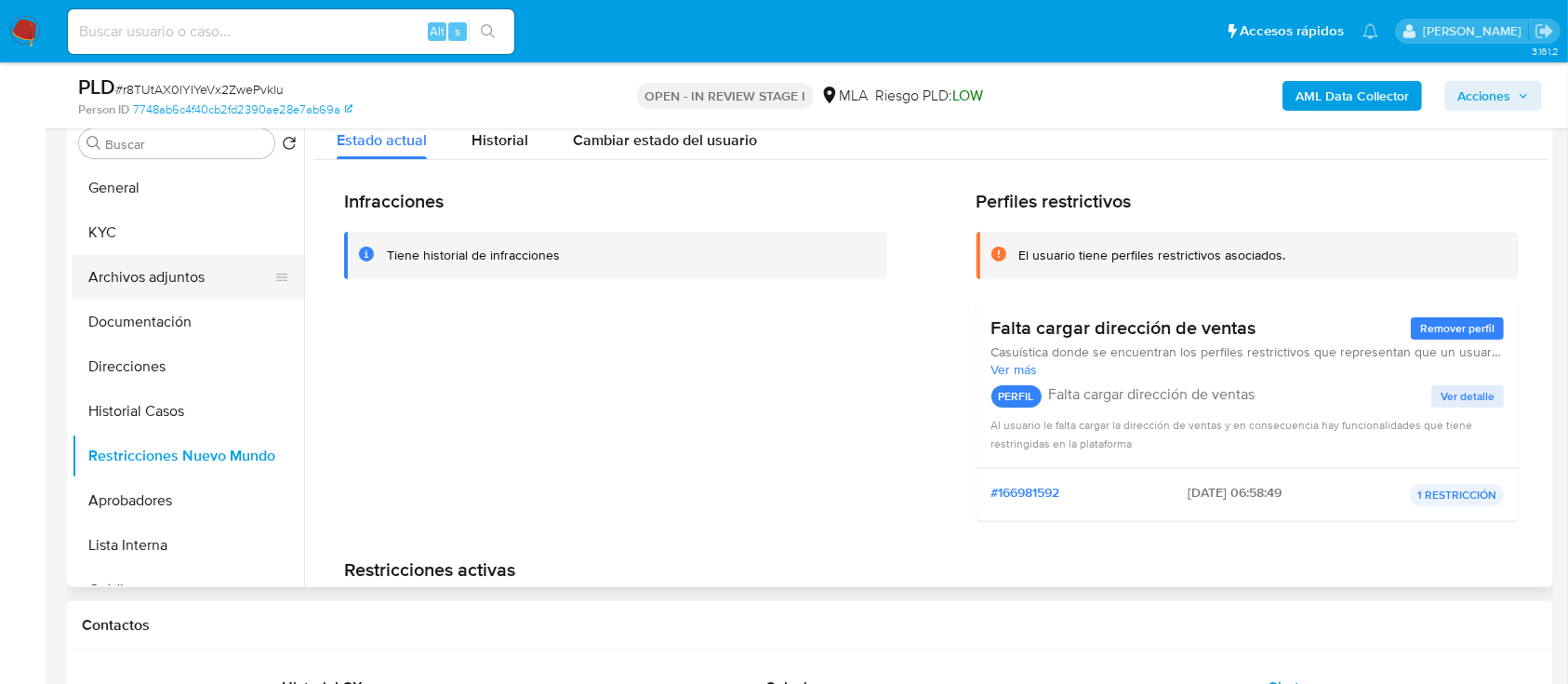
click at [190, 276] on button "Archivos adjuntos" at bounding box center [180, 277] width 218 height 44
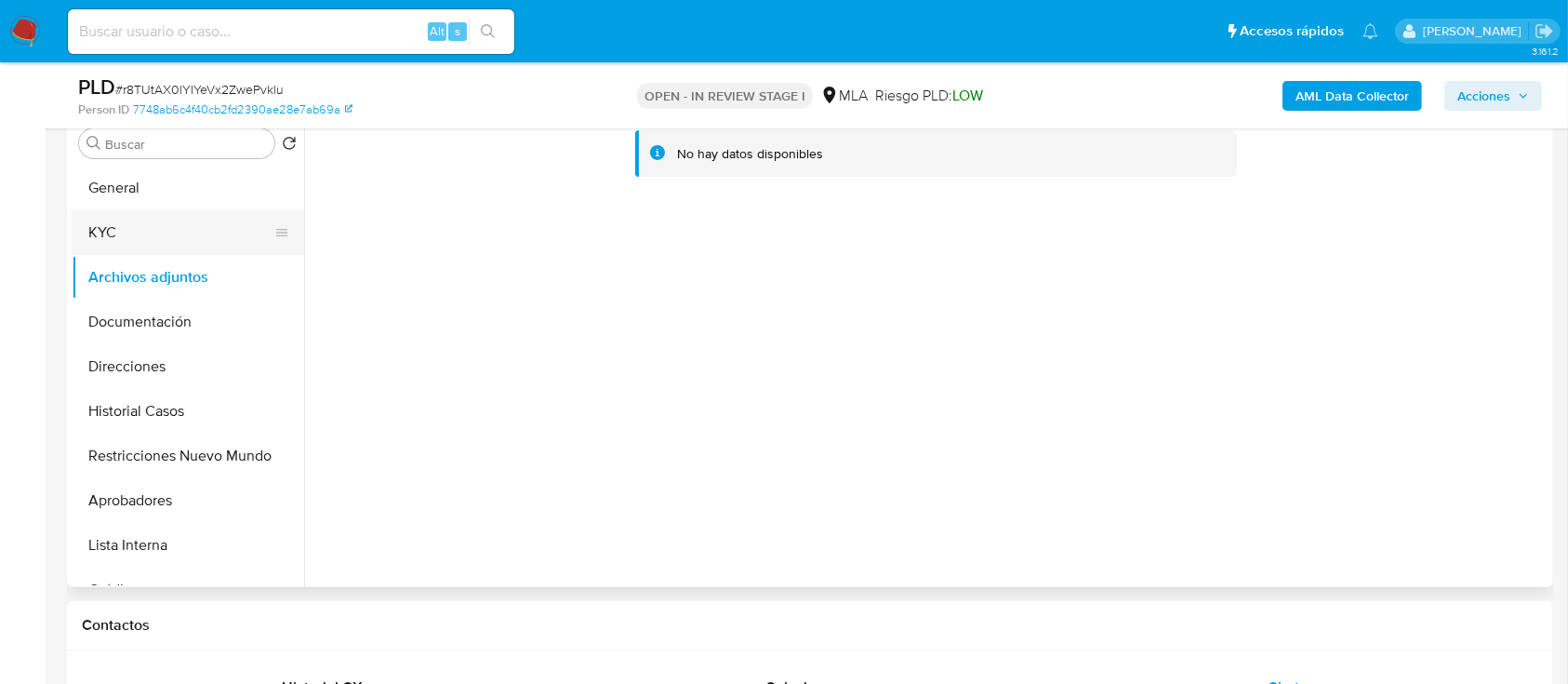
click at [129, 231] on button "KYC" at bounding box center [180, 232] width 218 height 44
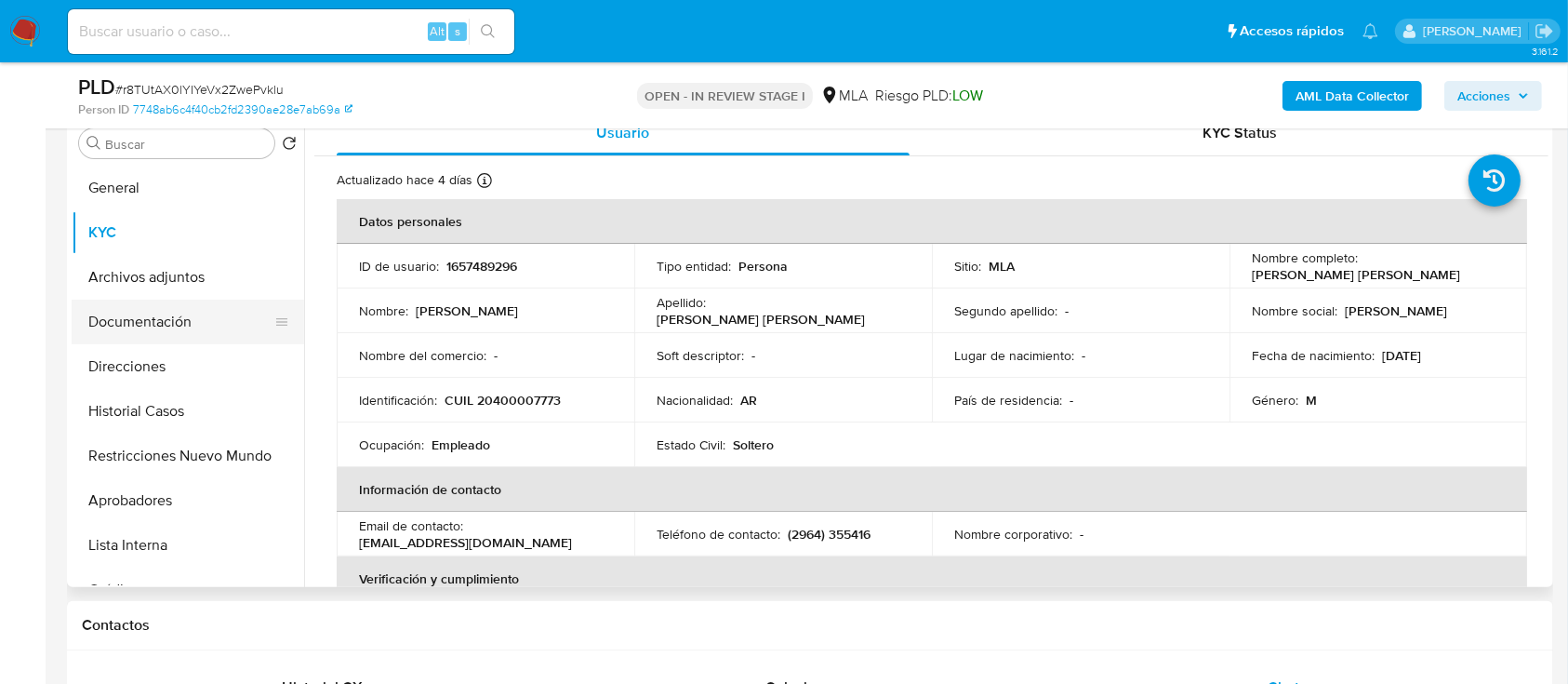
click at [139, 309] on button "Documentación" at bounding box center [180, 321] width 218 height 44
